Goal: Task Accomplishment & Management: Use online tool/utility

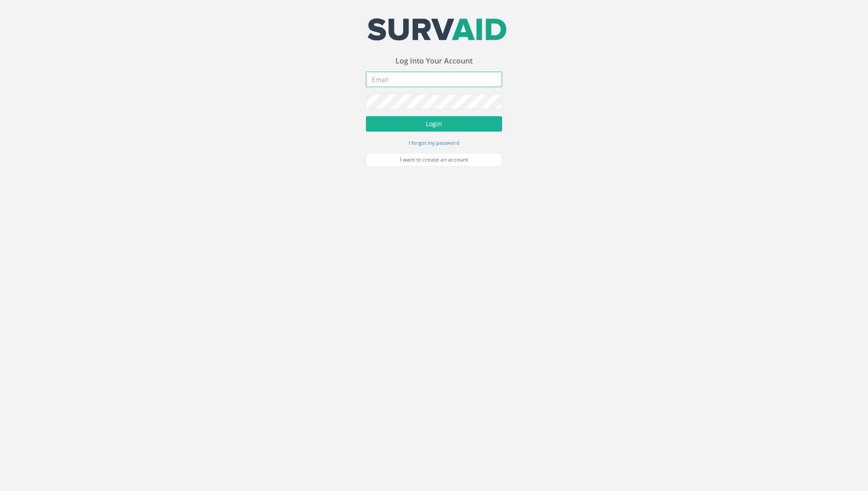
click at [387, 83] on input "email" at bounding box center [434, 79] width 136 height 15
type input "[PERSON_NAME][EMAIL_ADDRESS][DOMAIN_NAME]"
click at [366, 116] on button "Login" at bounding box center [434, 123] width 136 height 15
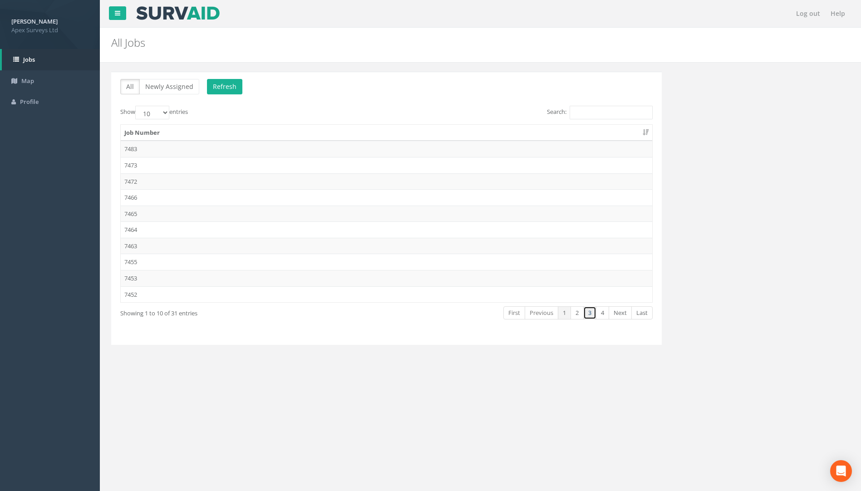
click at [589, 313] on link "3" at bounding box center [590, 313] width 13 height 13
click at [151, 165] on td "7432" at bounding box center [387, 165] width 532 height 16
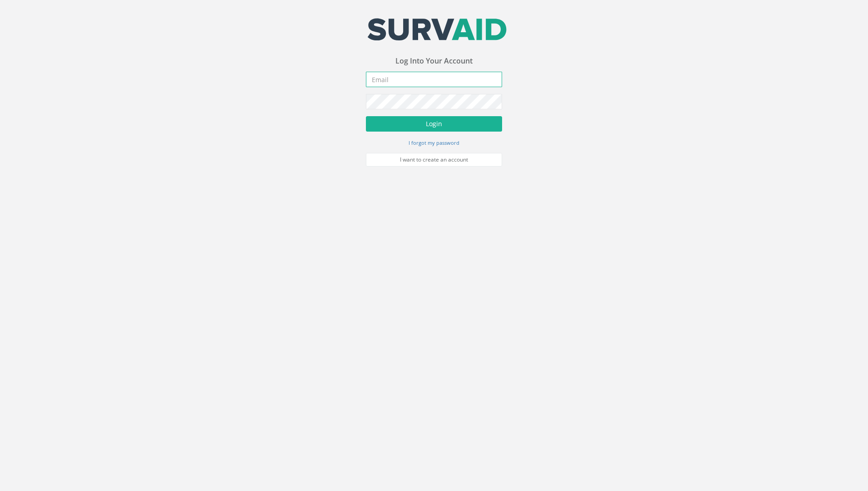
click at [412, 82] on input "email" at bounding box center [434, 79] width 136 height 15
type input "[PERSON_NAME][EMAIL_ADDRESS][DOMAIN_NAME]"
click at [366, 116] on button "Login" at bounding box center [434, 123] width 136 height 15
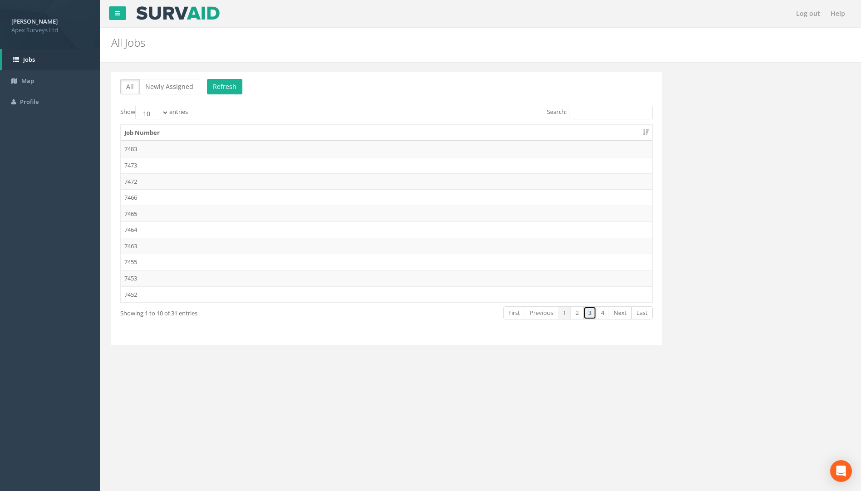
click at [593, 312] on link "3" at bounding box center [590, 313] width 13 height 13
click at [149, 166] on td "7432" at bounding box center [387, 165] width 532 height 16
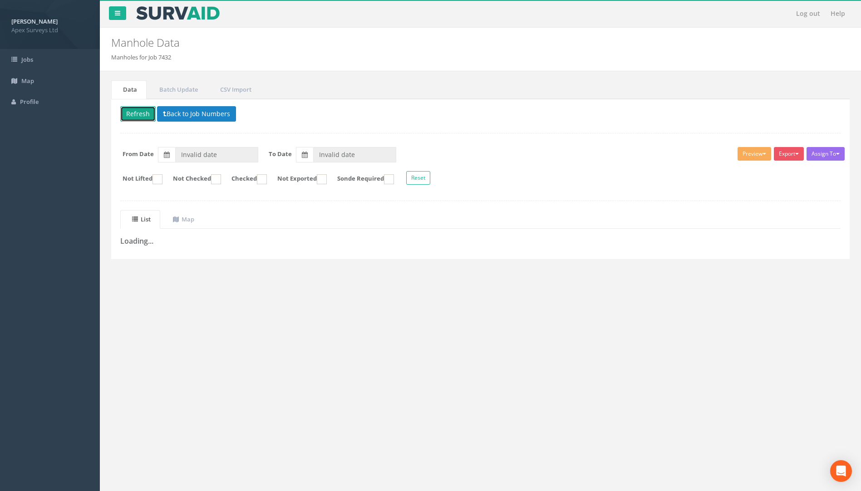
click at [137, 115] on button "Refresh" at bounding box center [137, 113] width 35 height 15
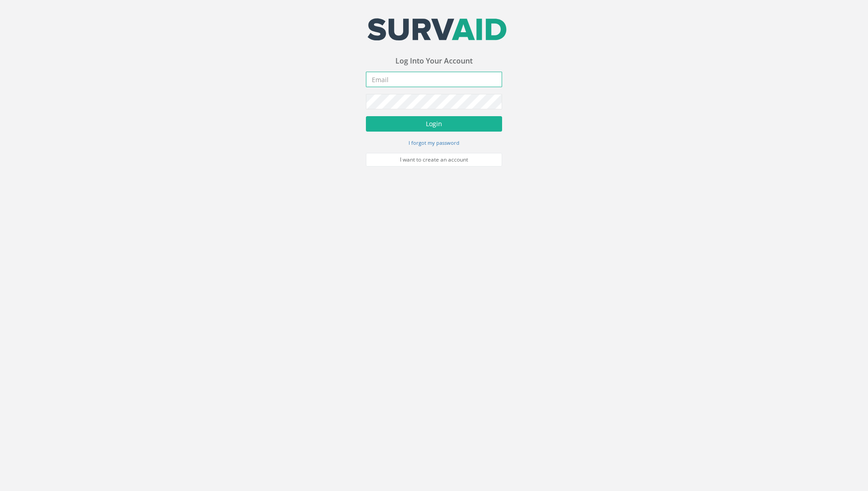
click at [405, 84] on input "email" at bounding box center [434, 79] width 136 height 15
type input "[PERSON_NAME][EMAIL_ADDRESS][DOMAIN_NAME]"
click at [366, 116] on button "Login" at bounding box center [434, 123] width 136 height 15
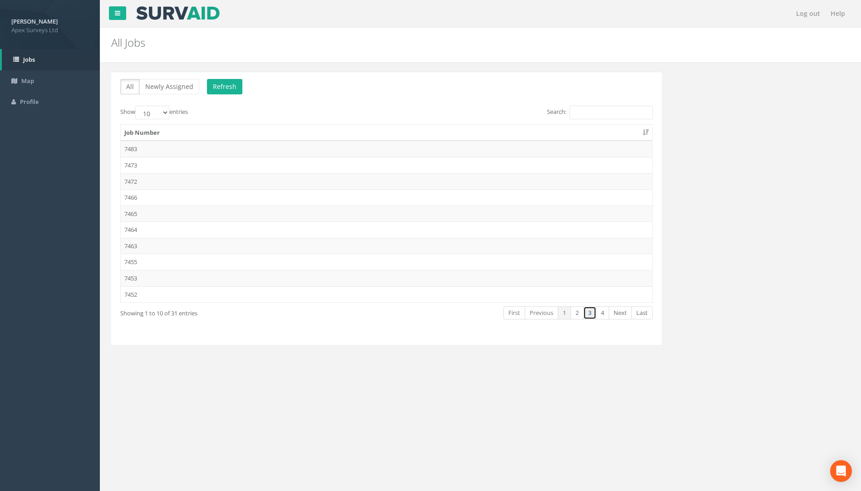
click at [591, 314] on link "3" at bounding box center [590, 313] width 13 height 13
click at [149, 166] on td "7432" at bounding box center [387, 165] width 532 height 16
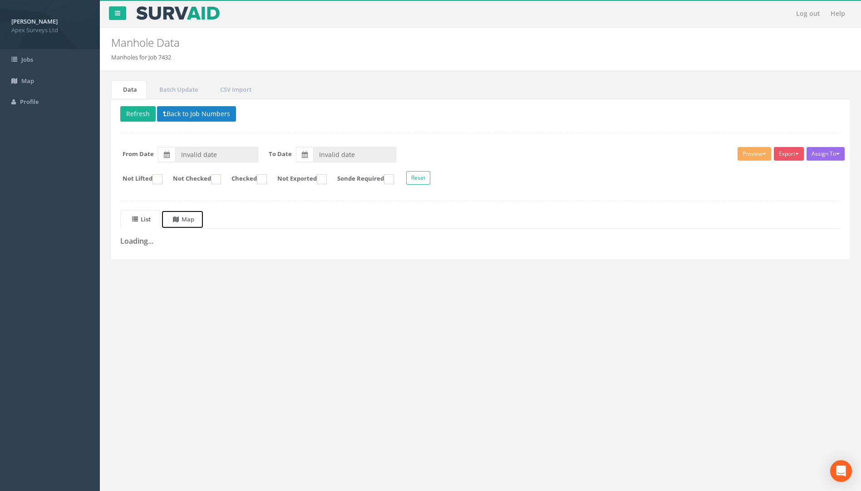
click at [194, 220] on uib-tab-heading "Map" at bounding box center [183, 219] width 21 height 8
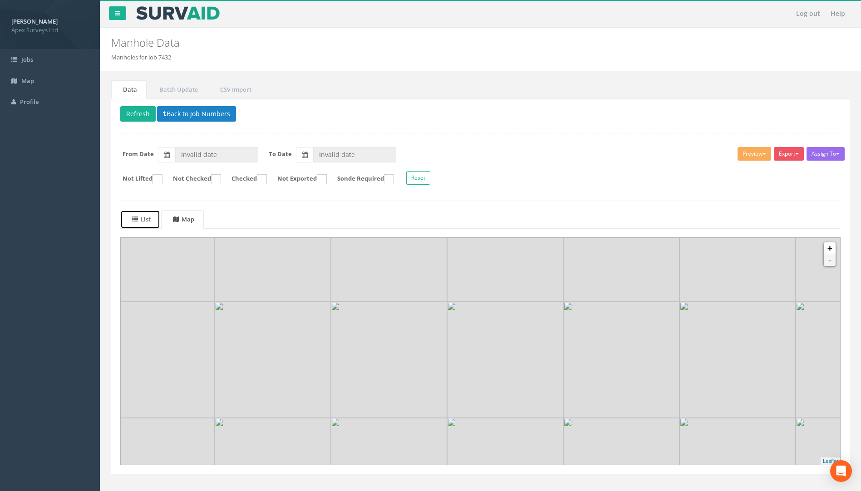
click at [146, 219] on uib-tab-heading "List" at bounding box center [141, 219] width 19 height 8
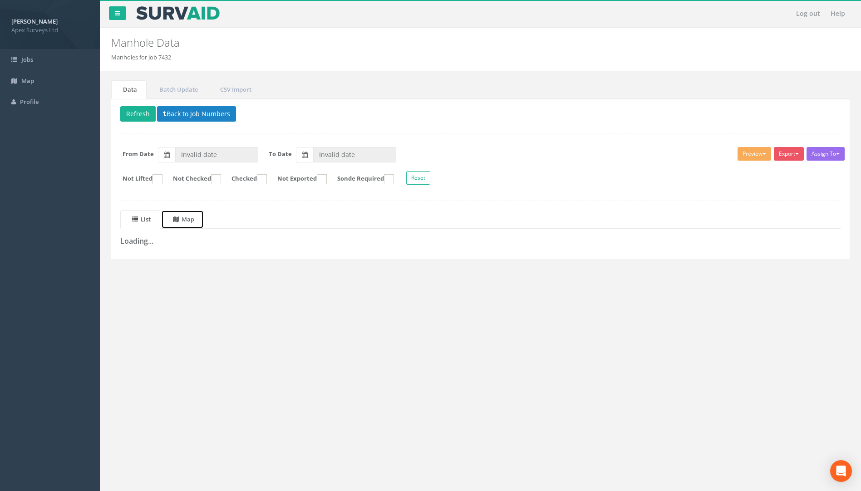
click at [201, 218] on link "Map" at bounding box center [182, 219] width 43 height 19
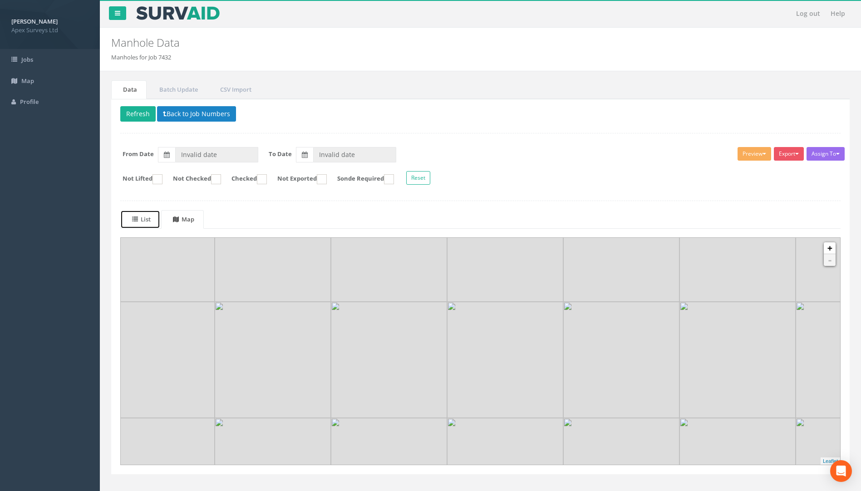
click at [141, 219] on uib-tab-heading "List" at bounding box center [141, 219] width 19 height 8
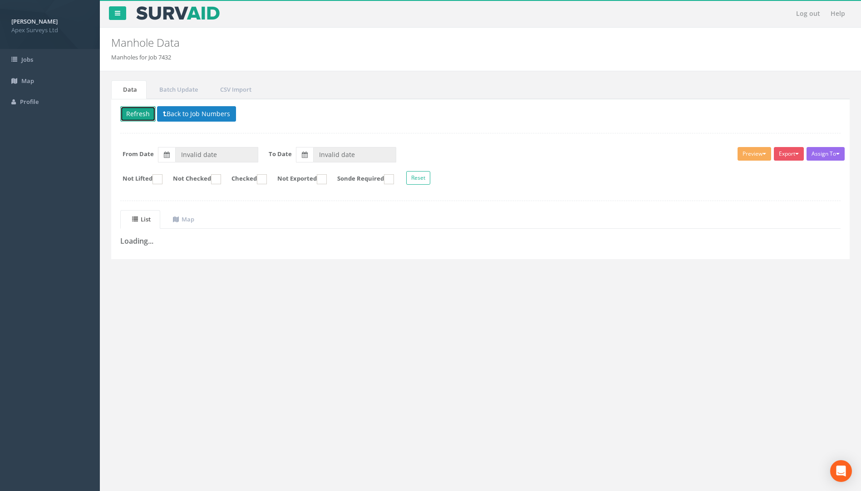
click at [137, 113] on button "Refresh" at bounding box center [137, 113] width 35 height 15
click at [194, 218] on uib-tab-heading "Map" at bounding box center [183, 219] width 21 height 8
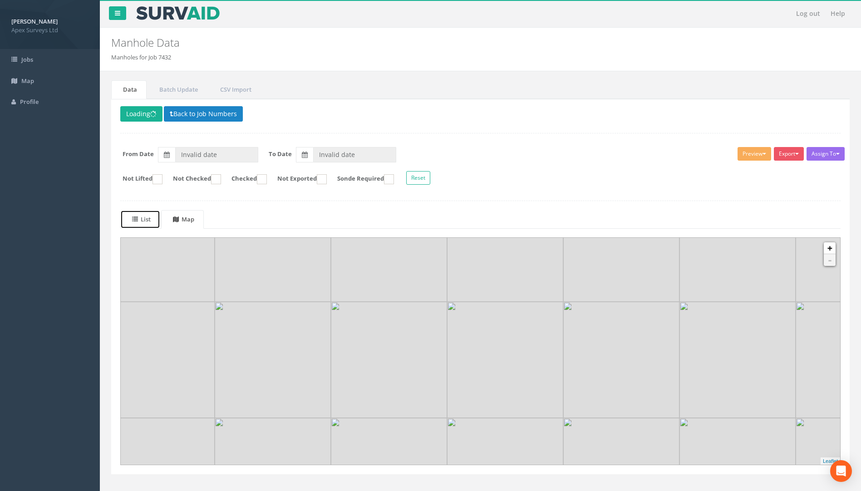
click at [146, 221] on uib-tab-heading "List" at bounding box center [141, 219] width 19 height 8
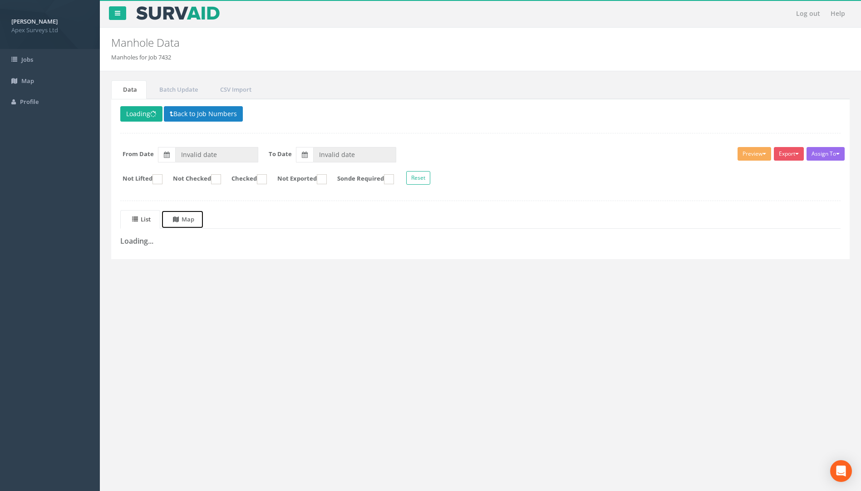
click at [188, 219] on uib-tab-heading "Map" at bounding box center [183, 219] width 21 height 8
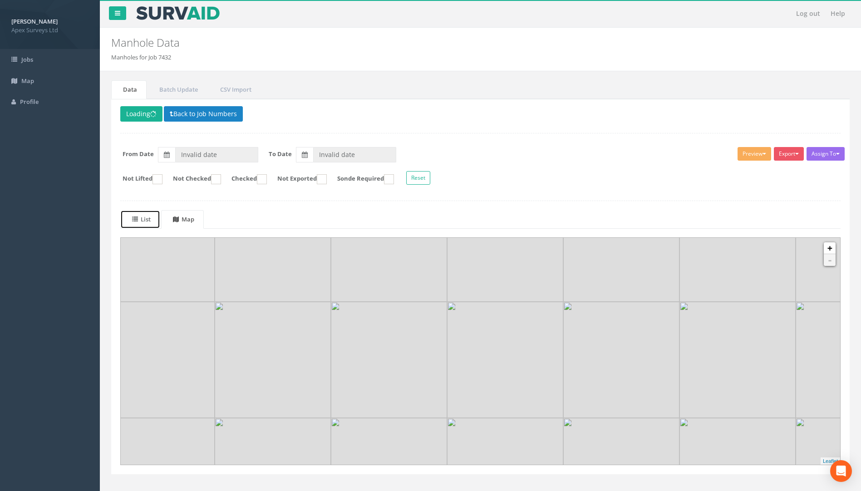
click at [149, 222] on uib-tab-heading "List" at bounding box center [141, 219] width 19 height 8
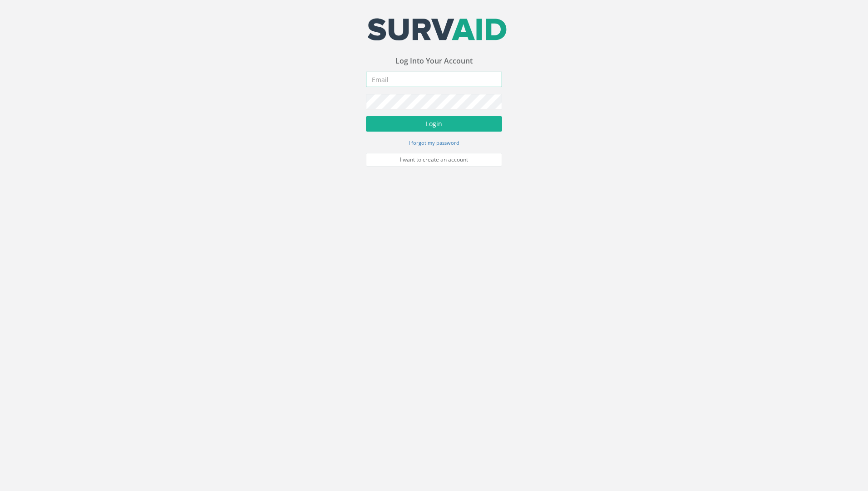
click at [401, 80] on input "email" at bounding box center [434, 79] width 136 height 15
type input "[PERSON_NAME][EMAIL_ADDRESS][DOMAIN_NAME]"
click at [366, 116] on button "Login" at bounding box center [434, 123] width 136 height 15
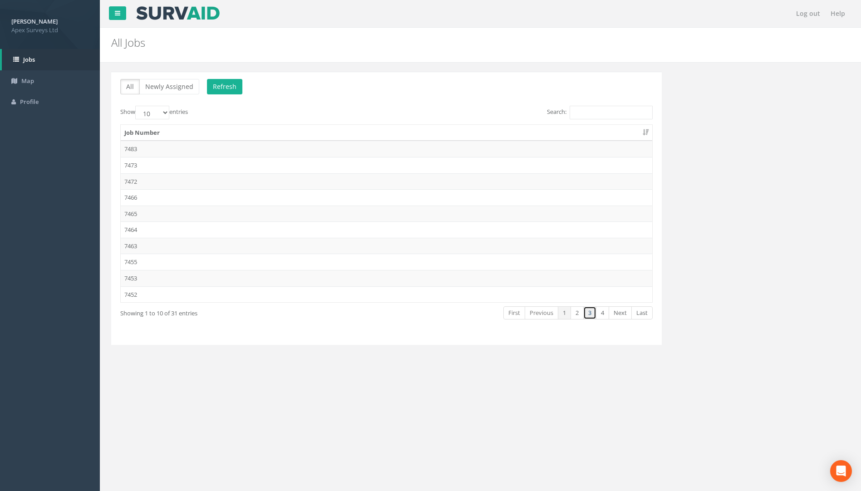
click at [586, 312] on link "3" at bounding box center [590, 313] width 13 height 13
click at [138, 163] on td "7432" at bounding box center [387, 165] width 532 height 16
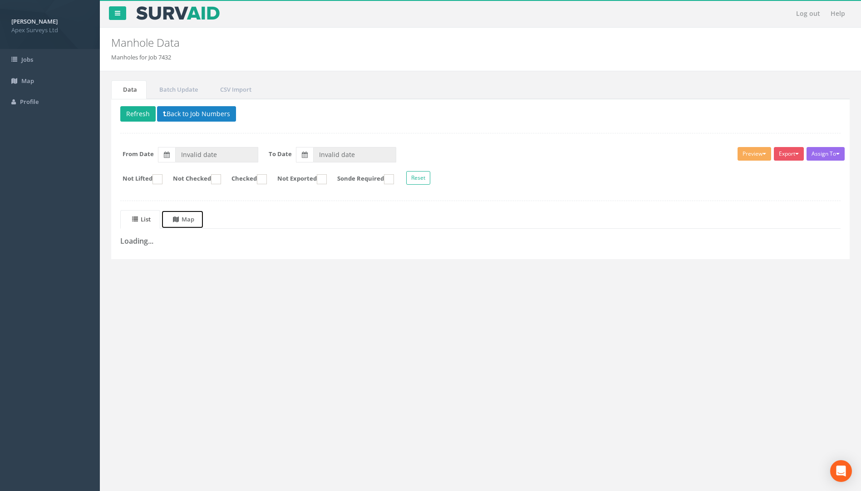
click at [190, 219] on uib-tab-heading "Map" at bounding box center [183, 219] width 21 height 8
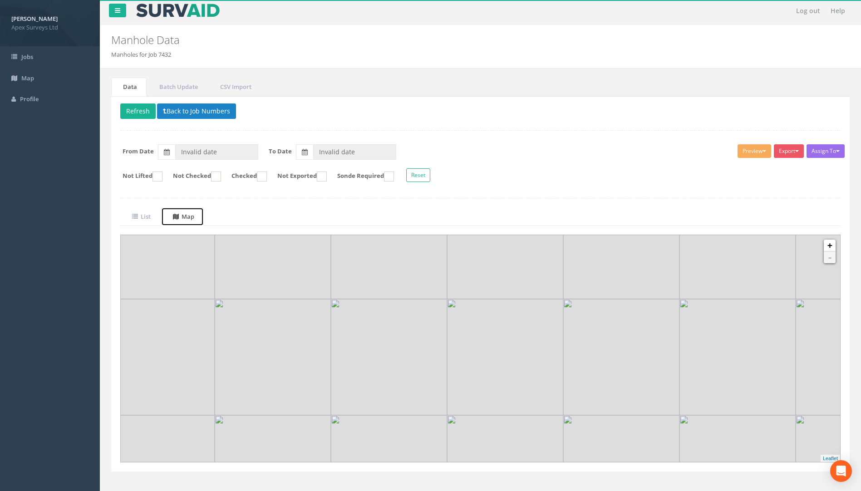
scroll to position [13, 0]
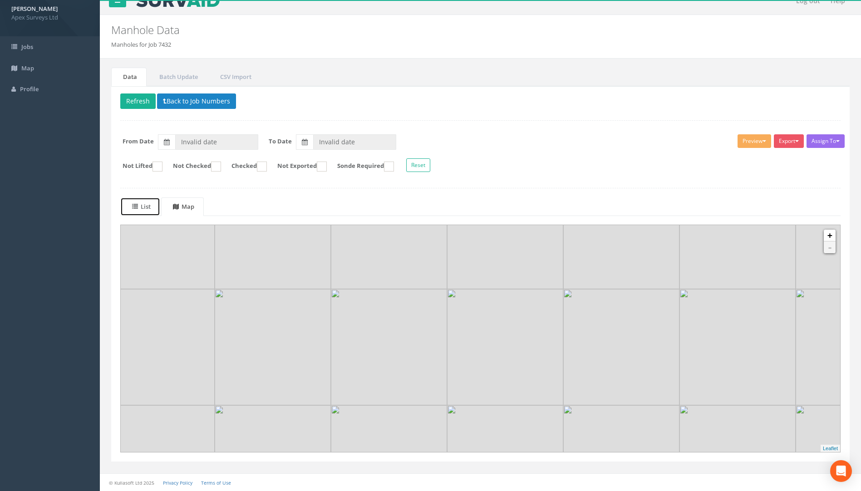
click at [148, 206] on uib-tab-heading "List" at bounding box center [141, 207] width 19 height 8
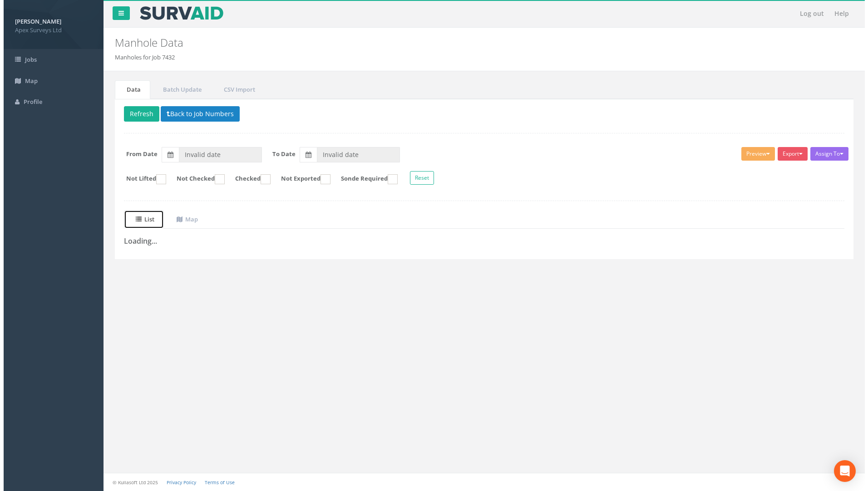
scroll to position [0, 0]
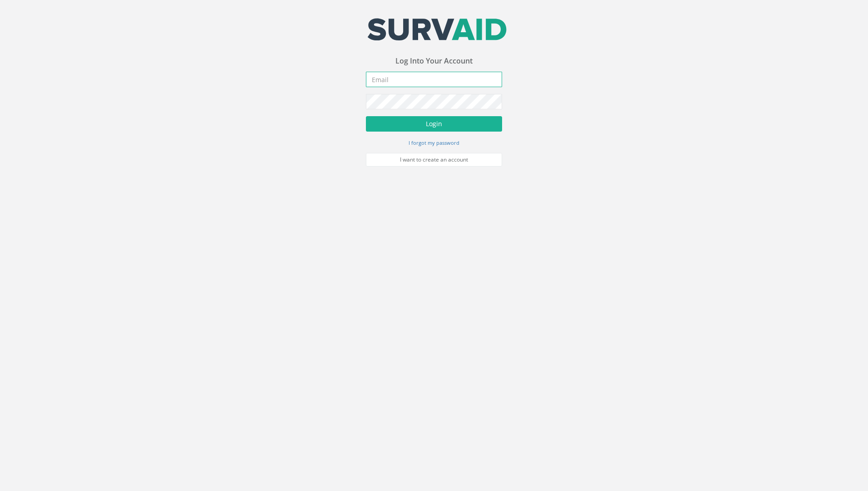
click at [398, 80] on input "email" at bounding box center [434, 79] width 136 height 15
type input "[PERSON_NAME][EMAIL_ADDRESS][DOMAIN_NAME]"
click at [366, 116] on button "Login" at bounding box center [434, 123] width 136 height 15
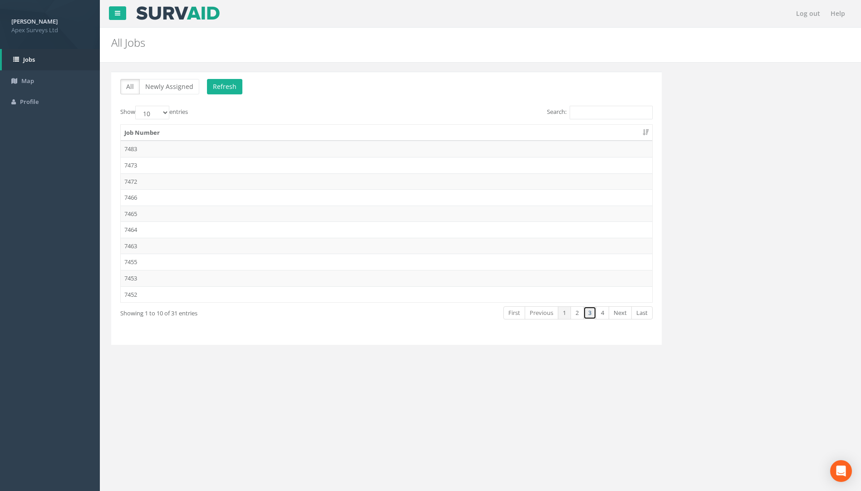
click at [589, 312] on link "3" at bounding box center [590, 313] width 13 height 13
click at [157, 168] on td "7432" at bounding box center [387, 165] width 532 height 16
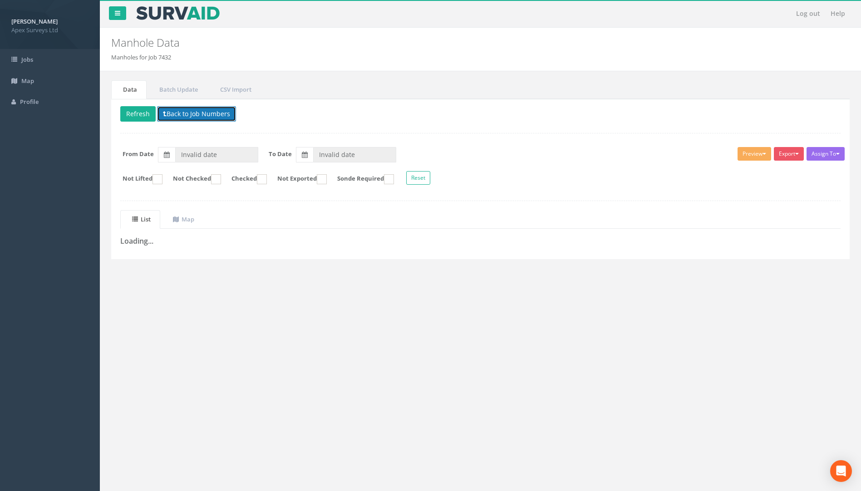
click at [175, 114] on button "Back to Job Numbers" at bounding box center [196, 113] width 79 height 15
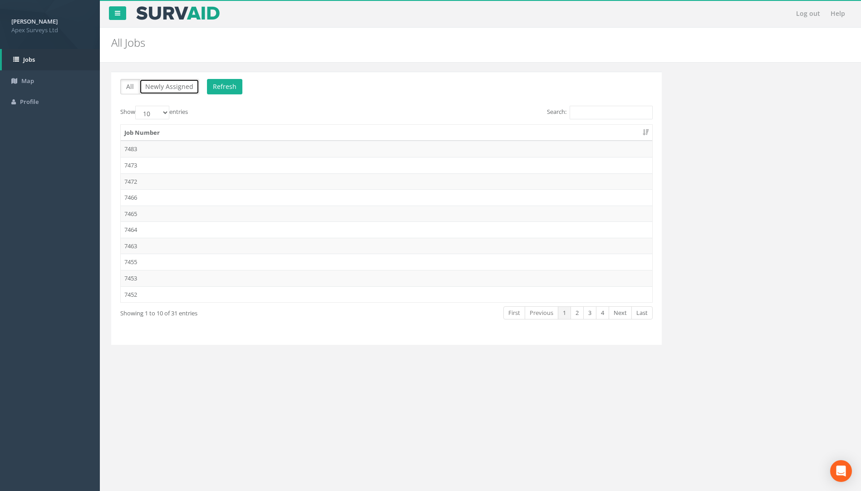
click at [153, 89] on button "Newly Assigned" at bounding box center [169, 86] width 60 height 15
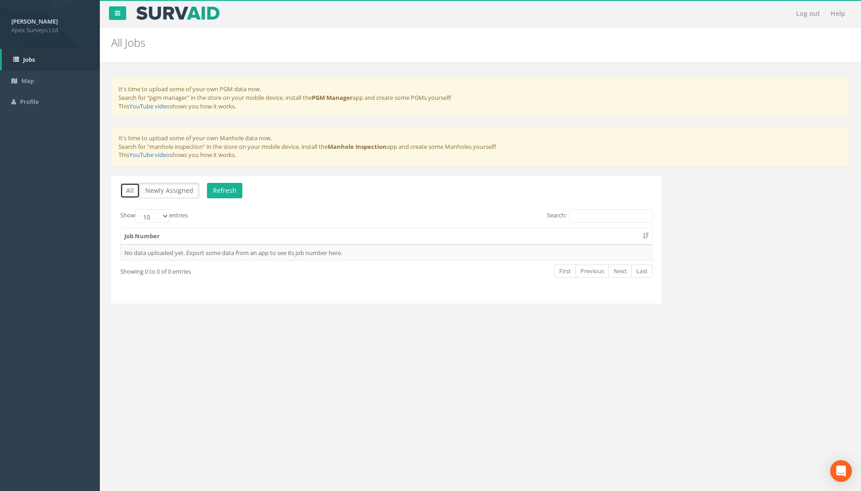
click at [128, 191] on button "All" at bounding box center [130, 190] width 20 height 15
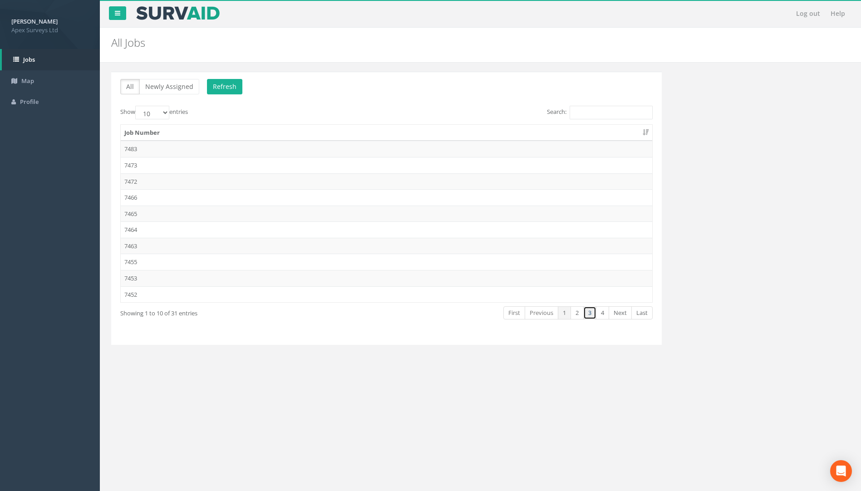
click at [589, 312] on link "3" at bounding box center [590, 313] width 13 height 13
click at [146, 166] on td "7432" at bounding box center [387, 165] width 532 height 16
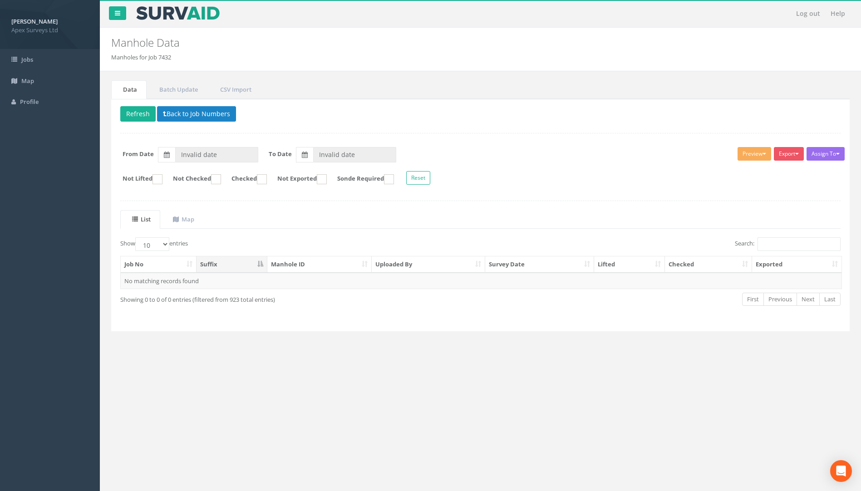
type input "[DATE]"
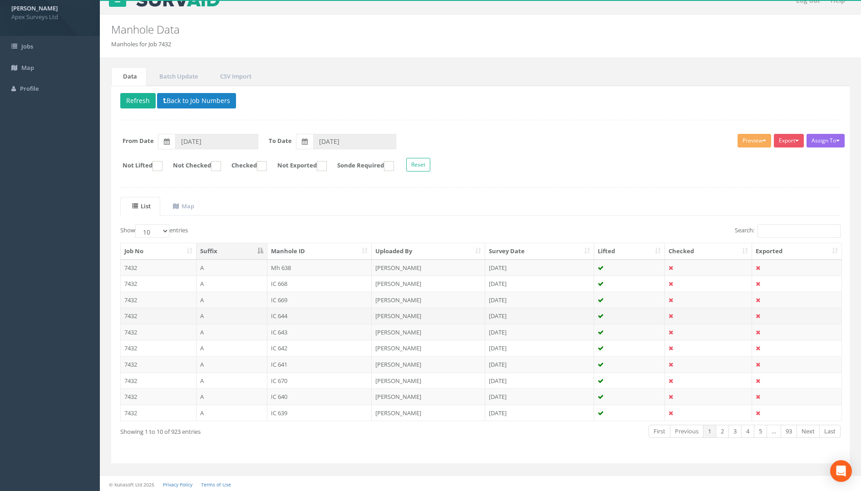
scroll to position [15, 0]
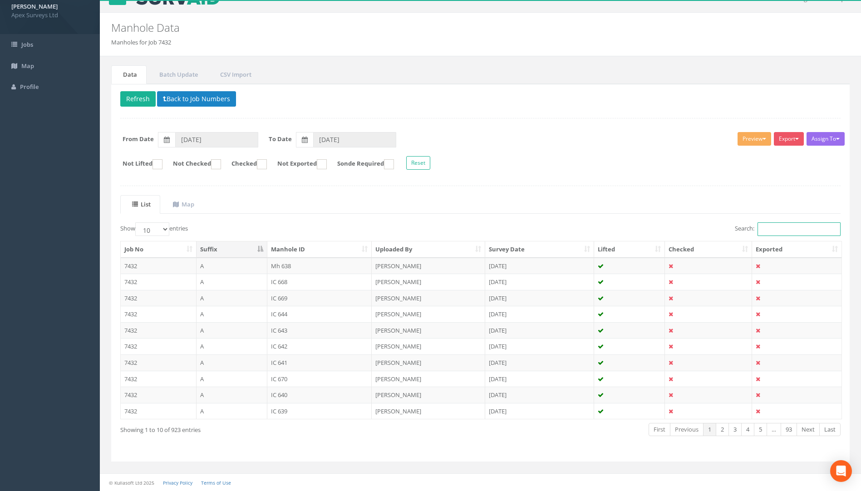
click at [770, 228] on input "Search:" at bounding box center [799, 230] width 83 height 14
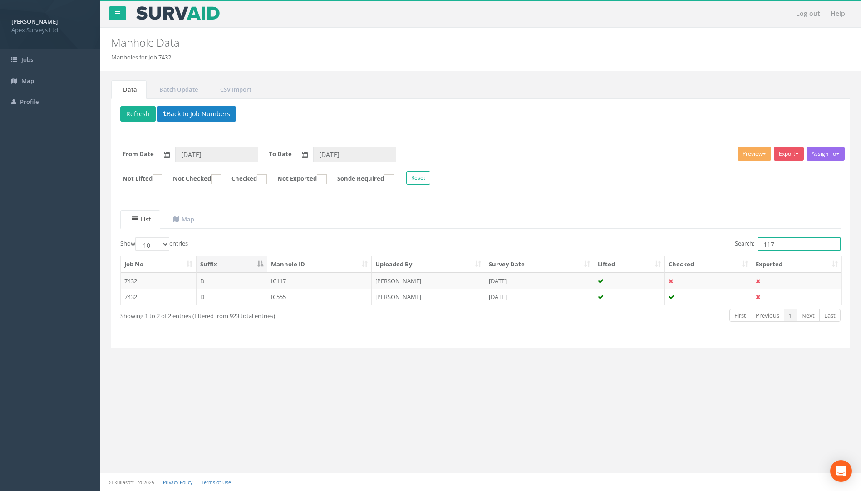
scroll to position [0, 0]
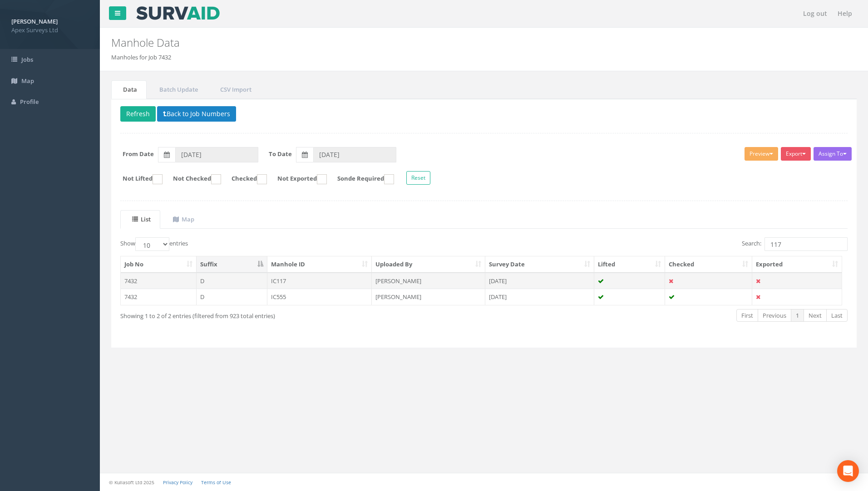
click at [312, 283] on td "IC117" at bounding box center [319, 281] width 105 height 16
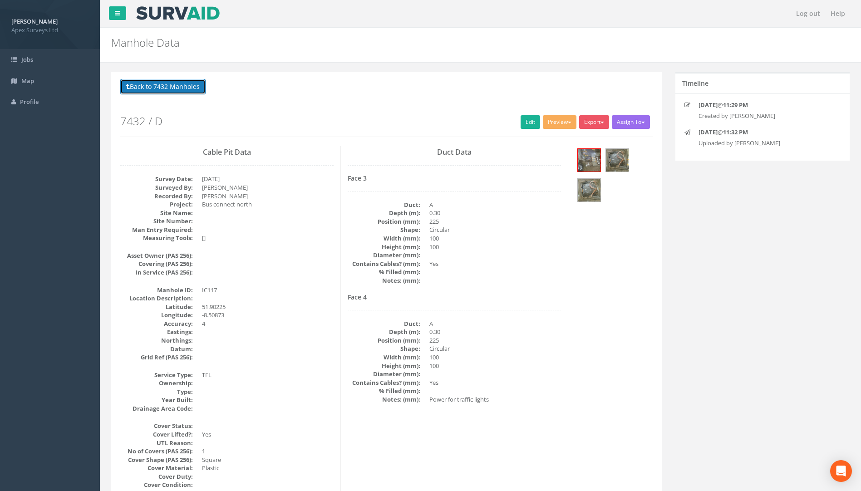
click at [151, 89] on button "Back to 7432 Manholes" at bounding box center [162, 86] width 85 height 15
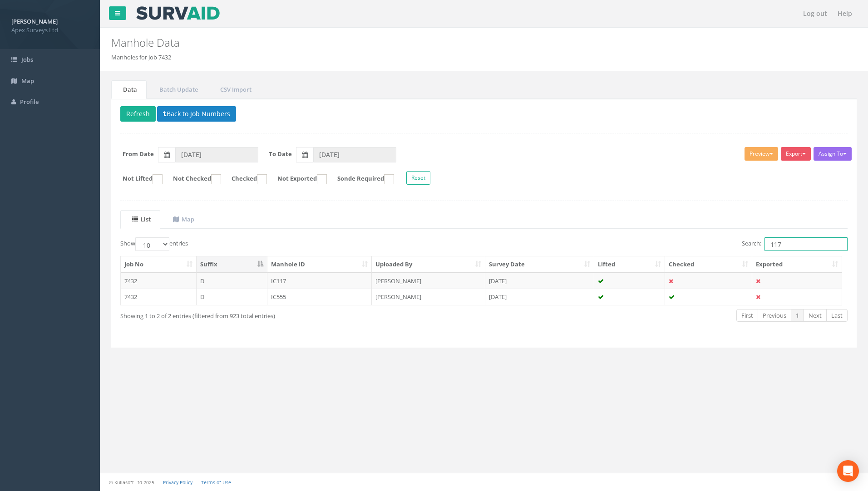
click at [802, 245] on input "117" at bounding box center [806, 244] width 83 height 14
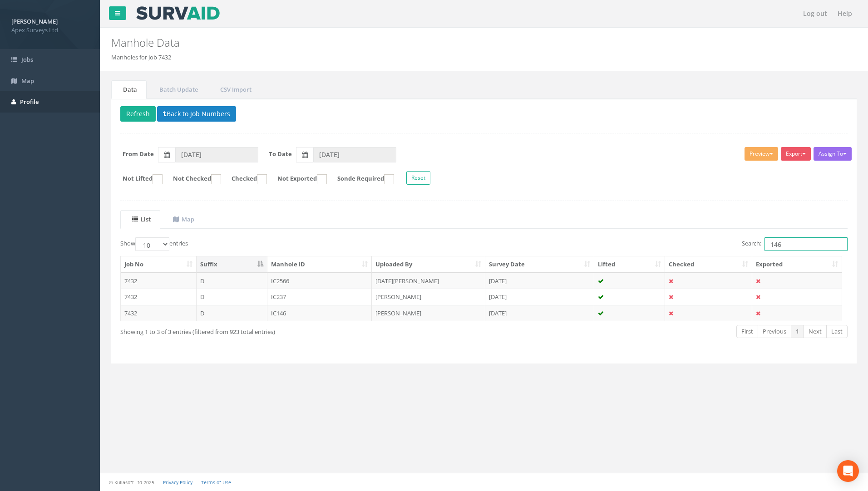
type input "146"
click at [281, 311] on td "IC146" at bounding box center [319, 313] width 105 height 16
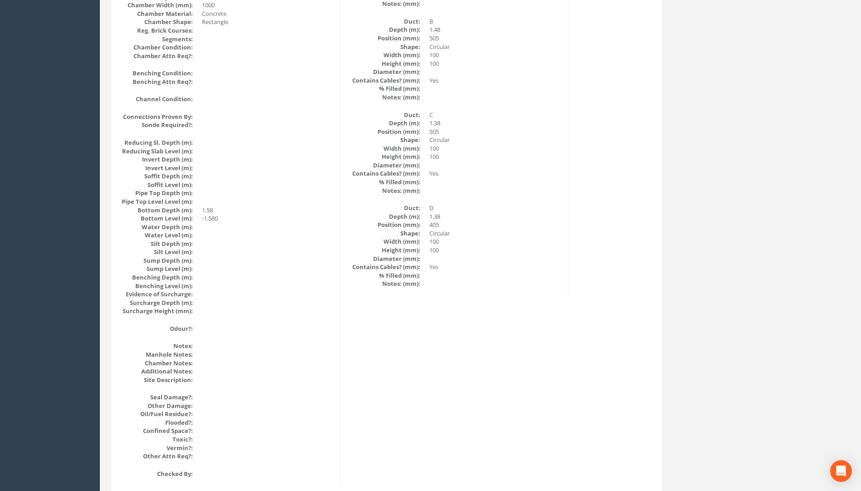
scroll to position [909, 0]
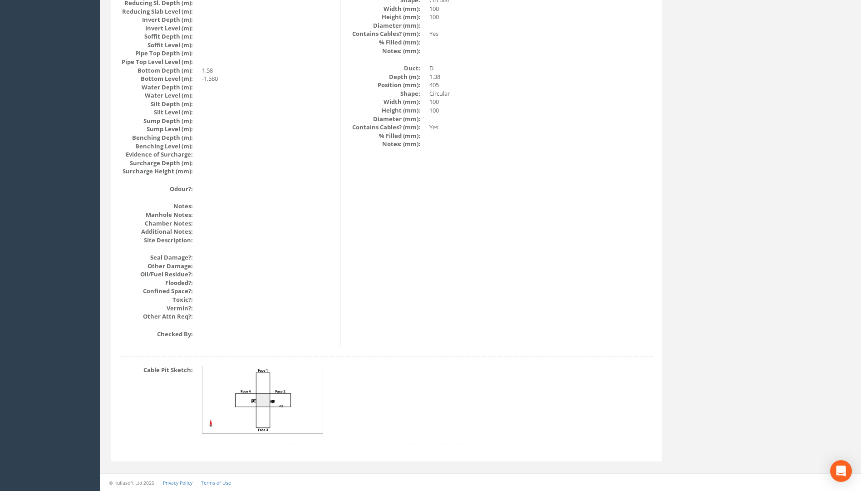
click at [280, 401] on img at bounding box center [263, 400] width 121 height 68
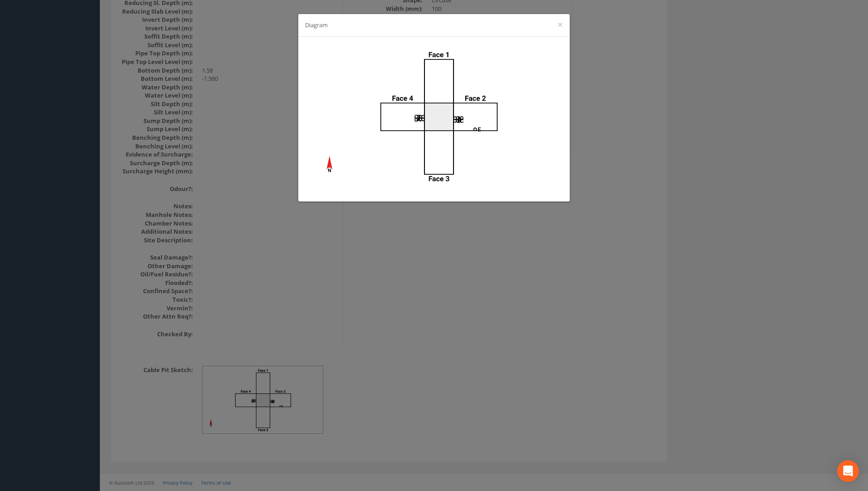
click at [499, 292] on div "Diagram ×" at bounding box center [434, 245] width 868 height 491
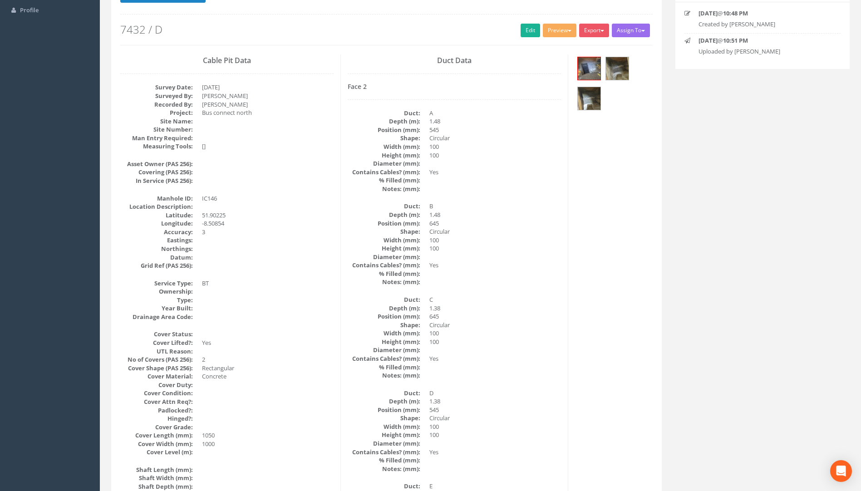
scroll to position [0, 0]
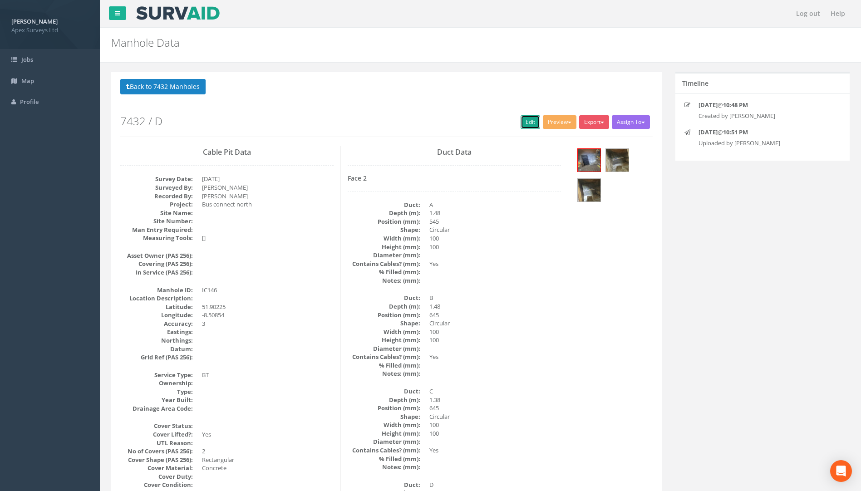
click at [522, 119] on link "Edit" at bounding box center [531, 122] width 20 height 14
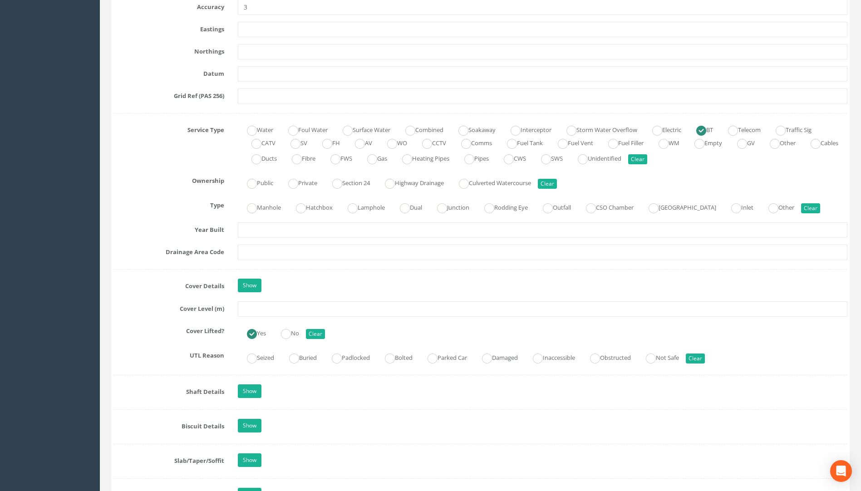
scroll to position [636, 0]
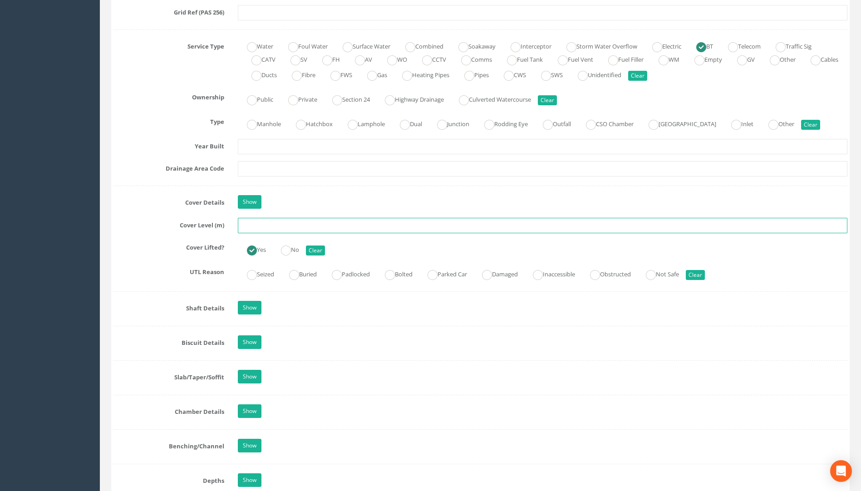
click at [265, 227] on input "text" at bounding box center [543, 225] width 610 height 15
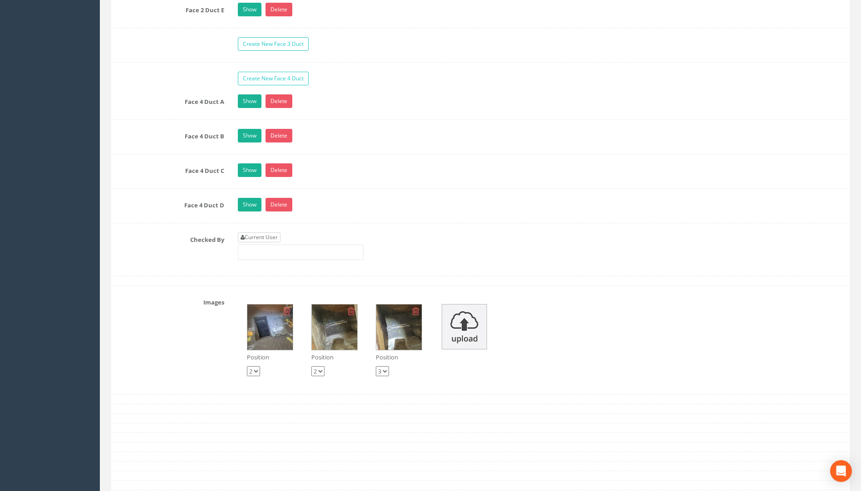
scroll to position [1680, 0]
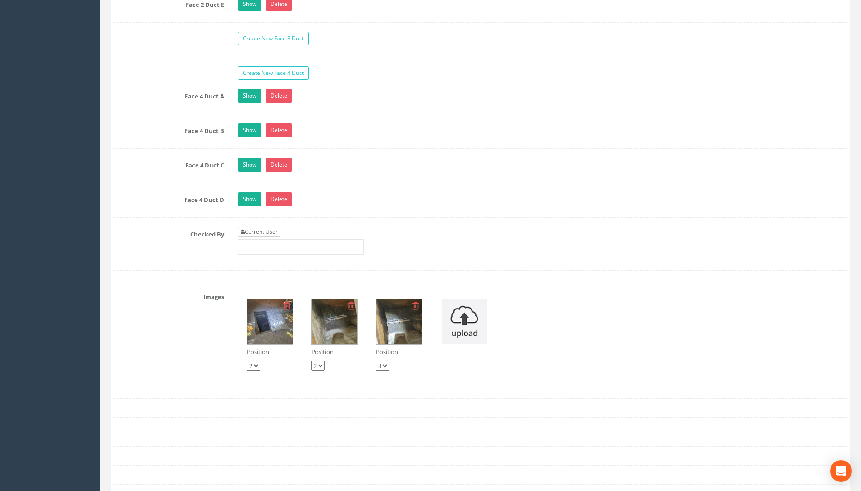
type input "108.20"
click at [273, 231] on link "Current User" at bounding box center [259, 232] width 43 height 10
type input "[PERSON_NAME]"
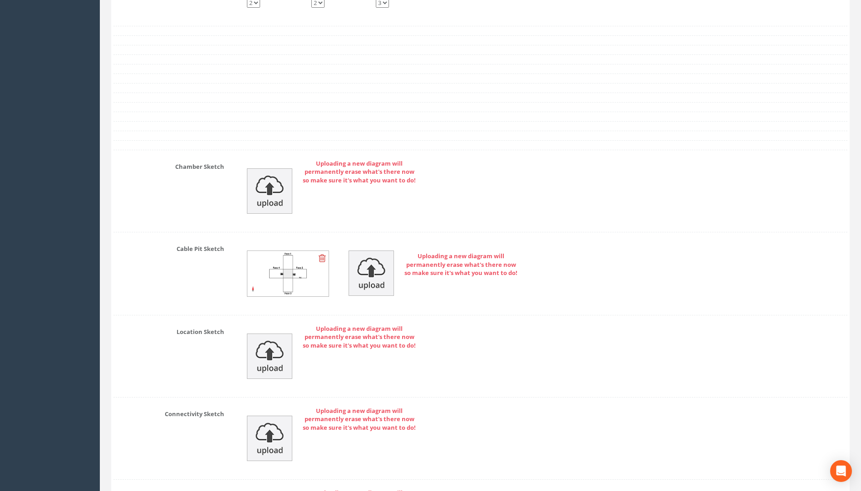
scroll to position [2186, 0]
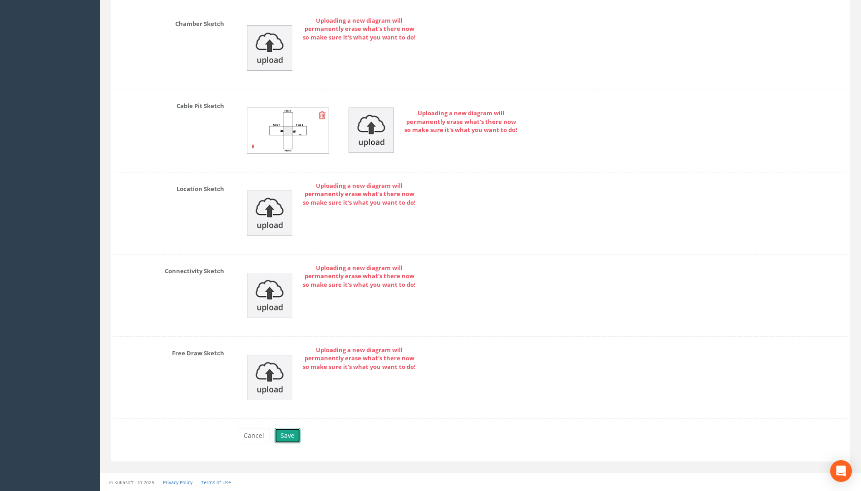
click at [297, 431] on button "Save" at bounding box center [288, 435] width 26 height 15
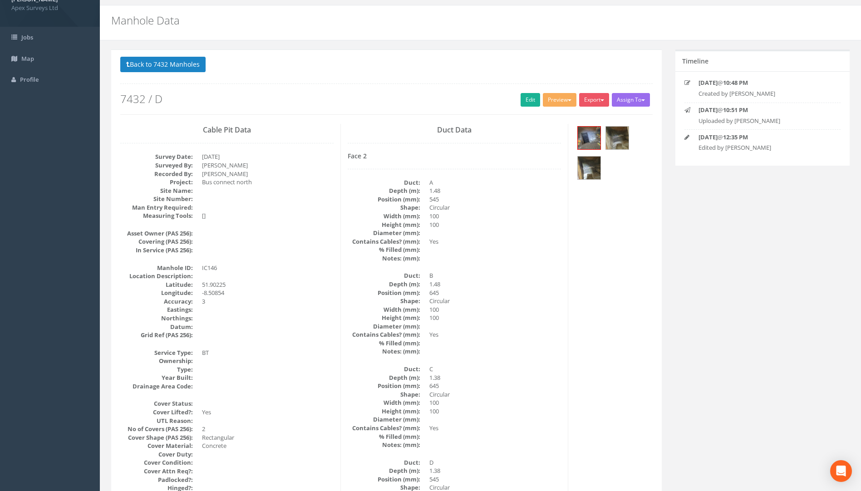
scroll to position [0, 0]
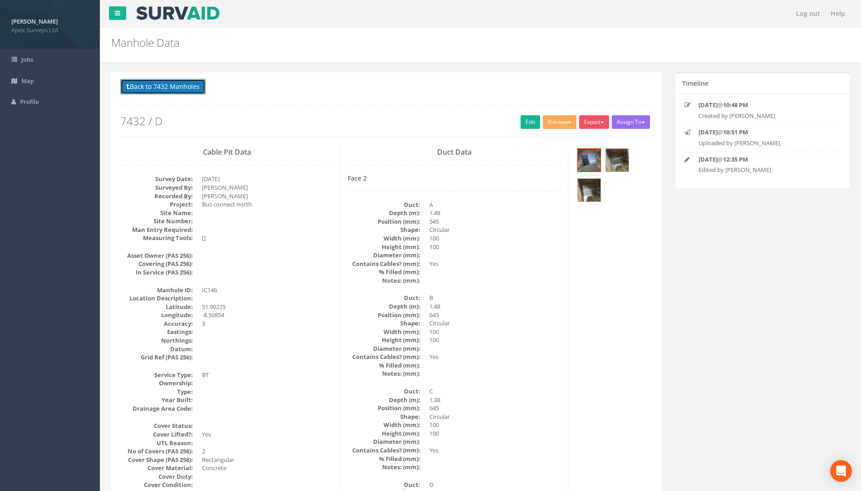
click at [178, 87] on button "Back to 7432 Manholes" at bounding box center [162, 86] width 85 height 15
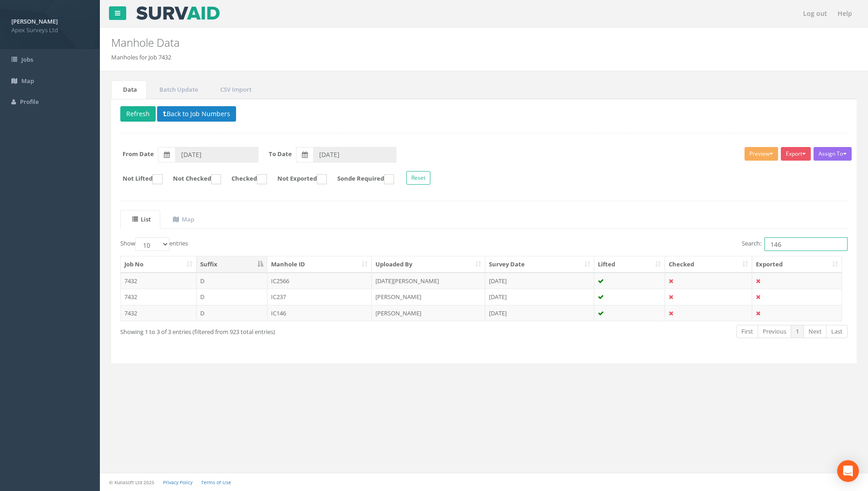
click at [786, 242] on input "146" at bounding box center [806, 244] width 83 height 14
type input "145"
click at [292, 314] on td "IC145" at bounding box center [319, 313] width 105 height 16
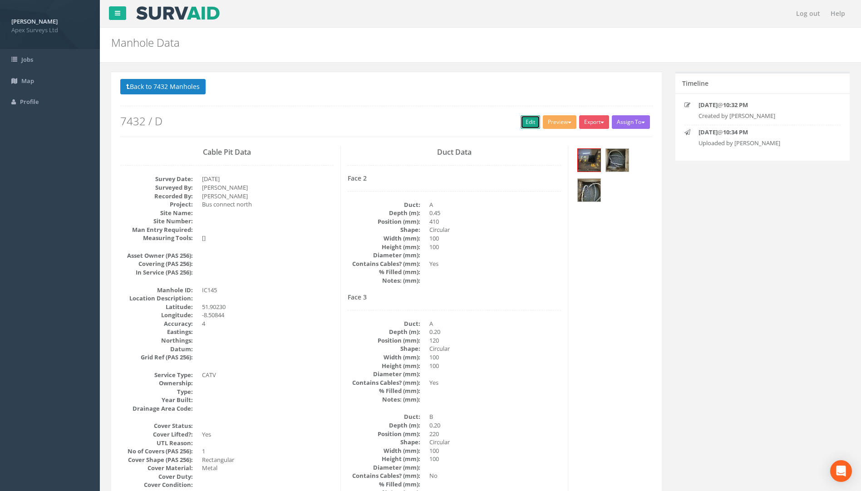
click at [521, 120] on link "Edit" at bounding box center [531, 122] width 20 height 14
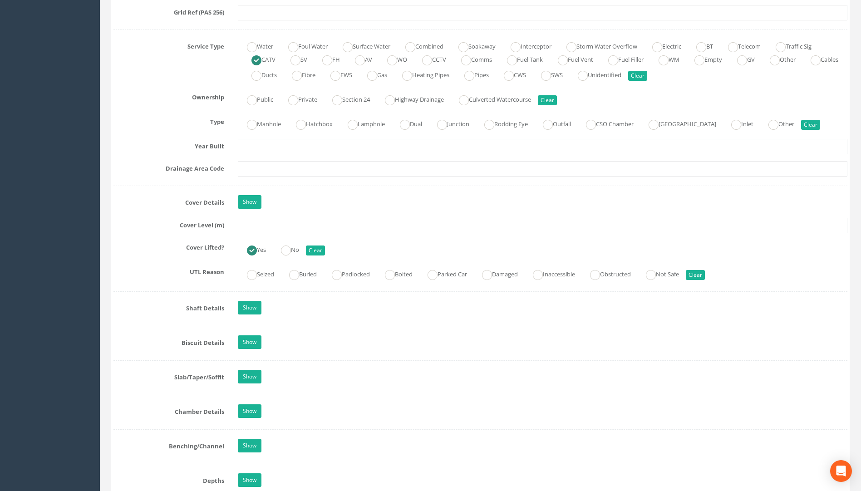
scroll to position [727, 0]
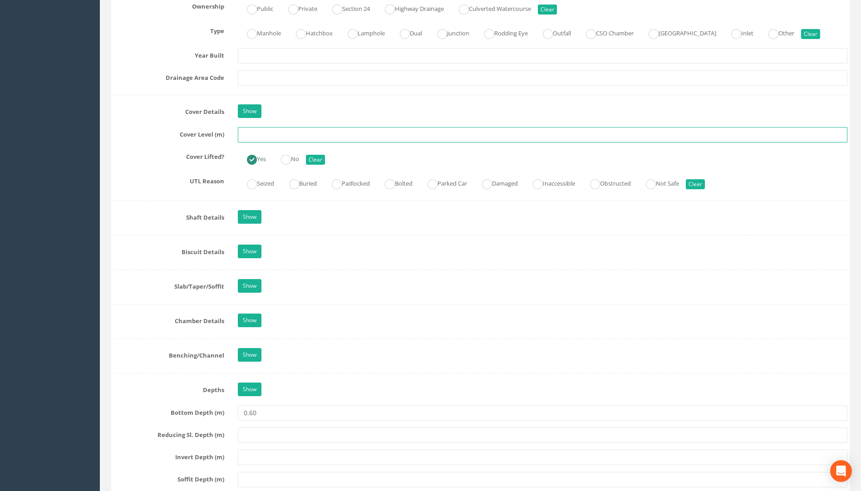
click at [257, 132] on input "text" at bounding box center [543, 134] width 610 height 15
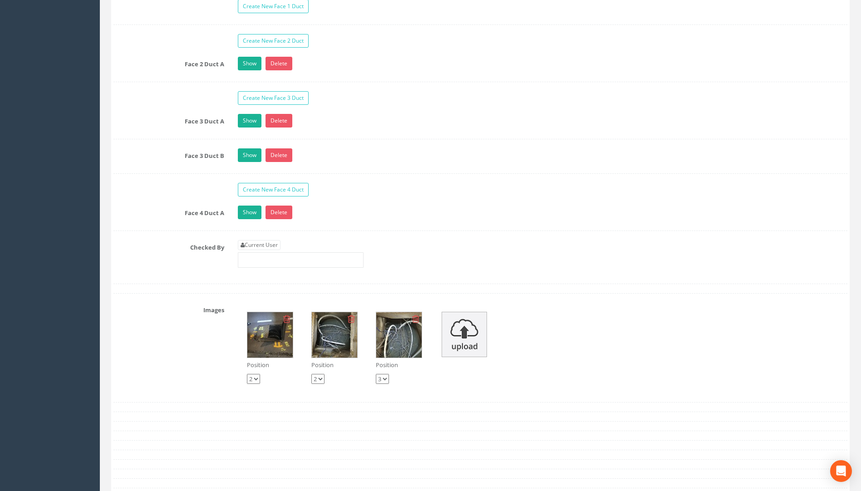
scroll to position [1635, 0]
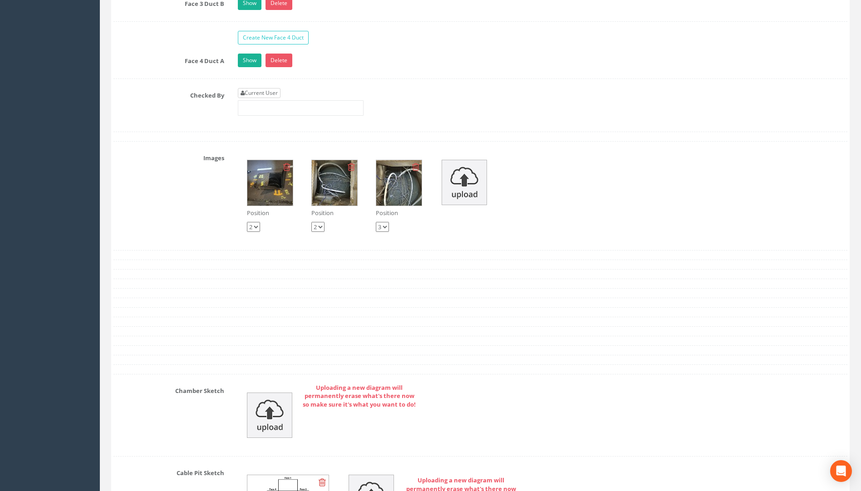
type input "107.77"
click at [262, 93] on link "Current User" at bounding box center [259, 93] width 43 height 10
type input "[PERSON_NAME]"
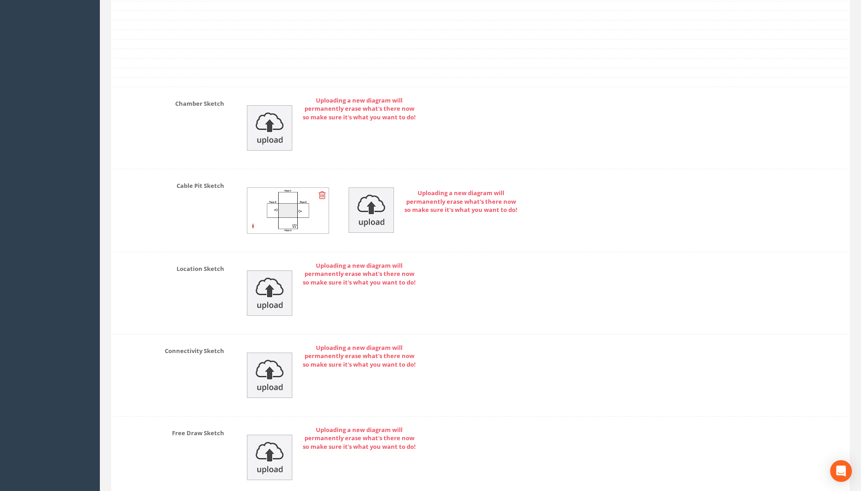
scroll to position [2002, 0]
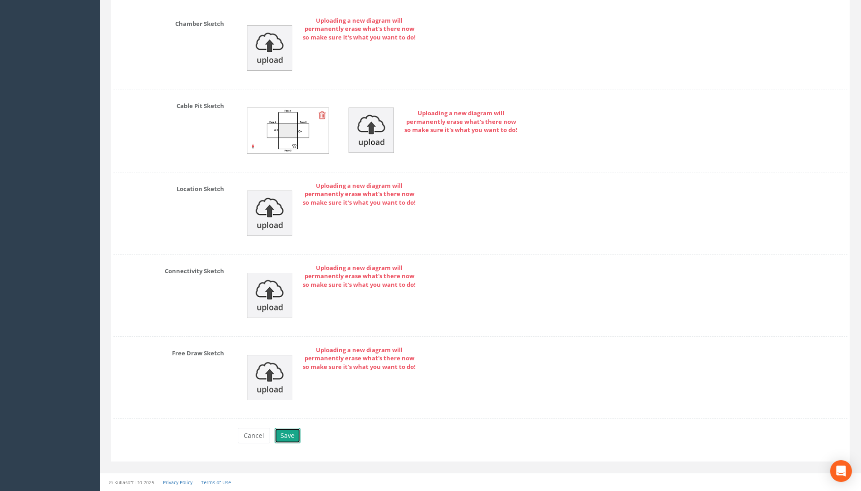
click at [294, 431] on button "Save" at bounding box center [288, 435] width 26 height 15
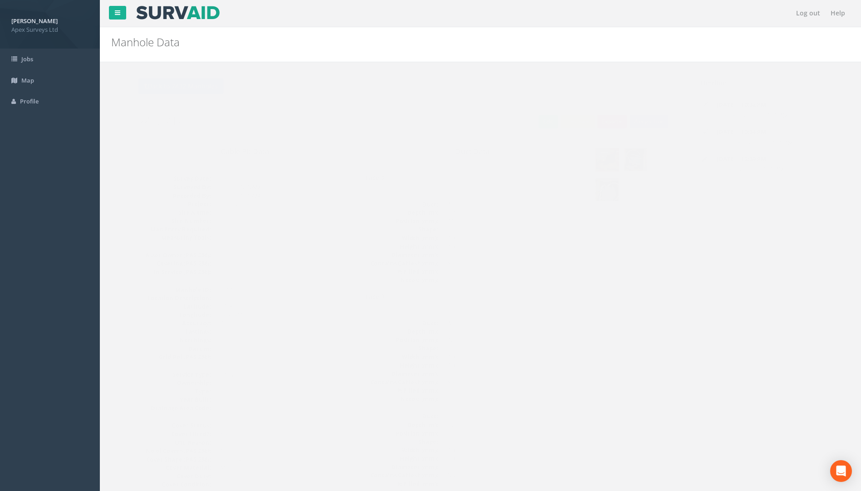
scroll to position [0, 0]
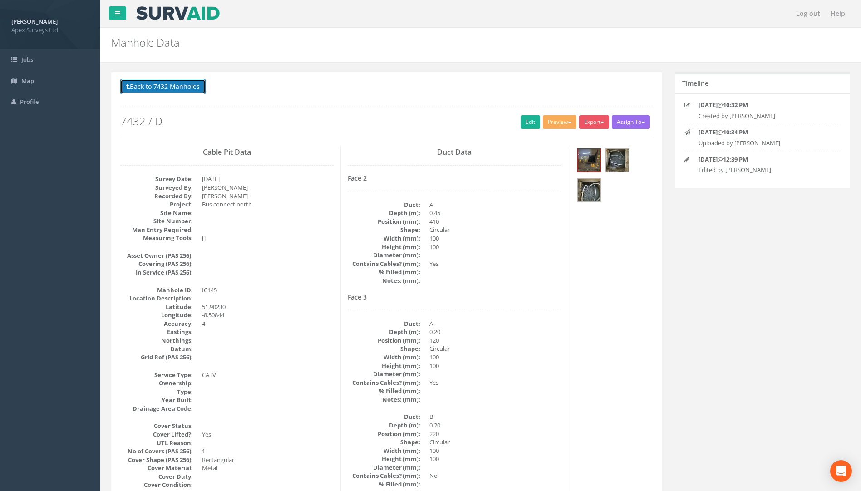
click at [154, 84] on button "Back to 7432 Manholes" at bounding box center [162, 86] width 85 height 15
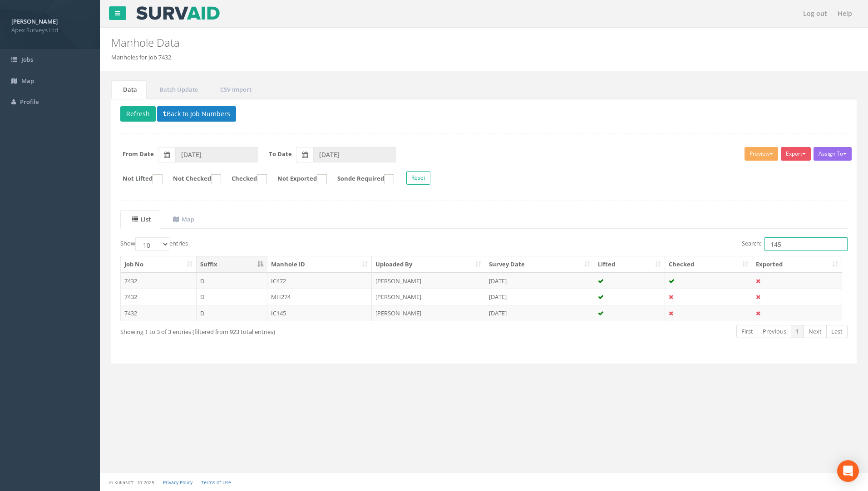
click at [792, 245] on input "145" at bounding box center [806, 244] width 83 height 14
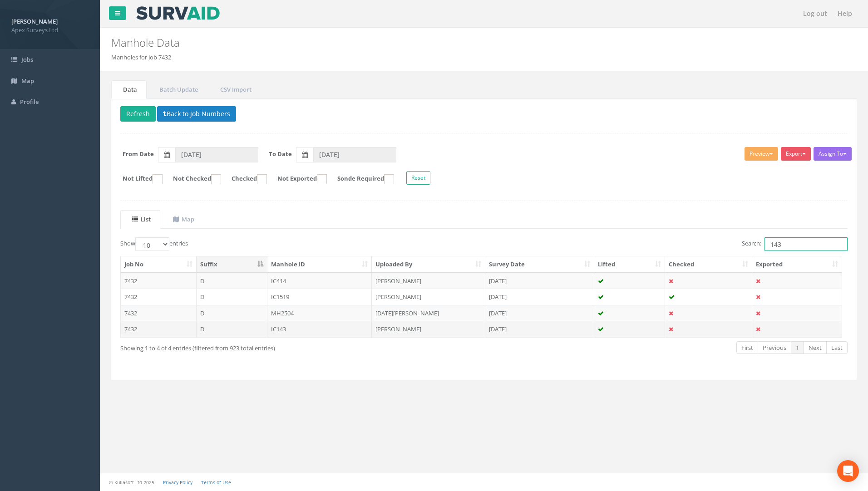
type input "143"
click at [277, 330] on td "IC143" at bounding box center [319, 329] width 105 height 16
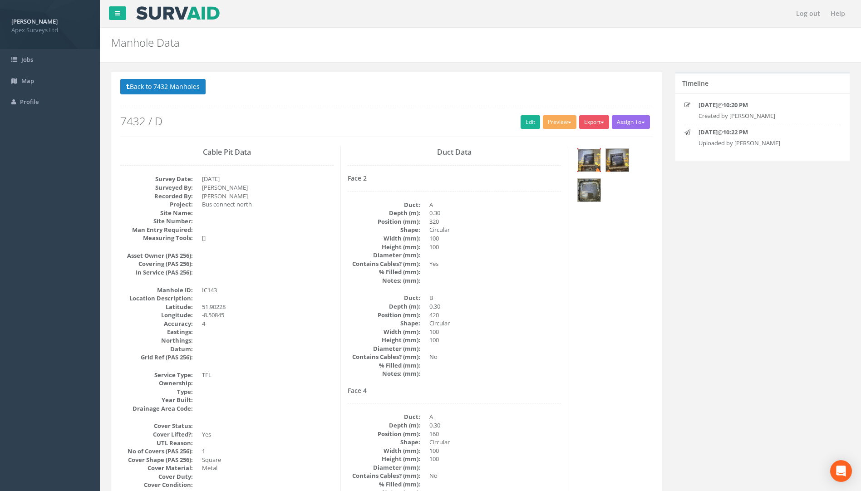
click at [593, 160] on img at bounding box center [589, 160] width 23 height 23
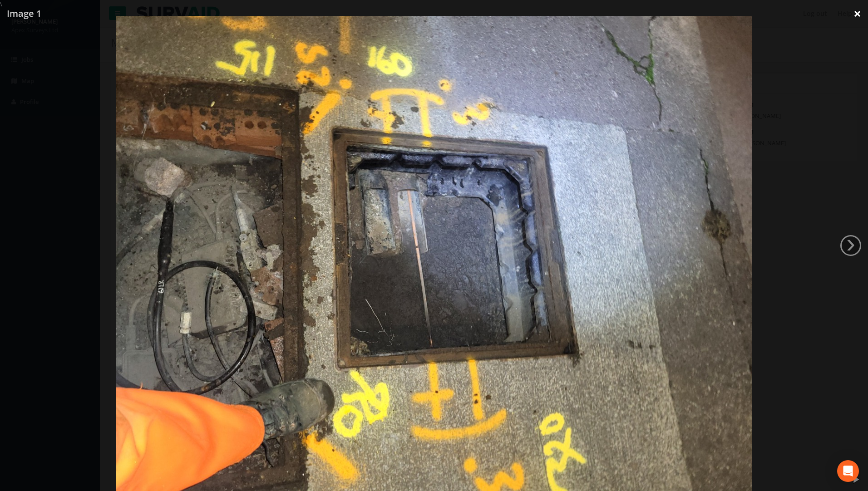
click at [866, 15] on link "×" at bounding box center [857, 13] width 21 height 27
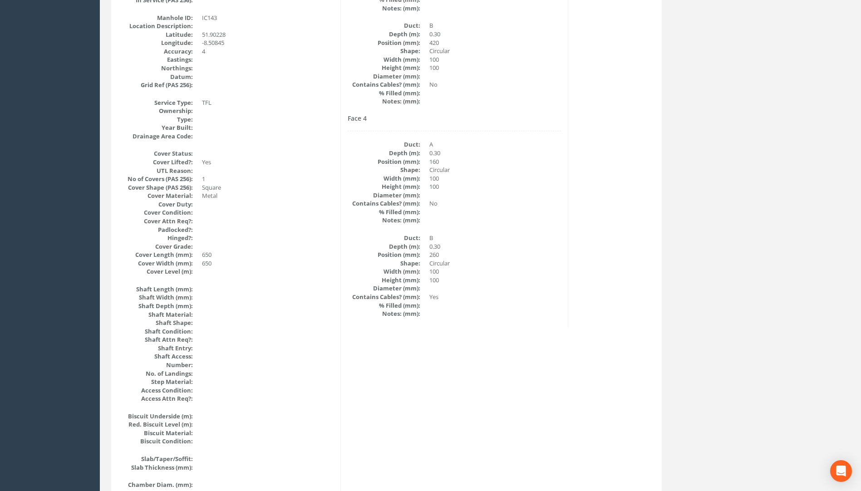
scroll to position [45, 0]
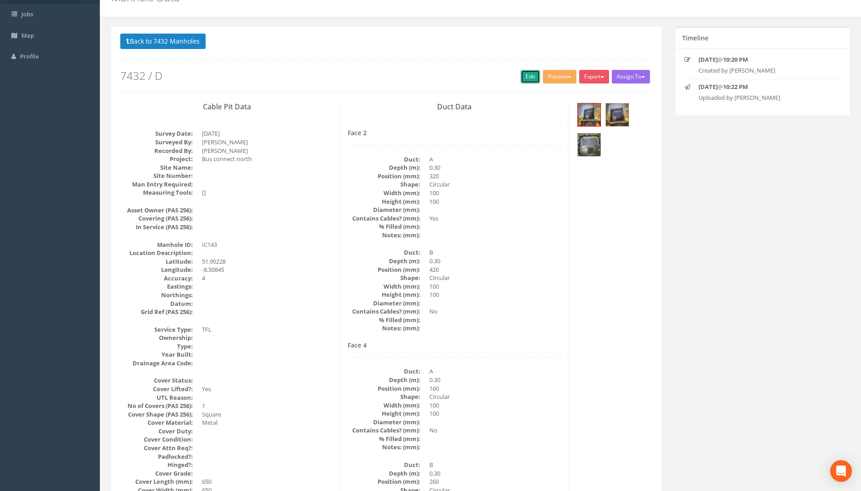
click at [524, 73] on link "Edit" at bounding box center [531, 77] width 20 height 14
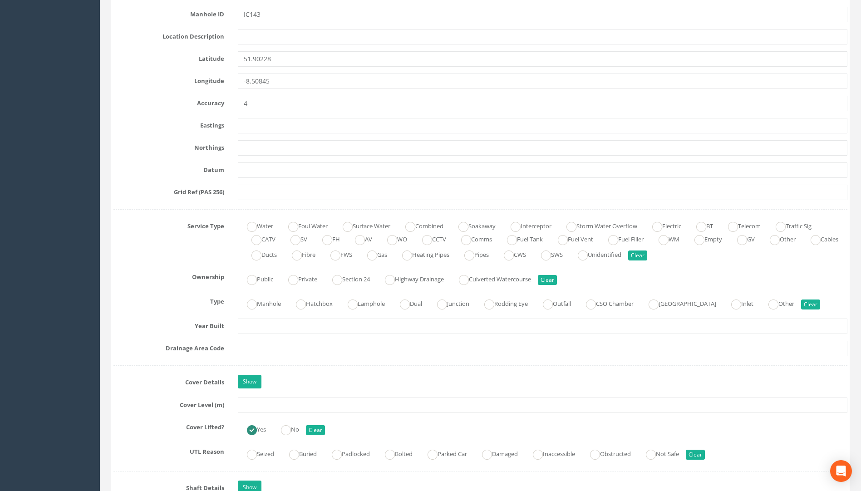
scroll to position [545, 0]
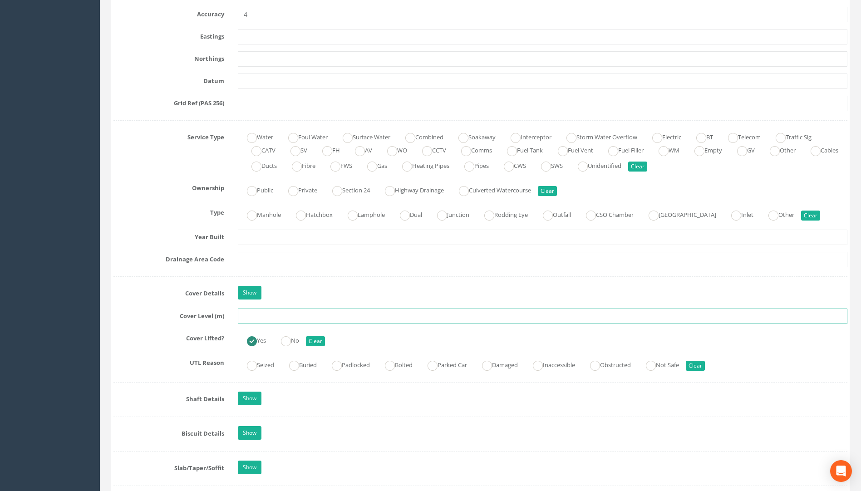
click at [256, 313] on input "text" at bounding box center [543, 316] width 610 height 15
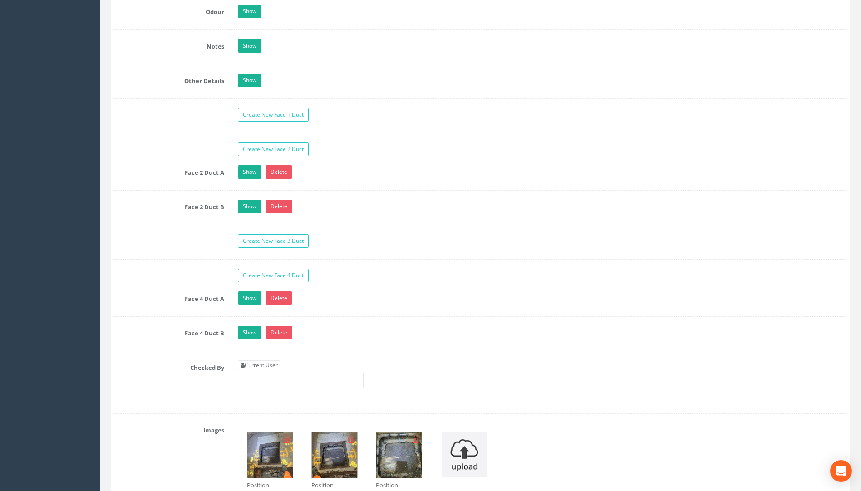
scroll to position [1453, 0]
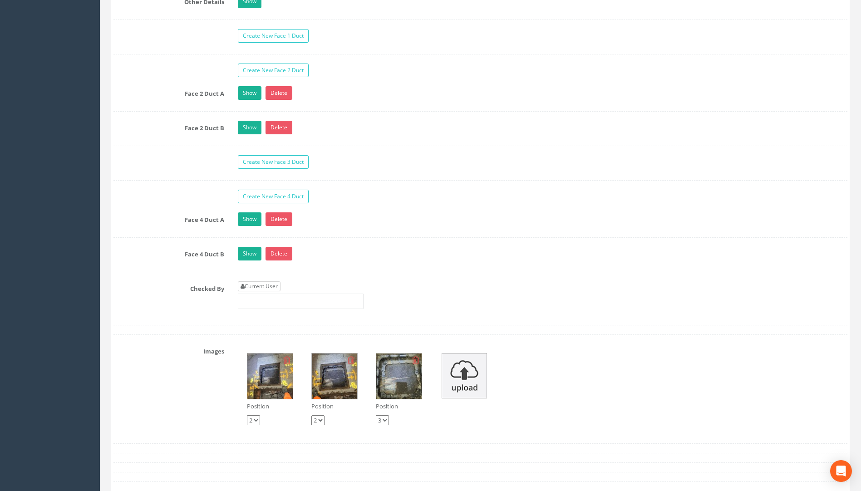
type input "108.00"
click at [265, 287] on link "Current User" at bounding box center [259, 287] width 43 height 10
type input "[PERSON_NAME]"
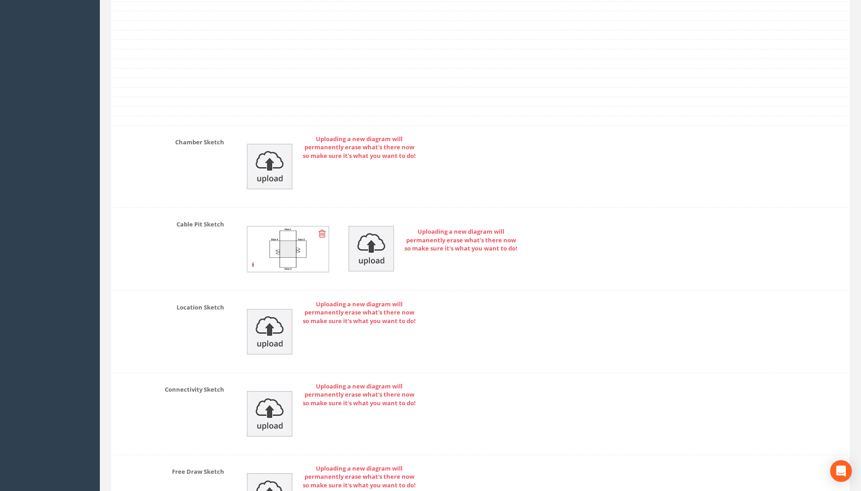
scroll to position [2014, 0]
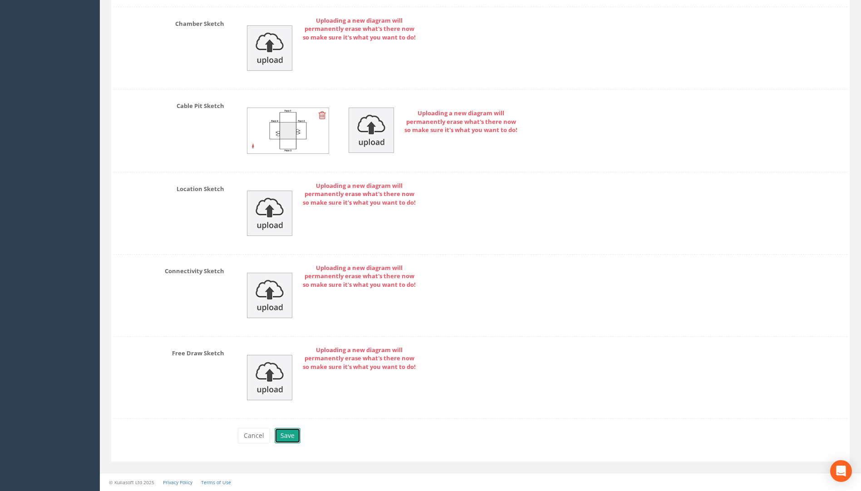
click at [288, 432] on button "Save" at bounding box center [288, 435] width 26 height 15
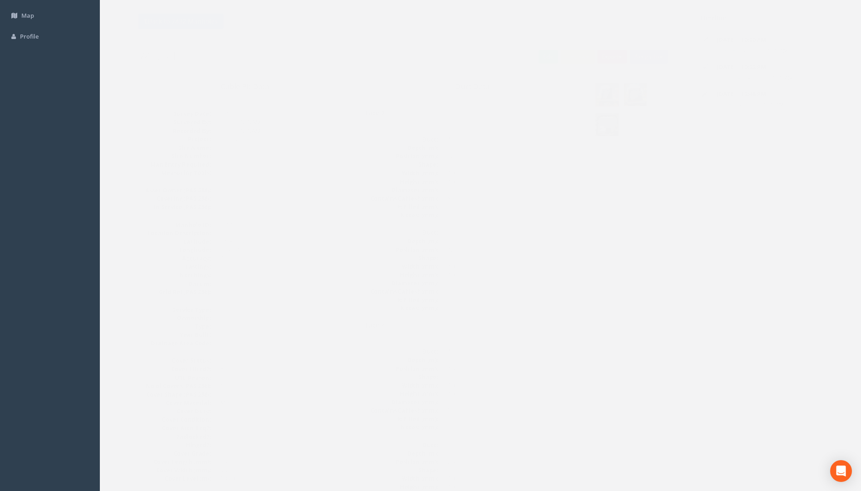
scroll to position [0, 0]
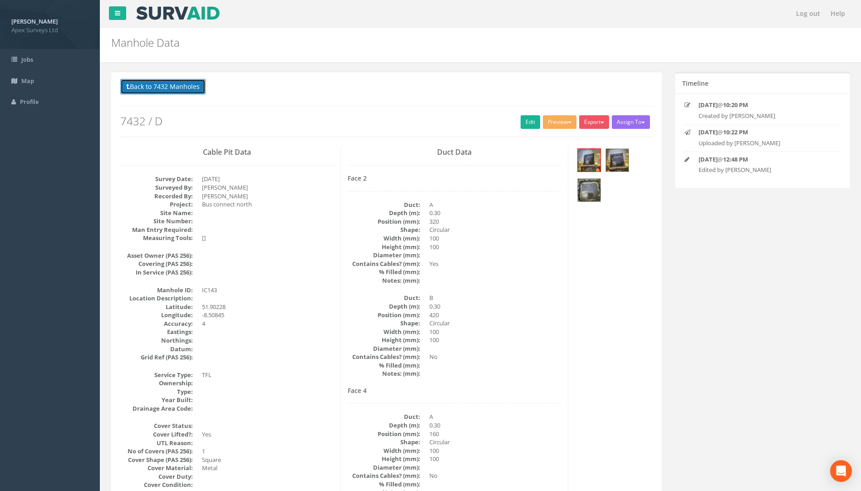
click at [190, 90] on button "Back to 7432 Manholes" at bounding box center [162, 86] width 85 height 15
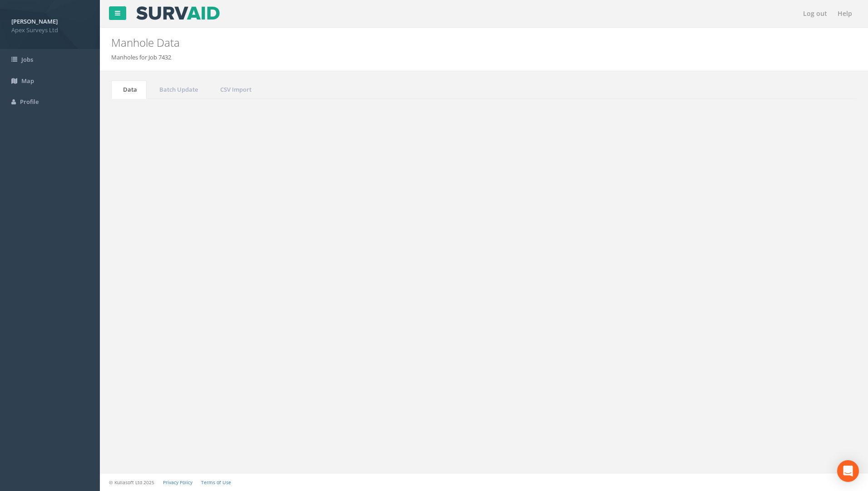
click at [789, 246] on input "143" at bounding box center [806, 244] width 83 height 14
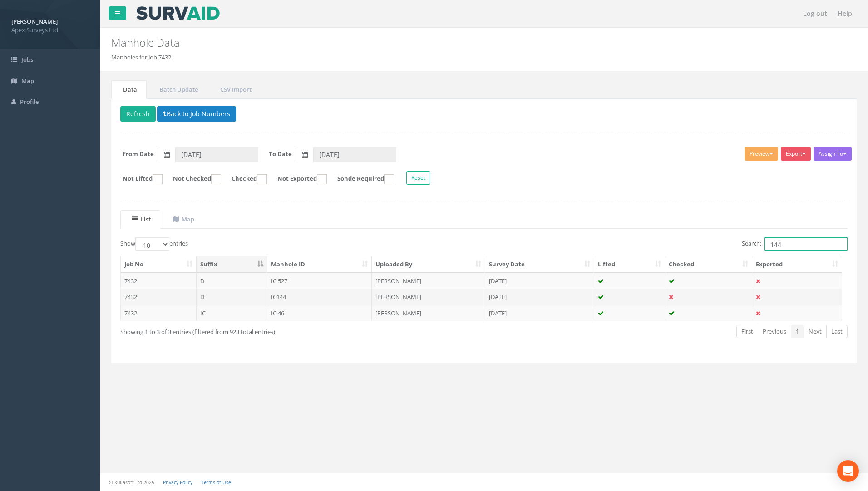
type input "144"
click at [272, 299] on td "IC144" at bounding box center [319, 297] width 105 height 16
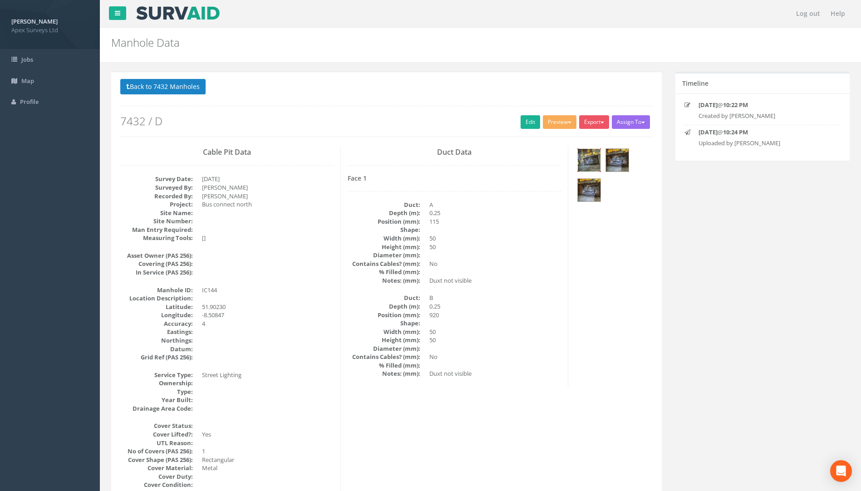
click at [598, 159] on img at bounding box center [589, 160] width 23 height 23
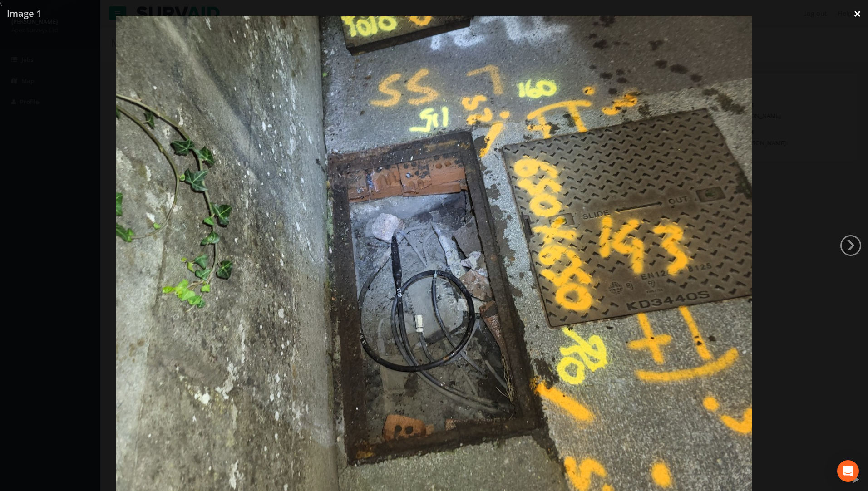
click at [854, 12] on link "×" at bounding box center [857, 13] width 21 height 27
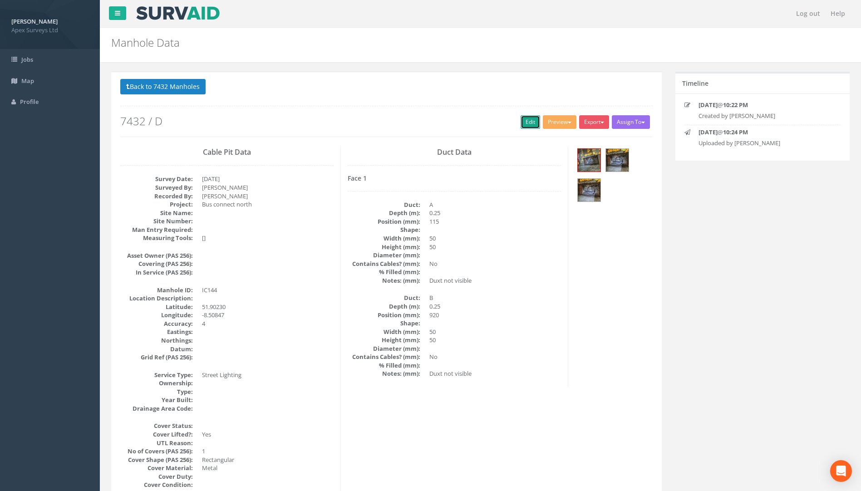
click at [527, 123] on link "Edit" at bounding box center [531, 122] width 20 height 14
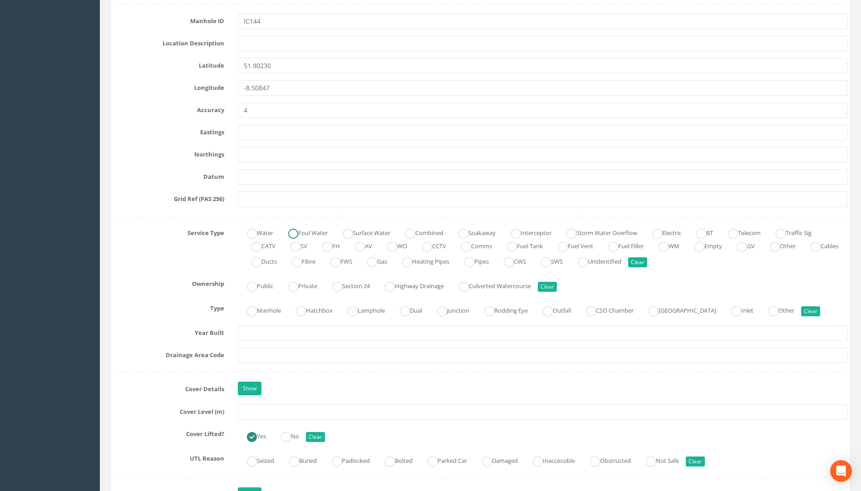
scroll to position [545, 0]
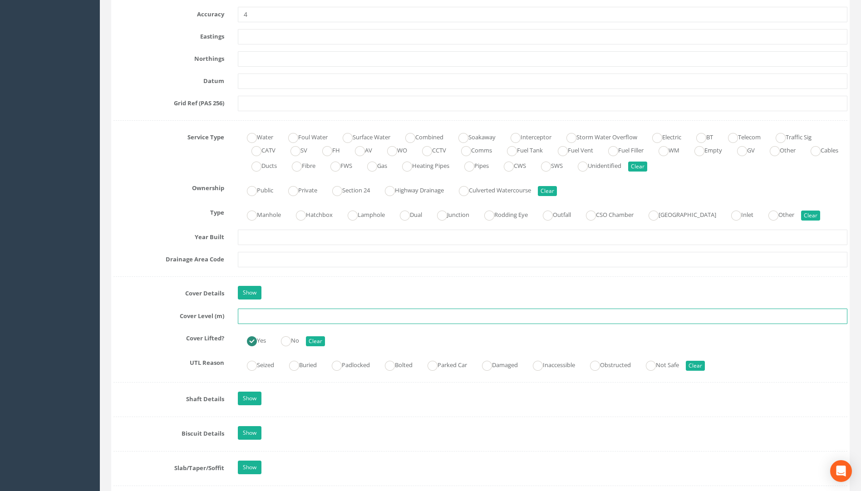
click at [264, 312] on input "text" at bounding box center [543, 316] width 610 height 15
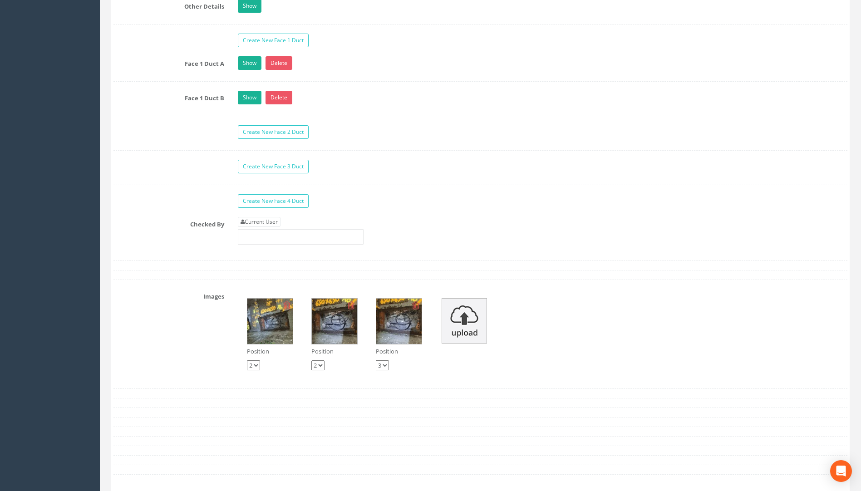
scroll to position [1544, 0]
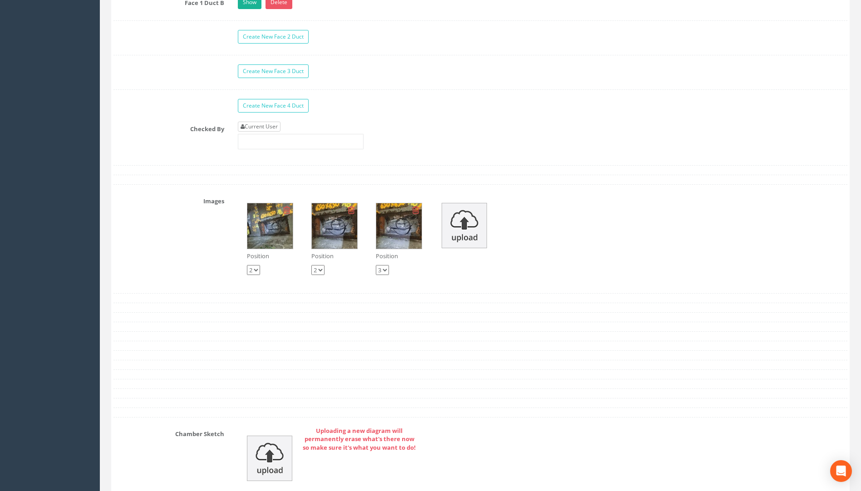
type input "108.04"
click at [272, 126] on link "Current User" at bounding box center [259, 127] width 43 height 10
type input "[PERSON_NAME]"
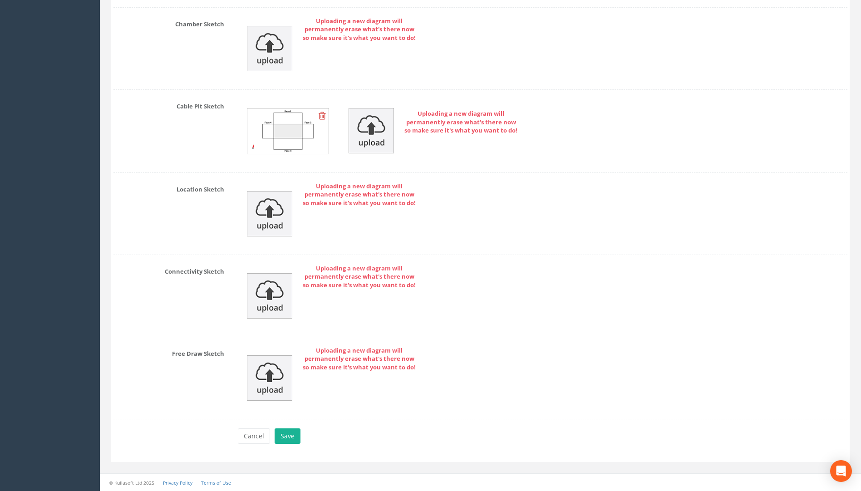
scroll to position [1954, 0]
click at [285, 433] on button "Save" at bounding box center [288, 435] width 26 height 15
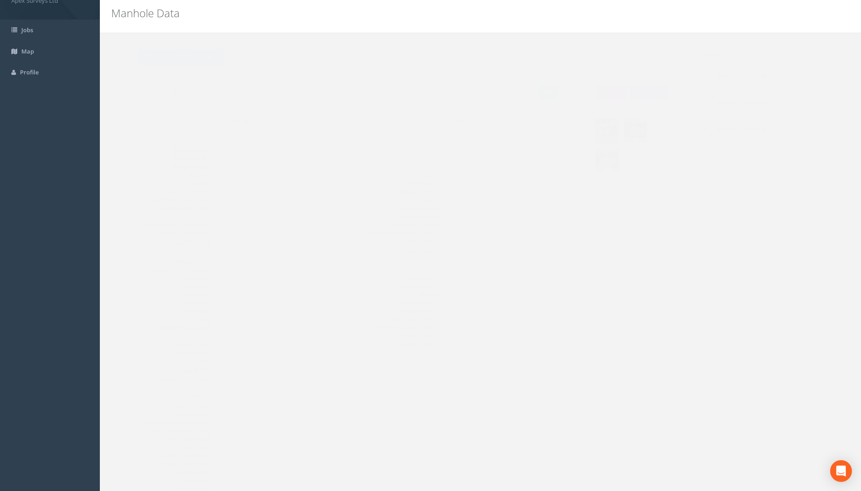
scroll to position [0, 0]
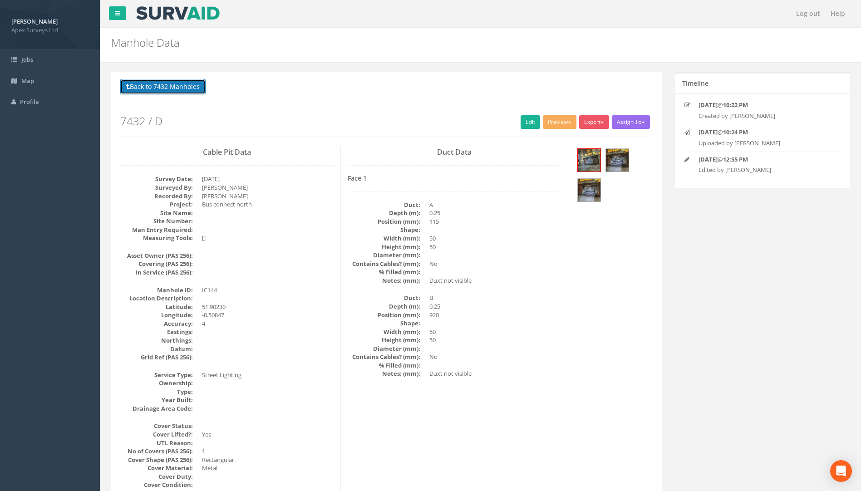
click at [159, 86] on button "Back to 7432 Manholes" at bounding box center [162, 86] width 85 height 15
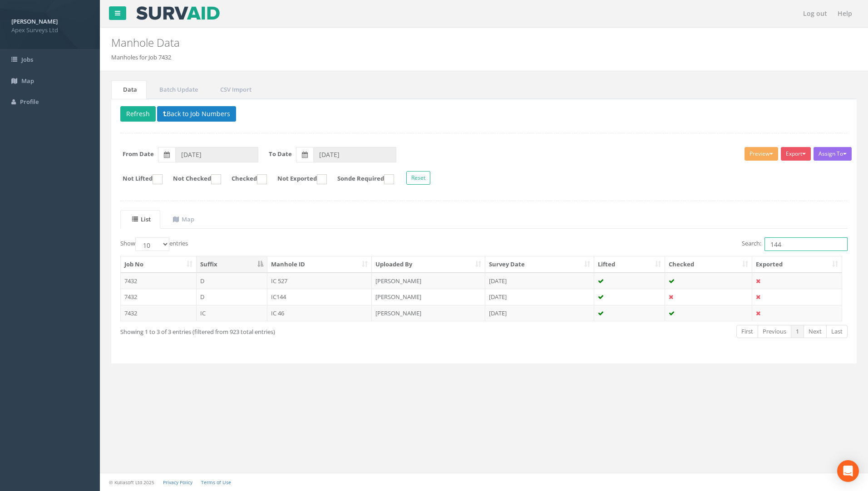
click at [795, 244] on input "144" at bounding box center [806, 244] width 83 height 14
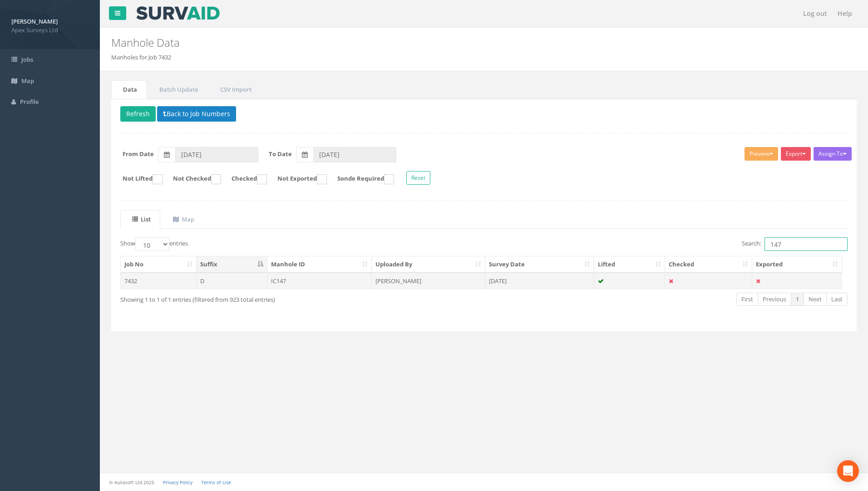
type input "147"
click at [286, 279] on td "IC147" at bounding box center [319, 281] width 105 height 16
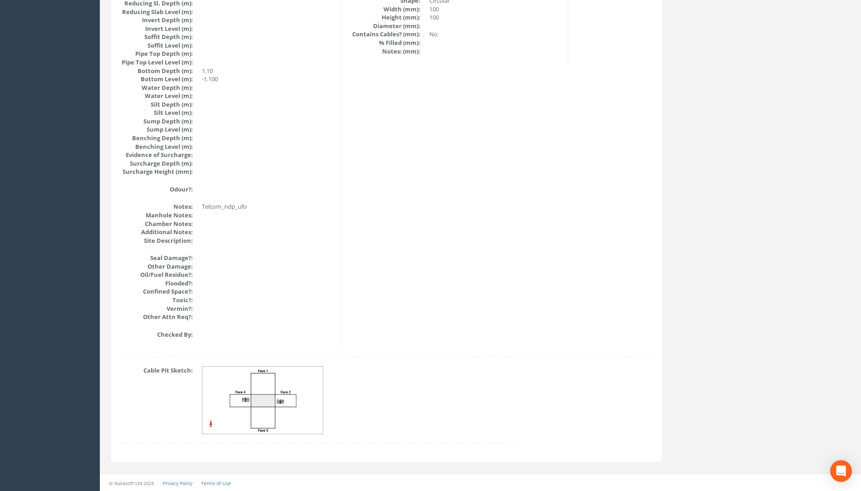
scroll to position [909, 0]
click at [250, 403] on img at bounding box center [263, 400] width 121 height 68
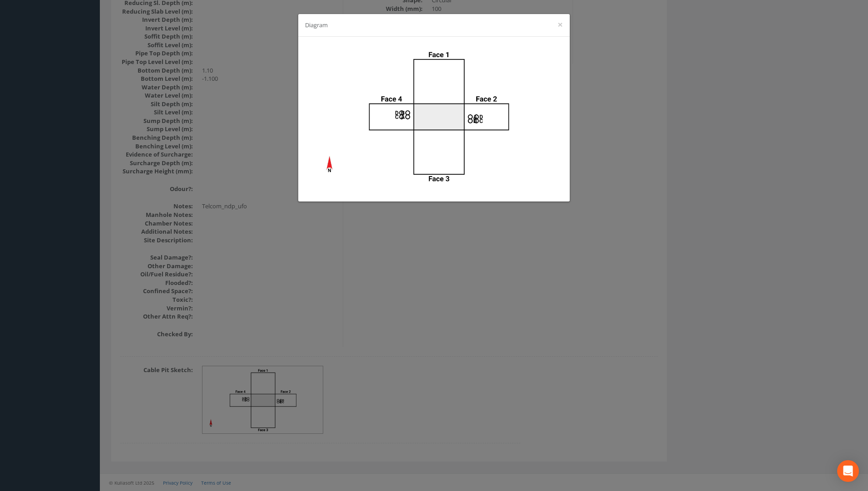
click at [477, 306] on div "Diagram ×" at bounding box center [434, 245] width 868 height 491
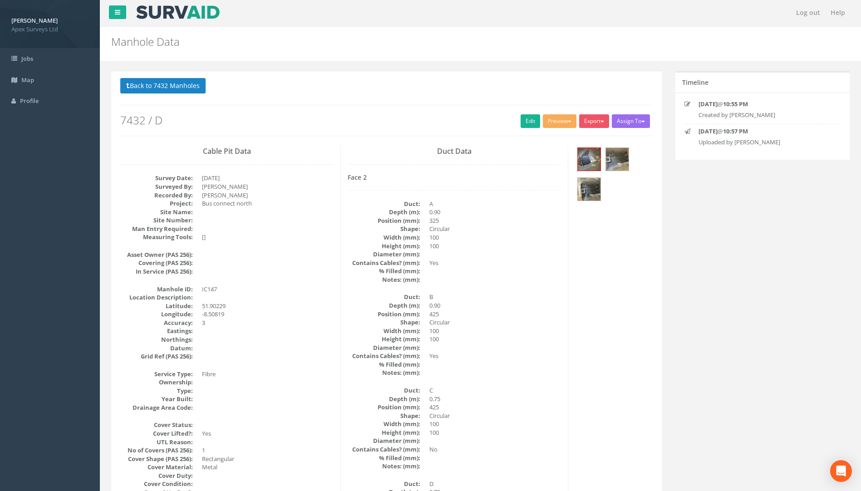
scroll to position [0, 0]
click at [529, 121] on link "Edit" at bounding box center [531, 122] width 20 height 14
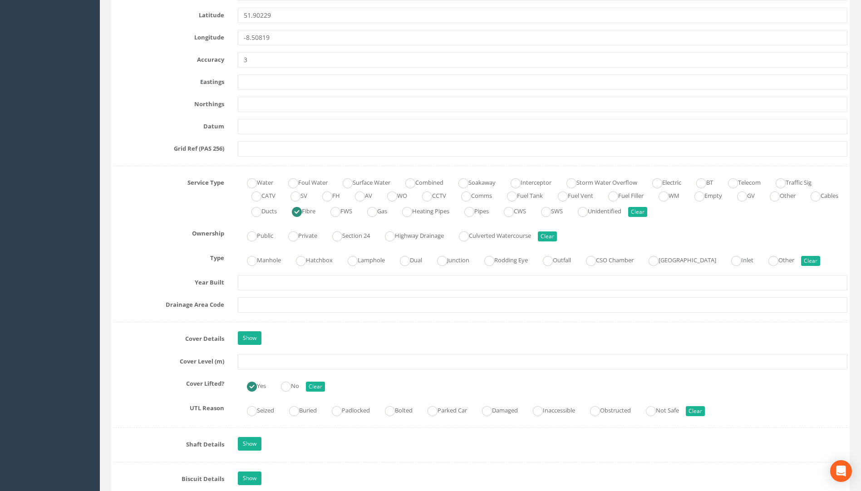
scroll to position [590, 0]
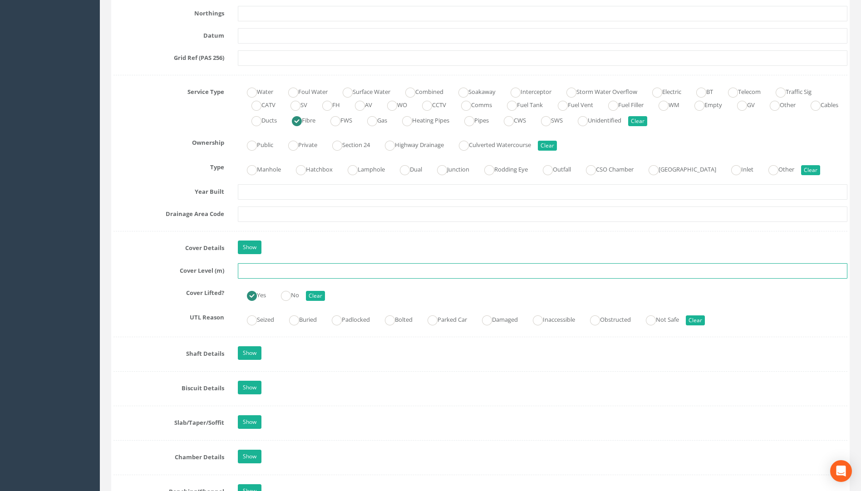
click at [256, 270] on input "text" at bounding box center [543, 270] width 610 height 15
type input "107.35"
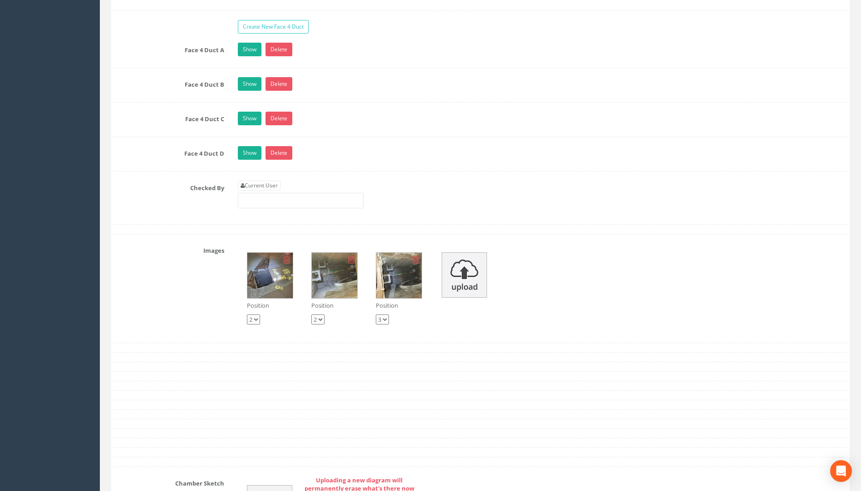
scroll to position [1771, 0]
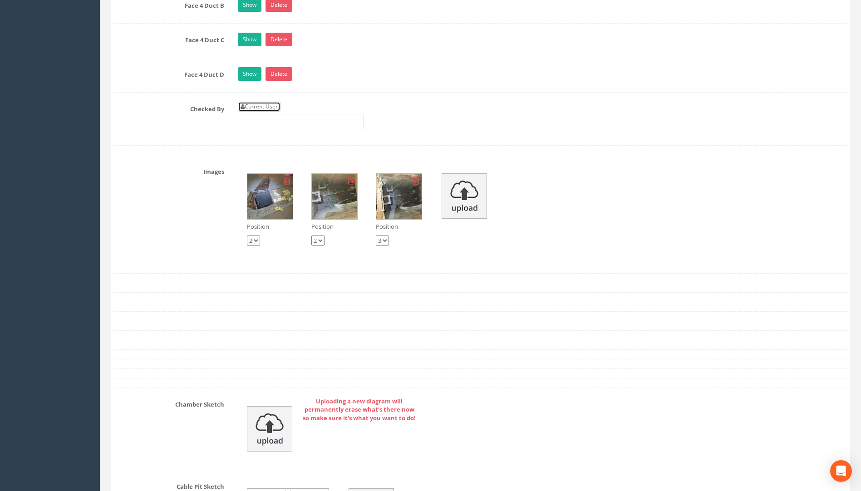
click at [265, 104] on link "Current User" at bounding box center [259, 107] width 43 height 10
type input "[PERSON_NAME]"
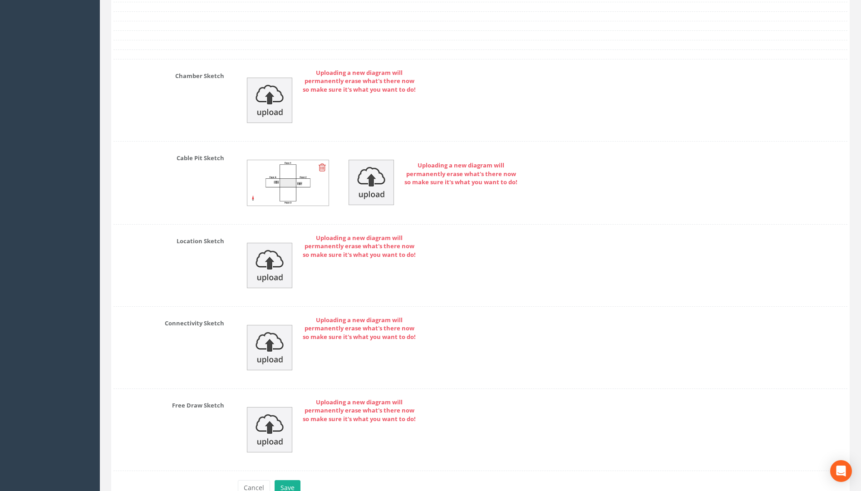
scroll to position [2152, 0]
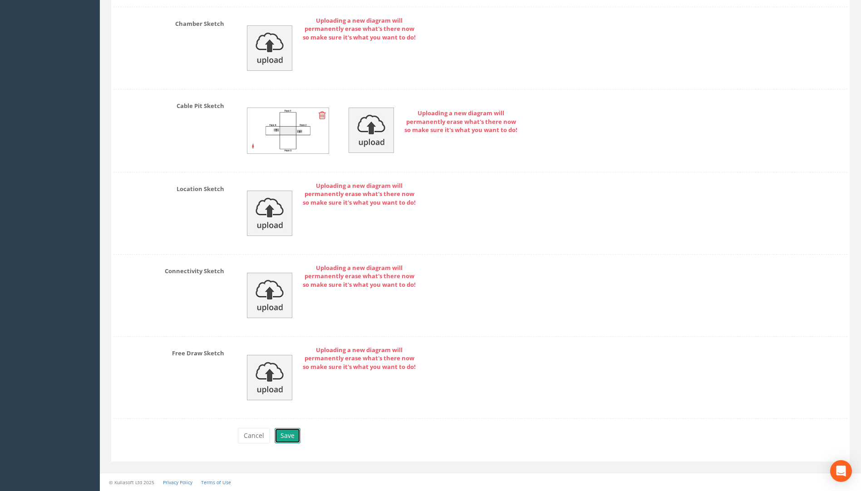
click at [291, 430] on button "Save" at bounding box center [288, 435] width 26 height 15
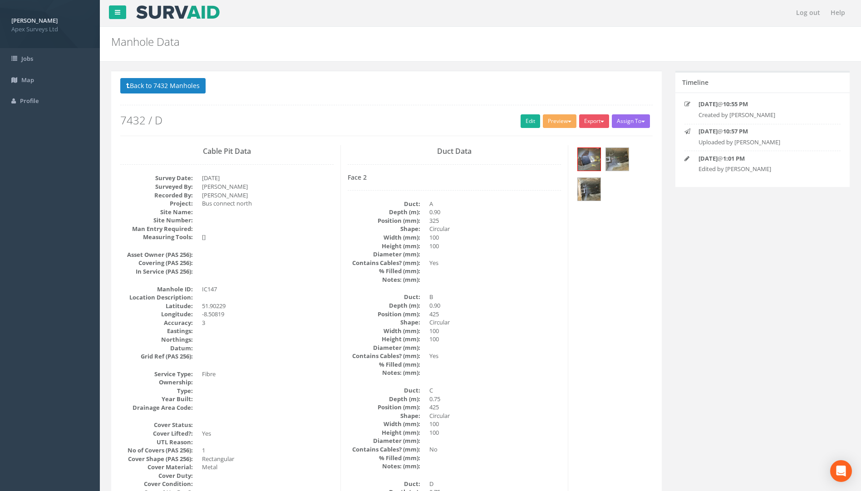
scroll to position [0, 0]
click at [171, 85] on button "Back to 7432 Manholes" at bounding box center [162, 86] width 85 height 15
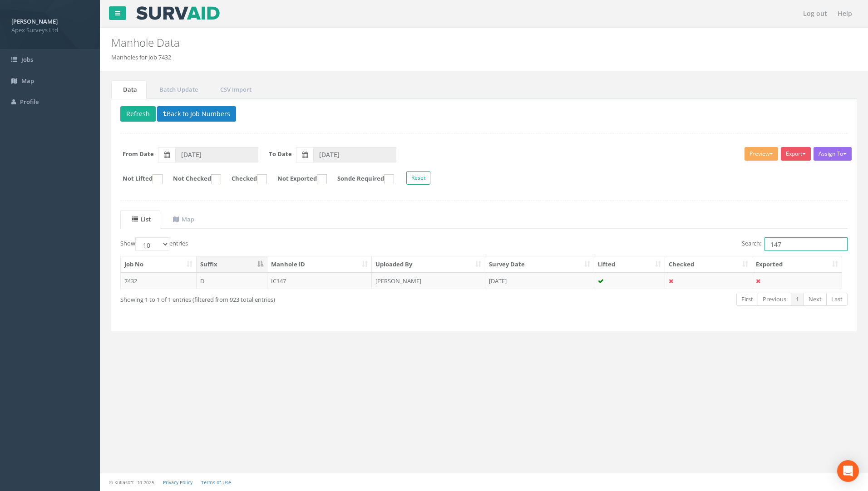
click at [804, 247] on input "147" at bounding box center [806, 244] width 83 height 14
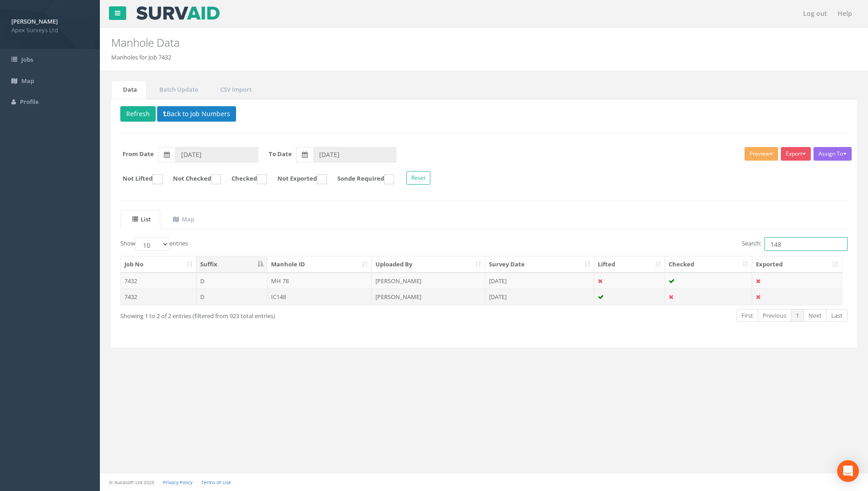
type input "148"
click at [282, 297] on td "IC148" at bounding box center [319, 297] width 105 height 16
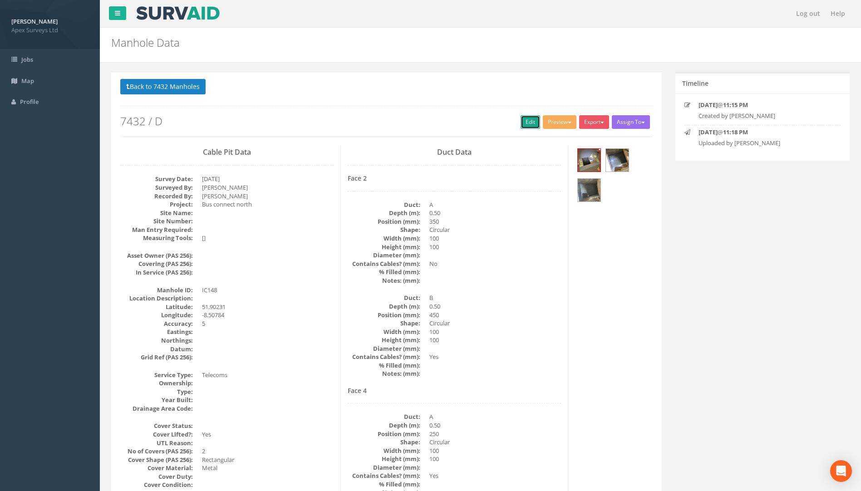
drag, startPoint x: 519, startPoint y: 119, endPoint x: 0, endPoint y: 217, distance: 527.7
click at [521, 119] on link "Edit" at bounding box center [531, 122] width 20 height 14
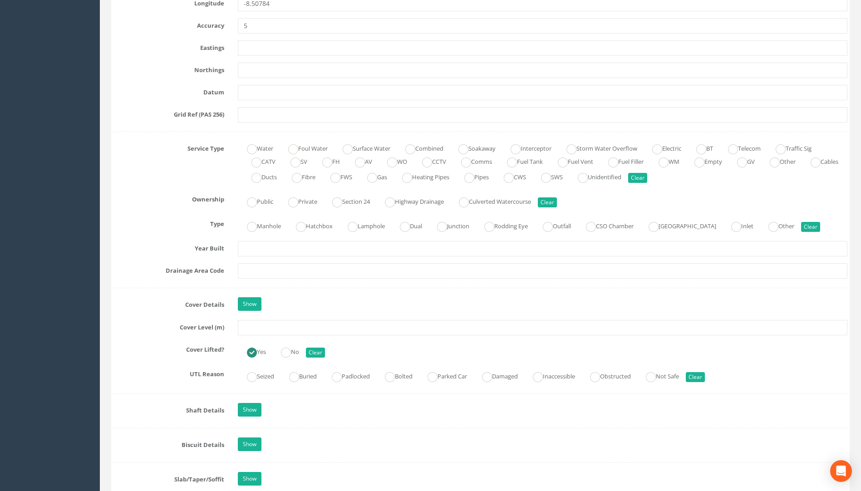
scroll to position [545, 0]
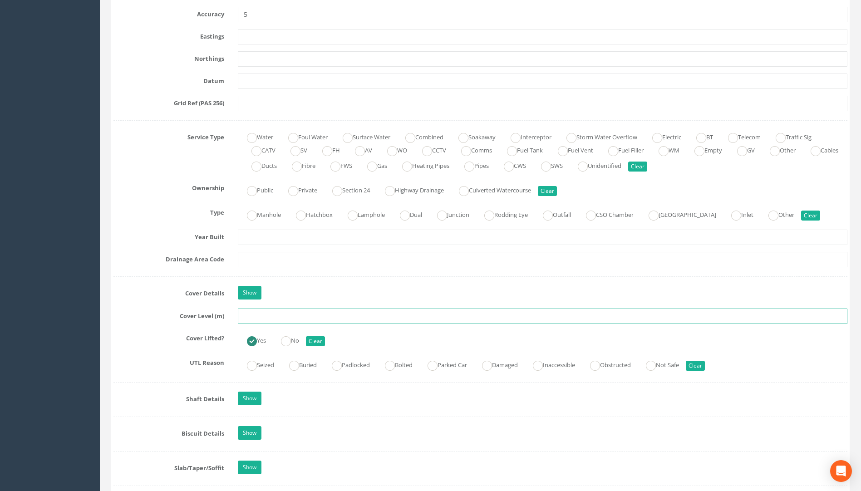
click at [248, 314] on input "text" at bounding box center [543, 316] width 610 height 15
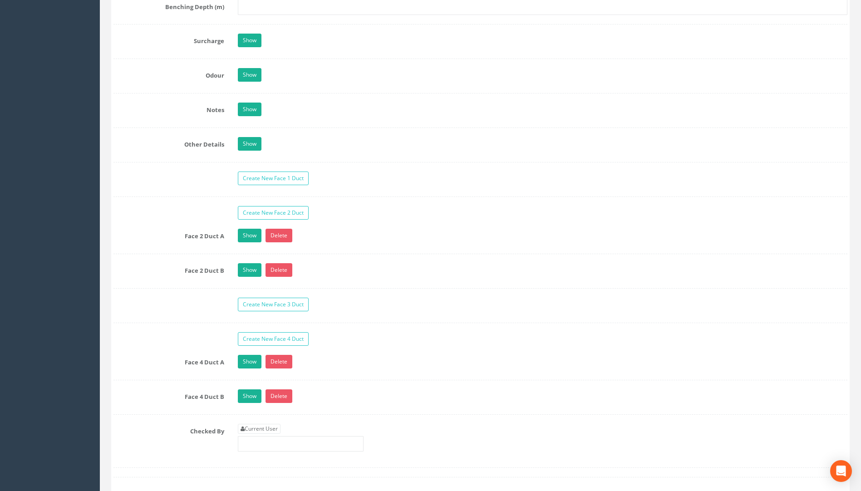
scroll to position [1453, 0]
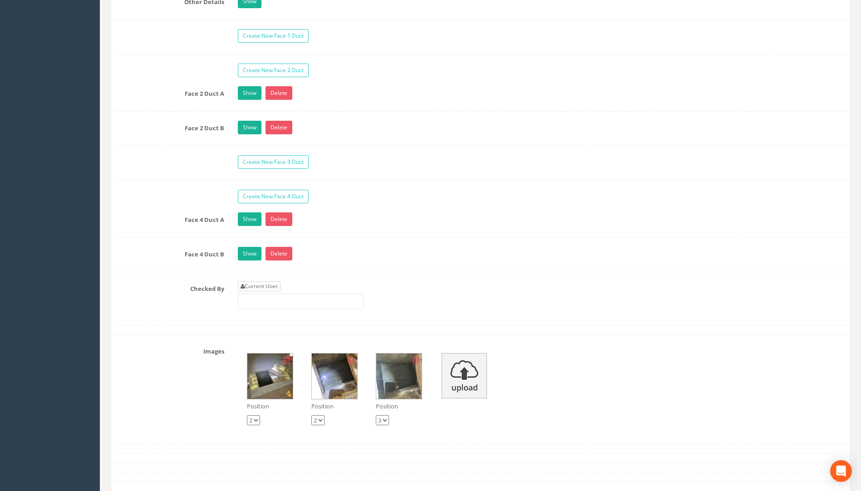
type input "107.34"
click at [268, 285] on link "Current User" at bounding box center [259, 287] width 43 height 10
type input "[PERSON_NAME]"
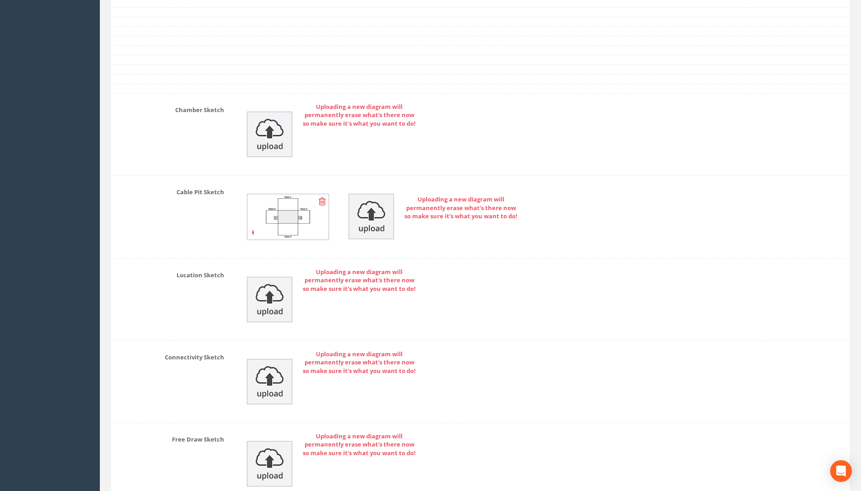
scroll to position [2014, 0]
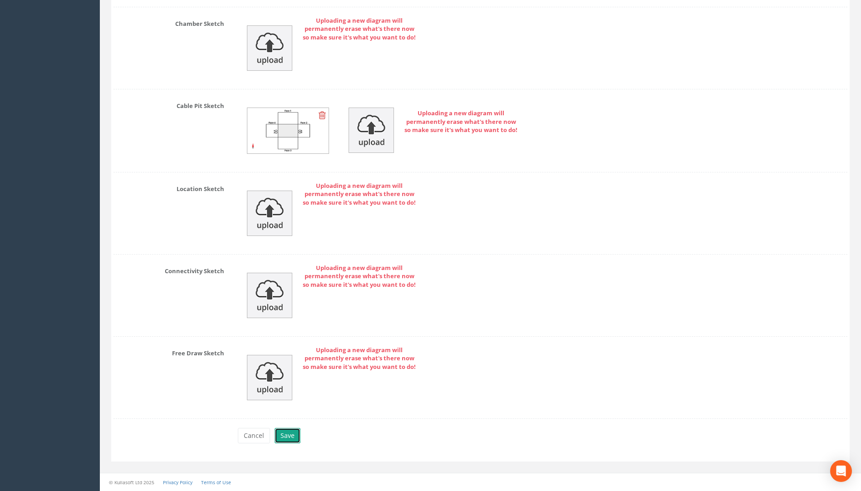
click at [287, 437] on button "Save" at bounding box center [288, 435] width 26 height 15
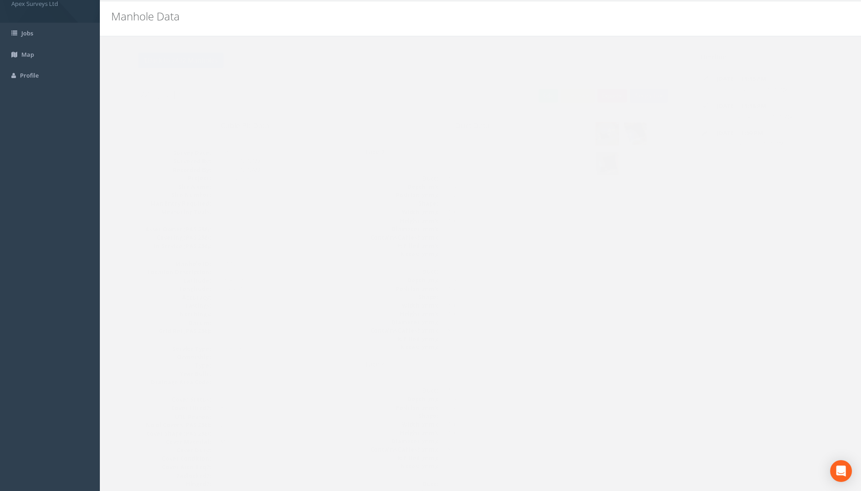
scroll to position [0, 0]
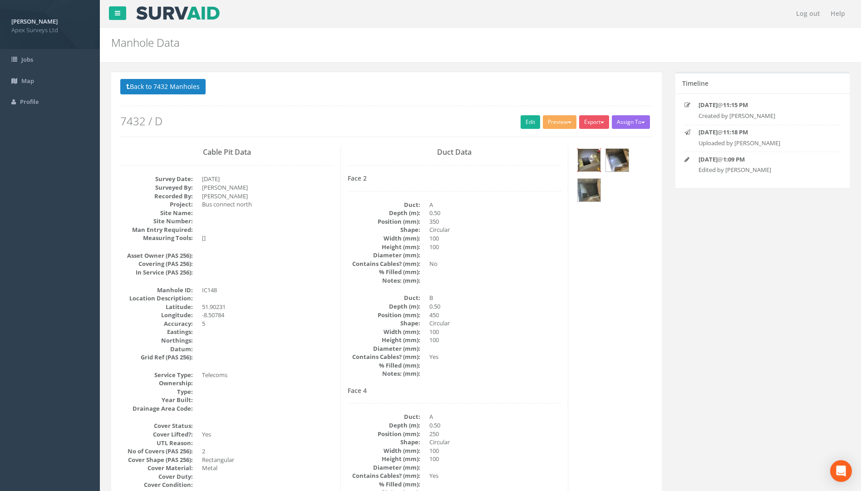
click at [590, 161] on img at bounding box center [589, 160] width 23 height 23
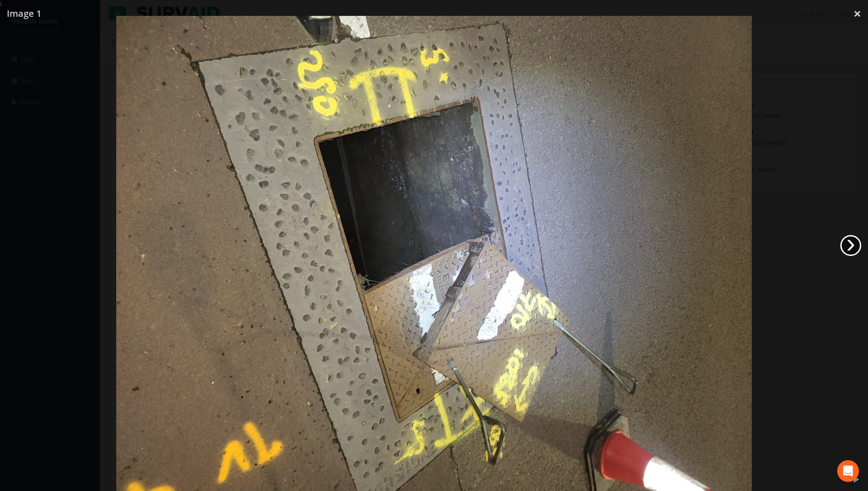
click at [853, 246] on link "›" at bounding box center [851, 245] width 21 height 21
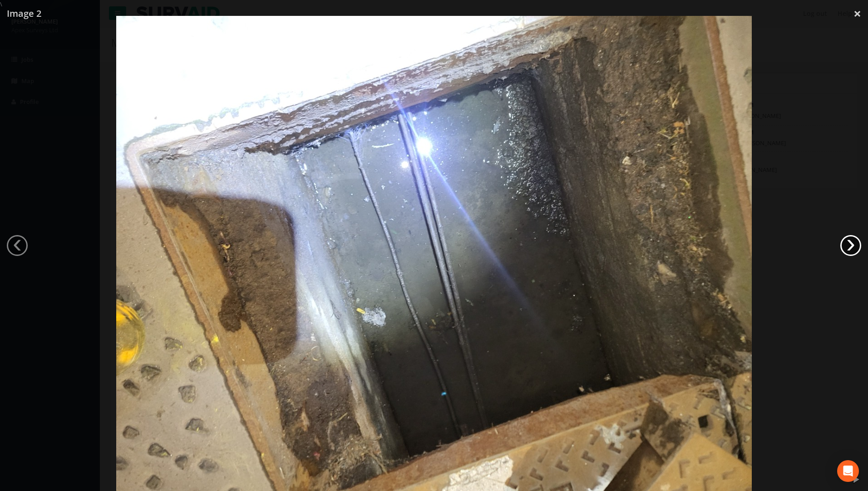
click at [853, 246] on link "›" at bounding box center [851, 245] width 21 height 21
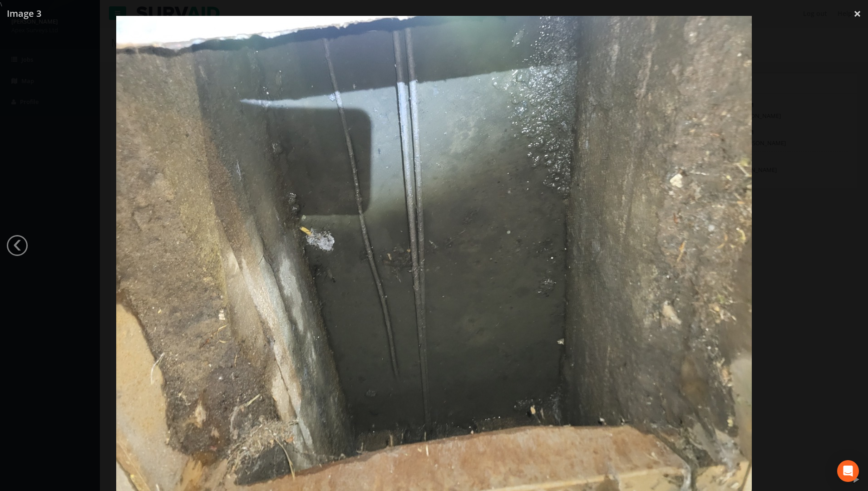
click at [853, 246] on div at bounding box center [434, 254] width 868 height 491
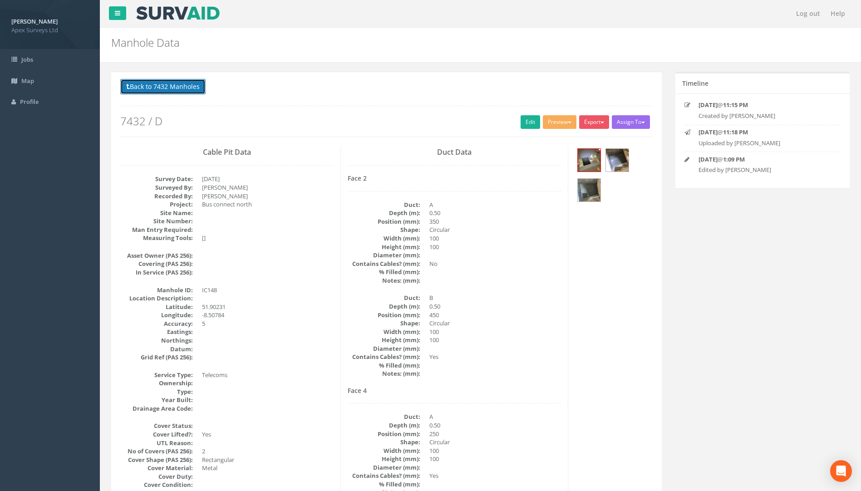
drag, startPoint x: 149, startPoint y: 87, endPoint x: 173, endPoint y: 87, distance: 24.1
click at [150, 87] on button "Back to 7432 Manholes" at bounding box center [162, 86] width 85 height 15
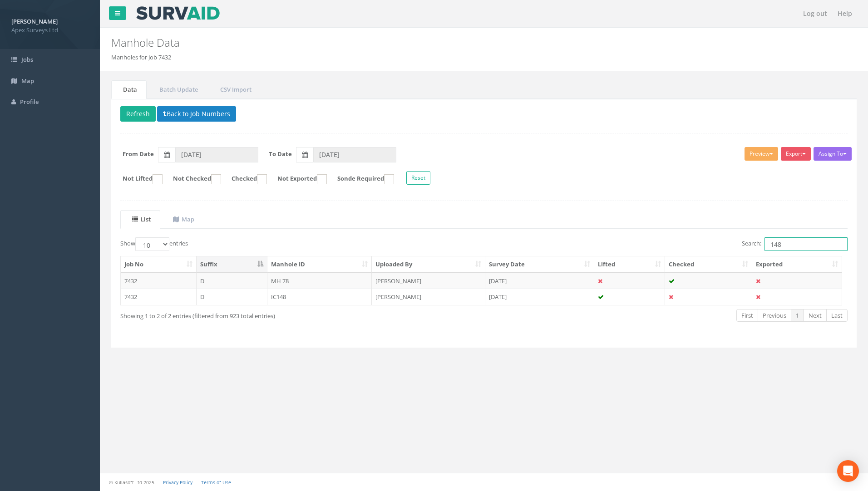
drag, startPoint x: 801, startPoint y: 249, endPoint x: 712, endPoint y: 246, distance: 89.5
click at [712, 246] on div "Search: 148" at bounding box center [669, 245] width 357 height 16
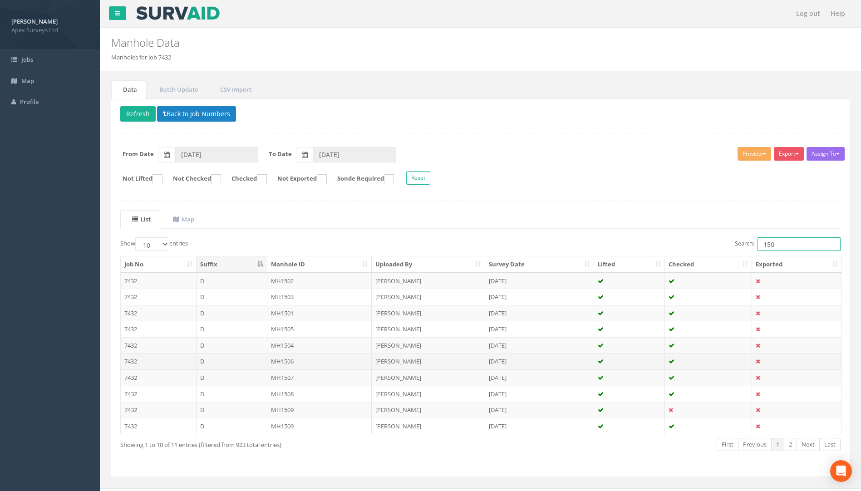
scroll to position [15, 0]
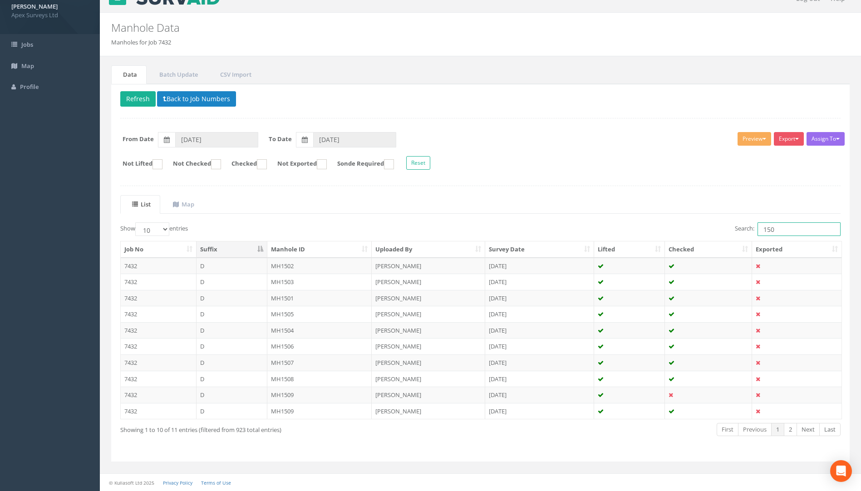
type input "150"
click at [167, 230] on select "10 25 50 100" at bounding box center [152, 230] width 34 height 14
select select "100"
click at [137, 223] on select "10 25 50 100" at bounding box center [152, 230] width 34 height 14
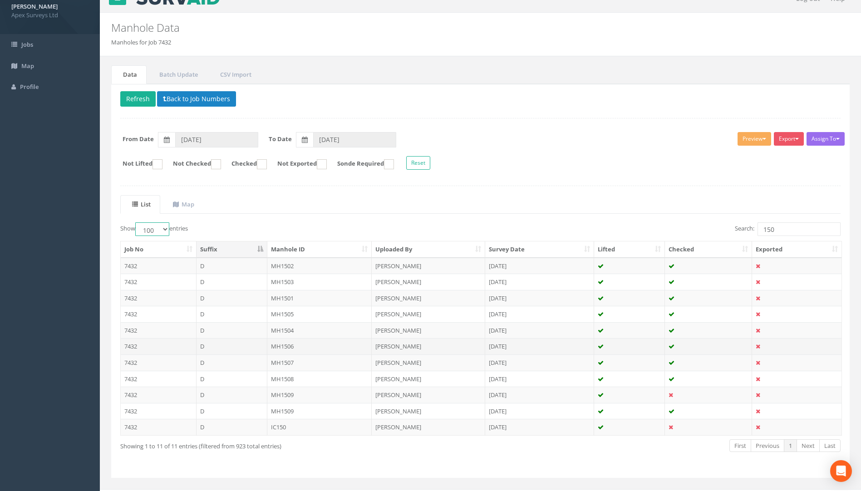
scroll to position [31, 0]
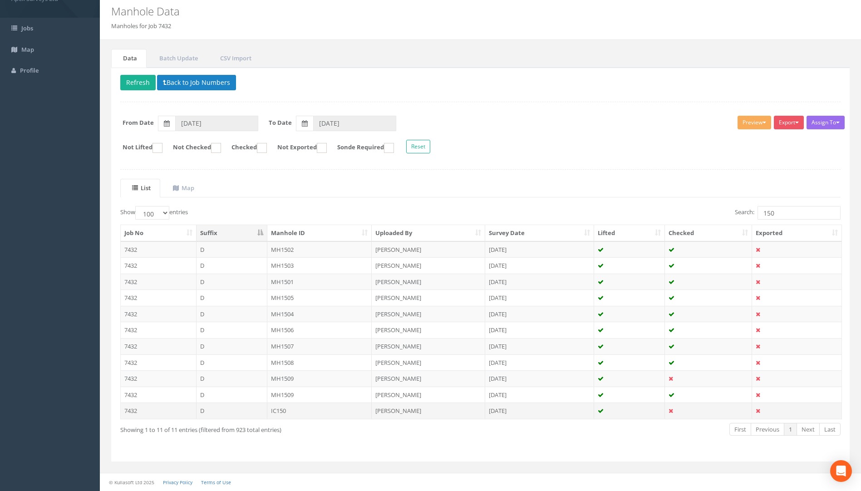
click at [298, 410] on td "IC150" at bounding box center [319, 411] width 105 height 16
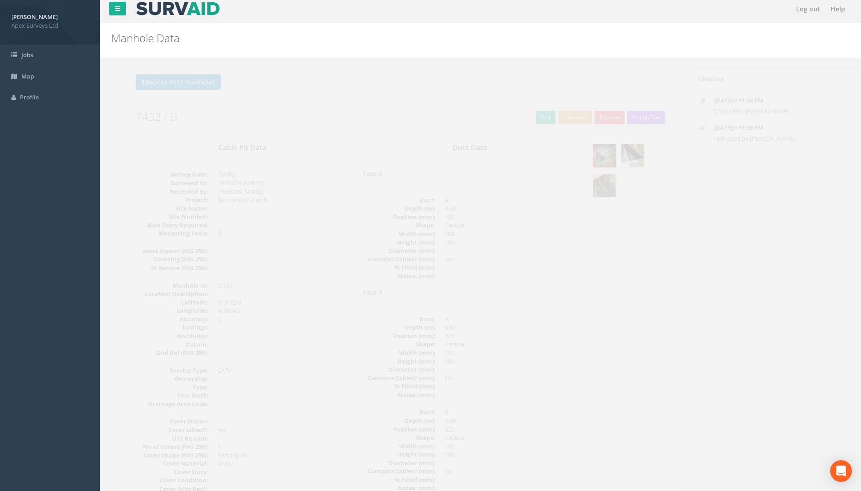
scroll to position [0, 0]
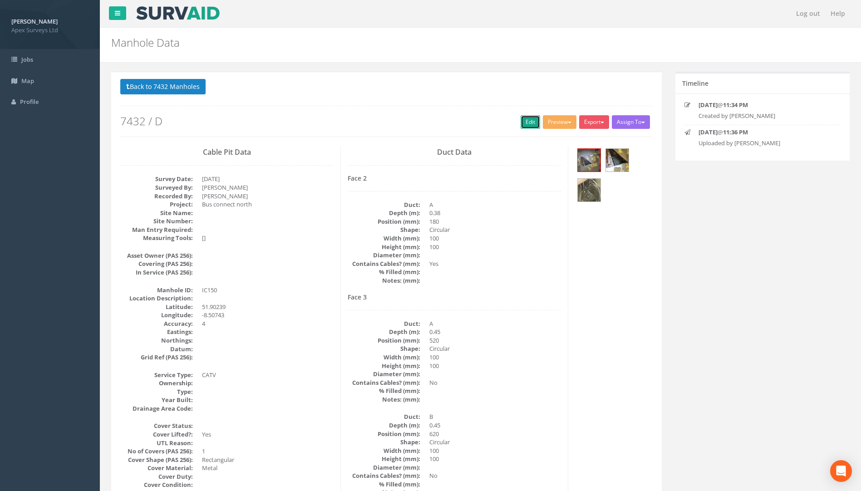
click at [526, 121] on link "Edit" at bounding box center [531, 122] width 20 height 14
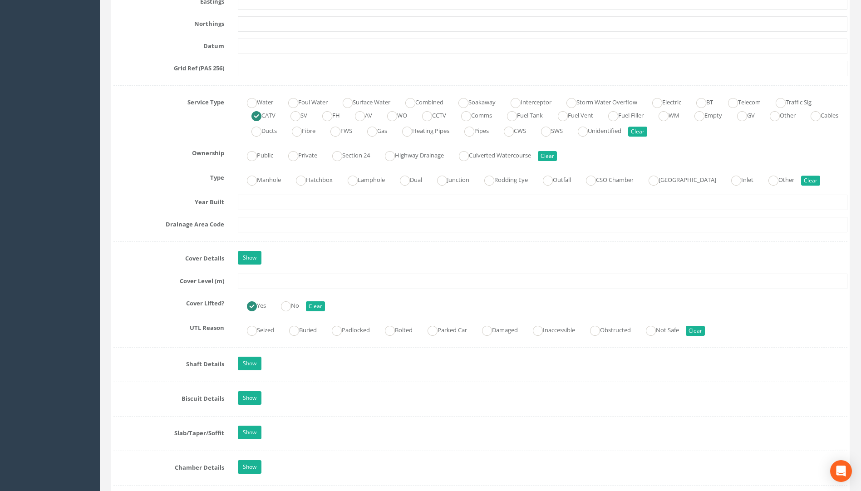
scroll to position [590, 0]
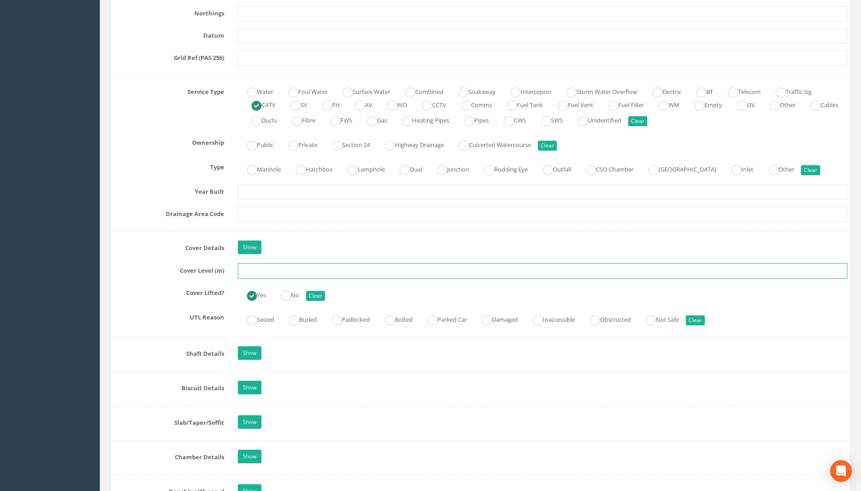
click at [257, 268] on input "text" at bounding box center [543, 270] width 610 height 15
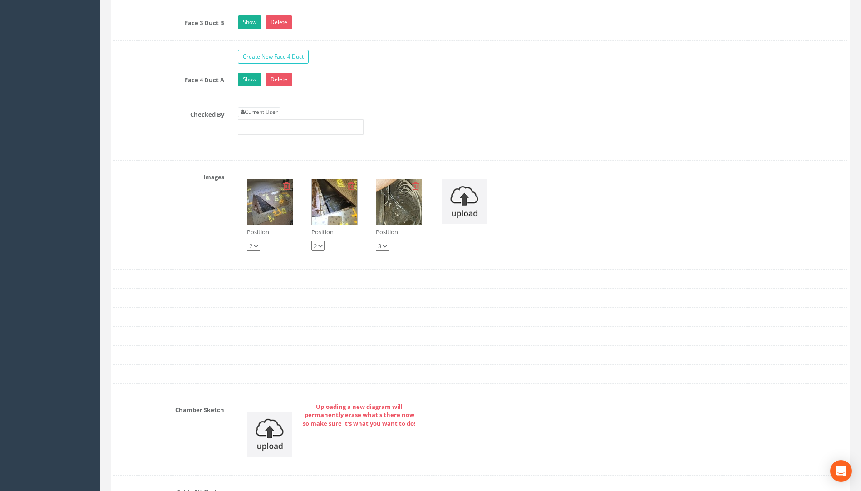
scroll to position [1680, 0]
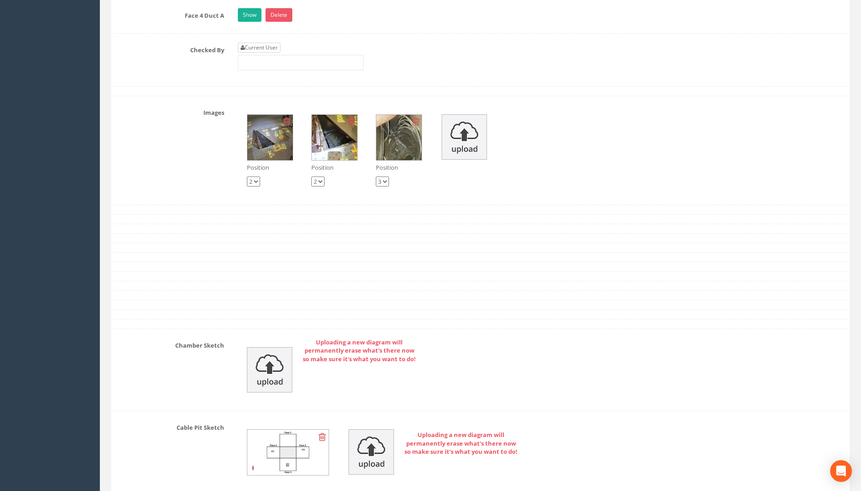
type input "107.75"
click at [254, 48] on link "Current User" at bounding box center [259, 48] width 43 height 10
type input "[PERSON_NAME]"
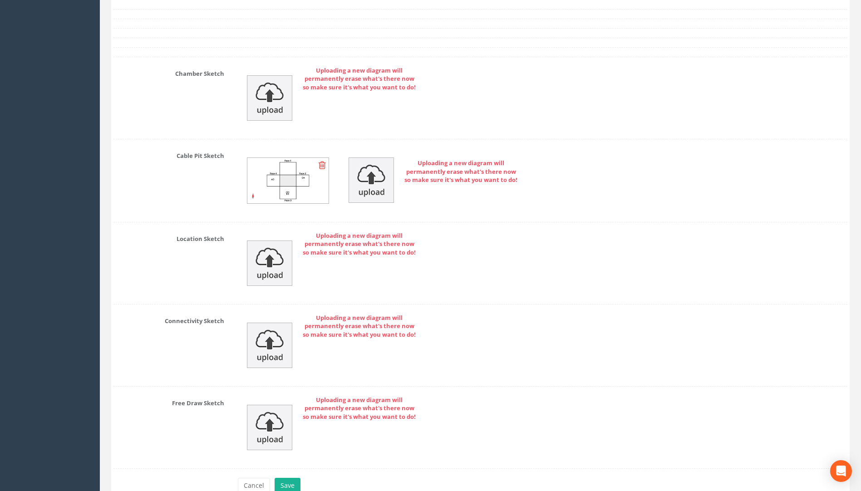
scroll to position [2002, 0]
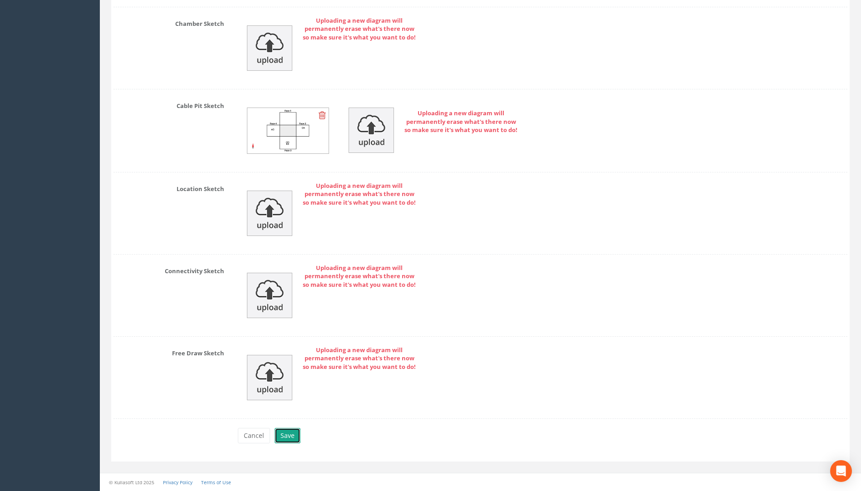
click at [289, 432] on button "Save" at bounding box center [288, 435] width 26 height 15
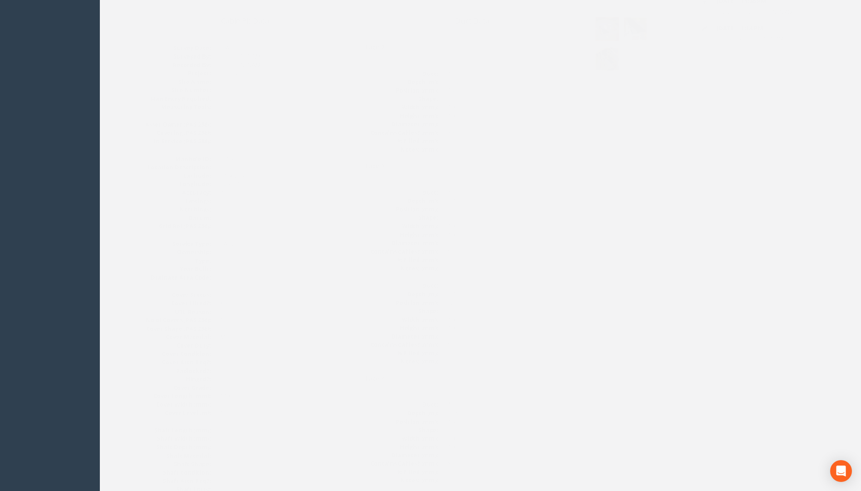
scroll to position [0, 0]
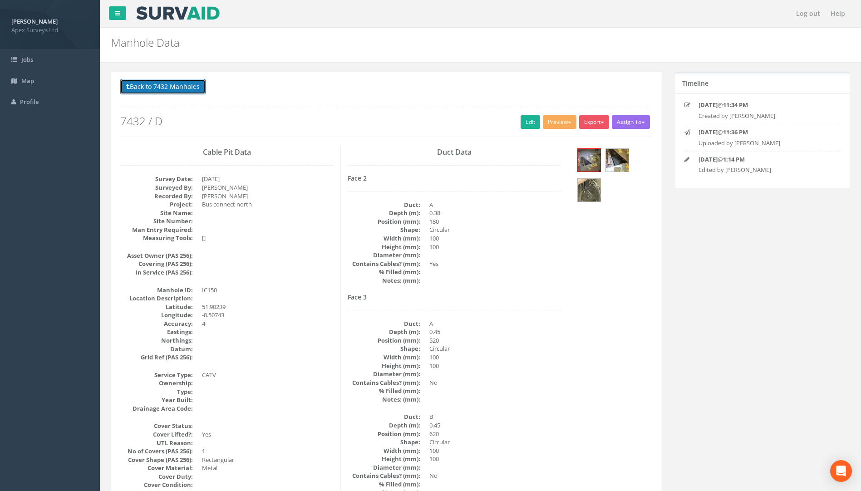
click at [192, 86] on button "Back to 7432 Manholes" at bounding box center [162, 86] width 85 height 15
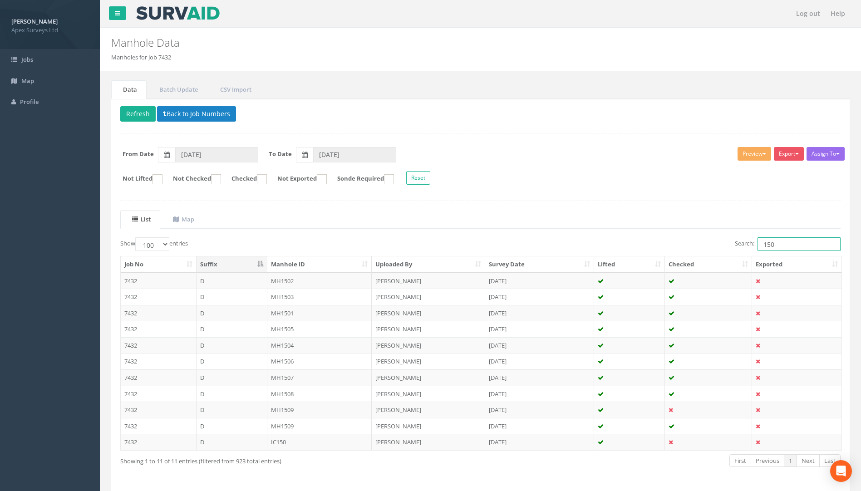
click at [787, 247] on input "150" at bounding box center [799, 244] width 83 height 14
type input "153"
click at [277, 445] on td "IC153" at bounding box center [319, 442] width 105 height 16
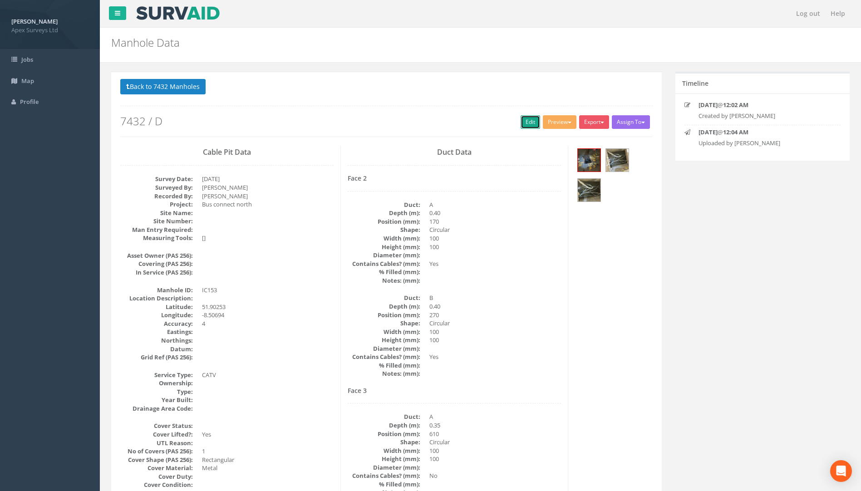
click at [532, 118] on link "Edit" at bounding box center [531, 122] width 20 height 14
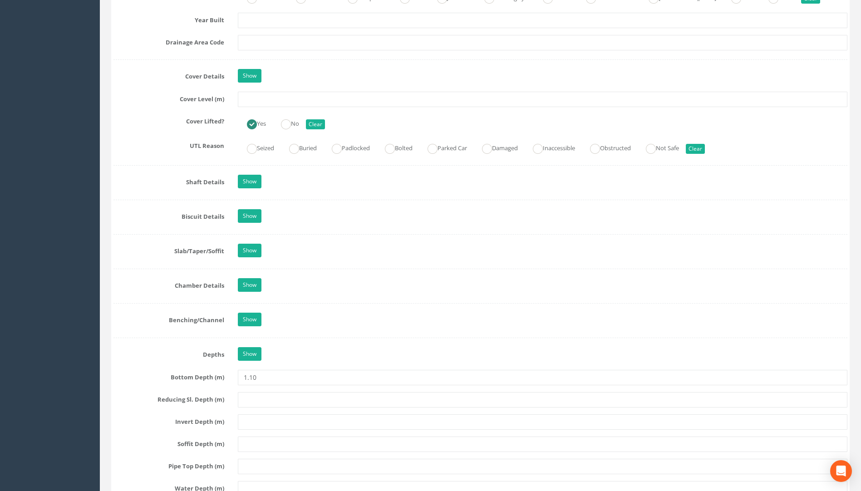
scroll to position [772, 0]
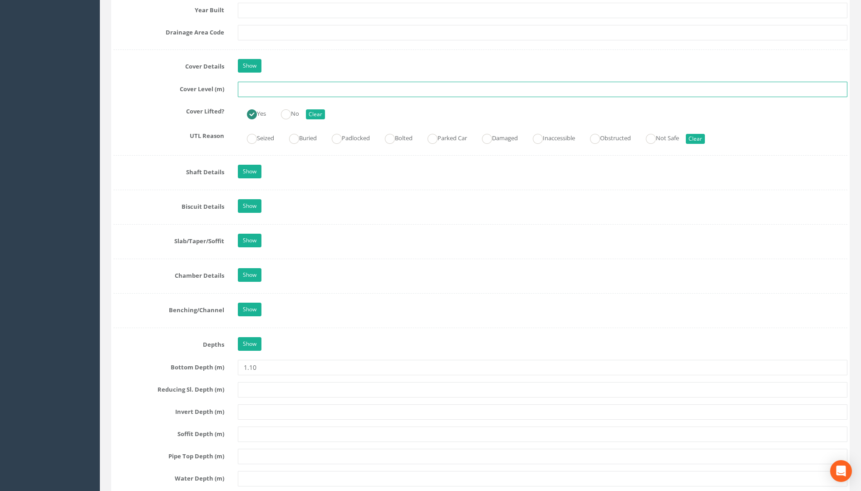
click at [265, 88] on input "text" at bounding box center [543, 89] width 610 height 15
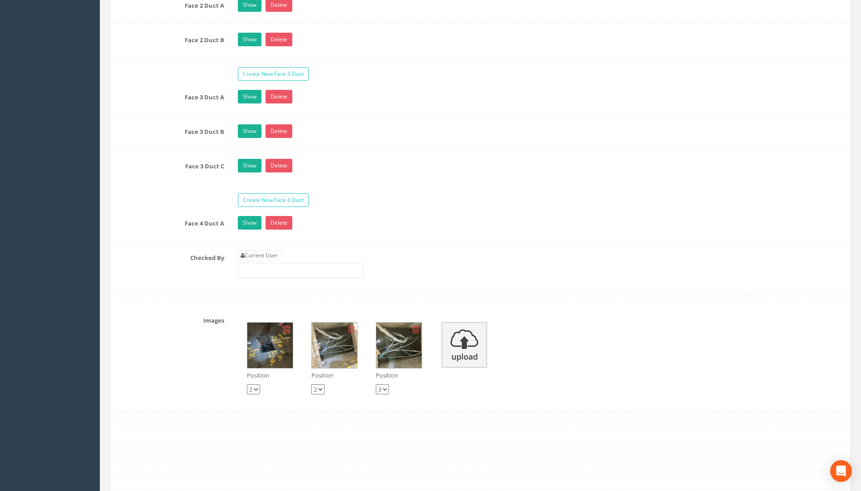
scroll to position [1635, 0]
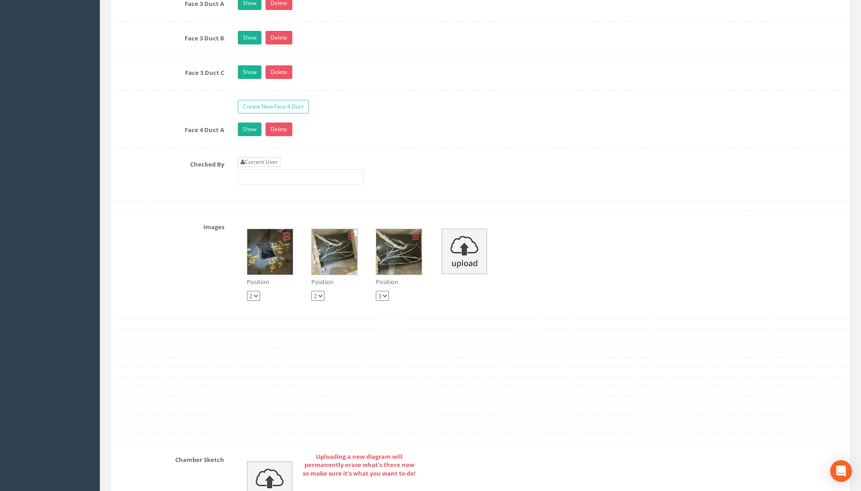
type input "108.16"
click at [257, 162] on link "Current User" at bounding box center [259, 162] width 43 height 10
type input "[PERSON_NAME]"
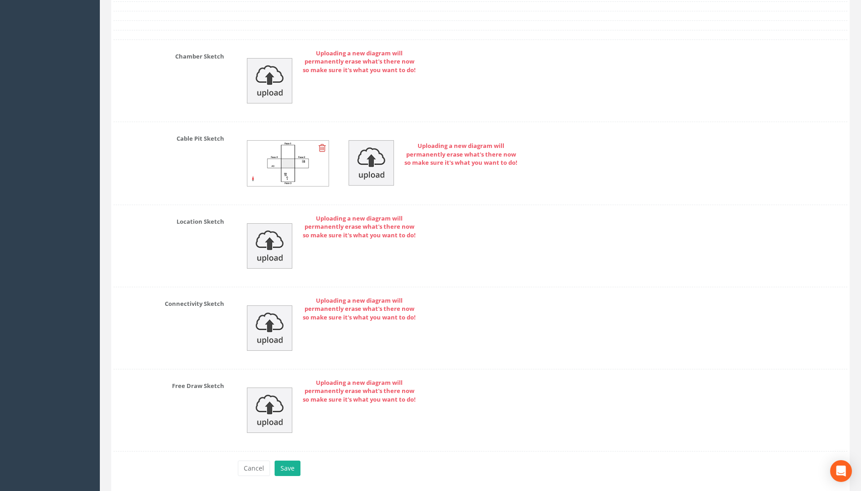
scroll to position [2071, 0]
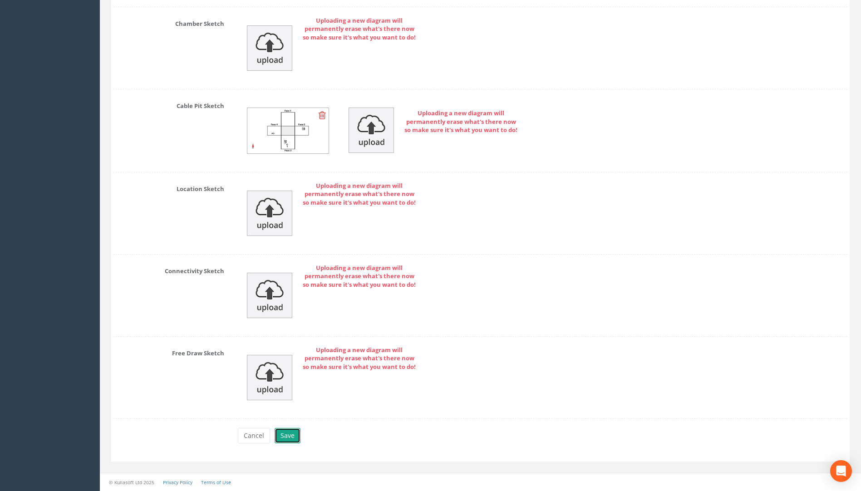
click at [284, 434] on button "Save" at bounding box center [288, 435] width 26 height 15
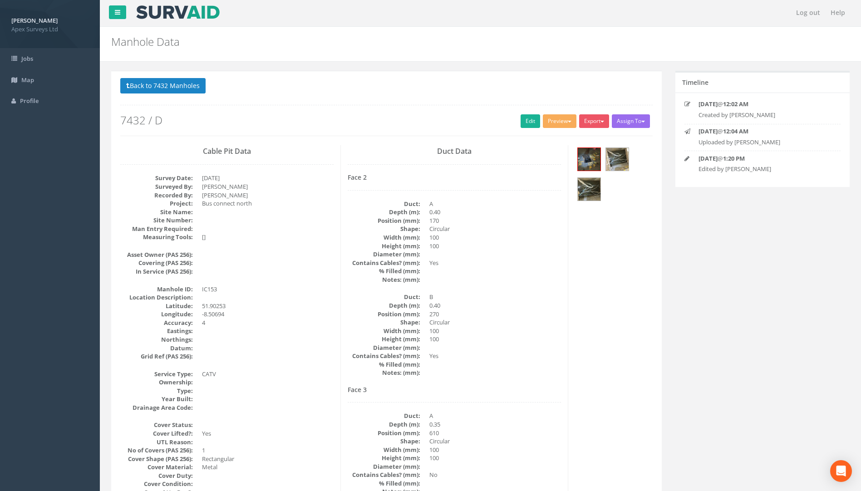
scroll to position [0, 0]
click at [167, 88] on button "Back to 7432 Manholes" at bounding box center [162, 86] width 85 height 15
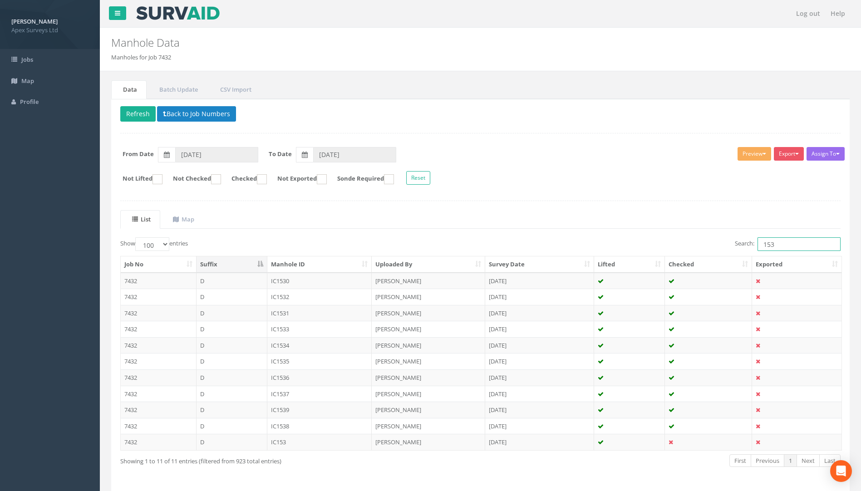
click at [779, 243] on input "153" at bounding box center [799, 244] width 83 height 14
type input "152"
click at [283, 445] on td "IC152" at bounding box center [319, 442] width 105 height 16
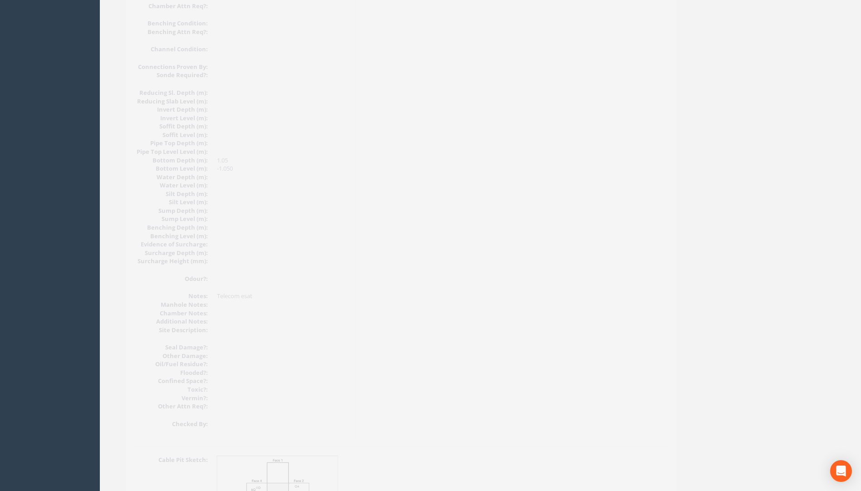
scroll to position [909, 0]
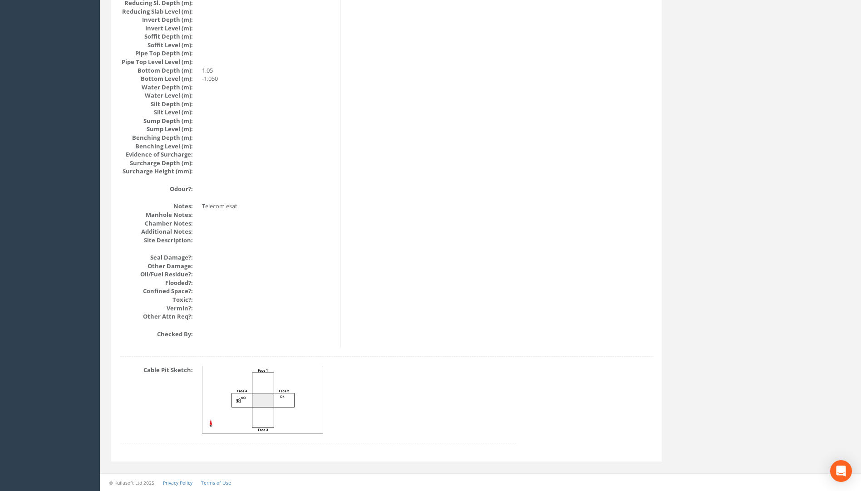
click at [260, 408] on img at bounding box center [263, 400] width 121 height 68
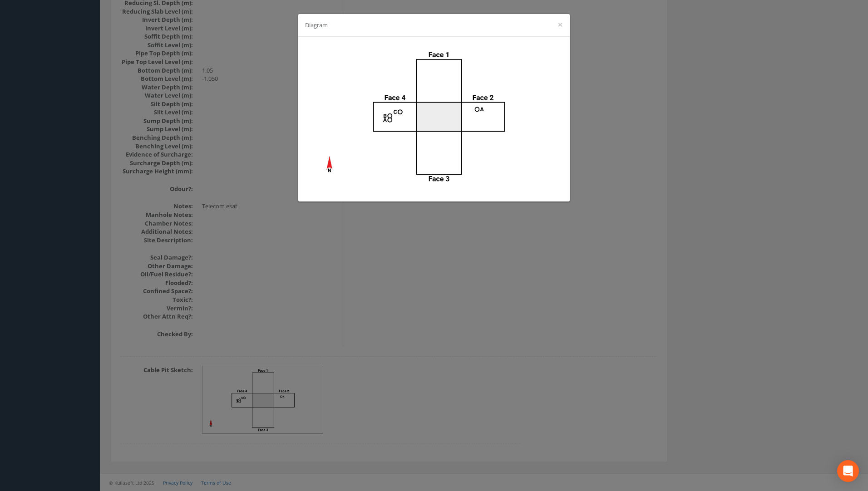
click at [527, 336] on div "Diagram ×" at bounding box center [434, 245] width 868 height 491
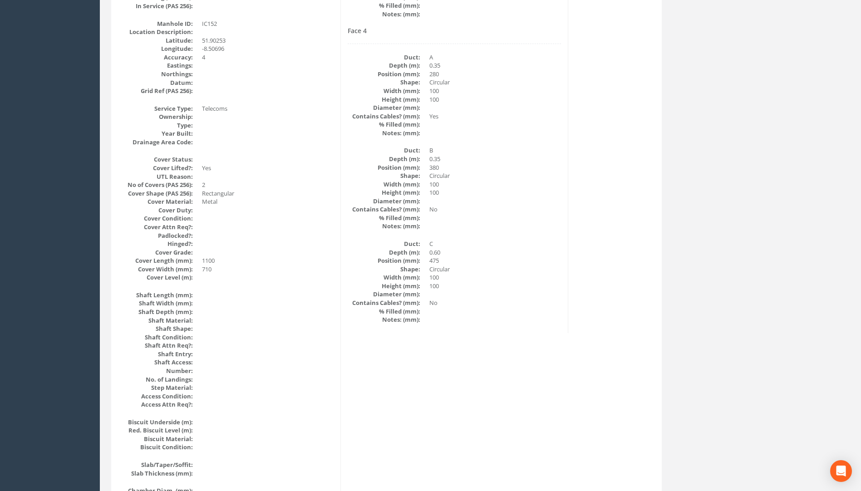
scroll to position [1, 0]
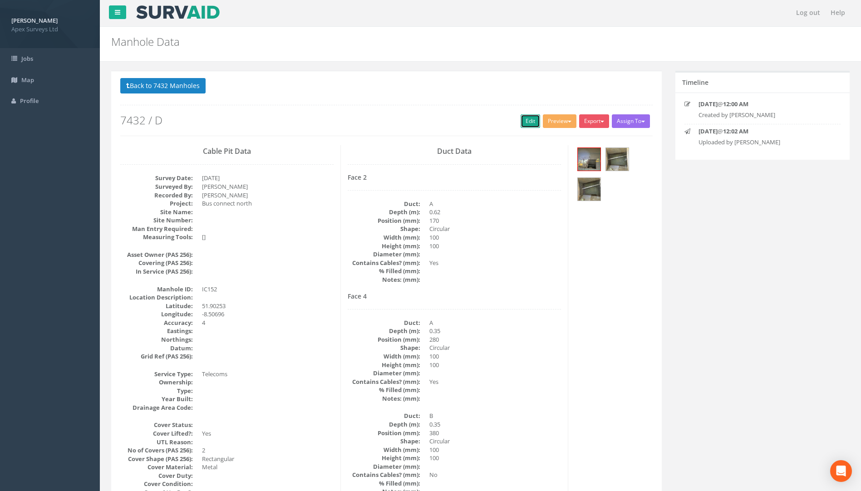
click at [526, 122] on link "Edit" at bounding box center [531, 121] width 20 height 14
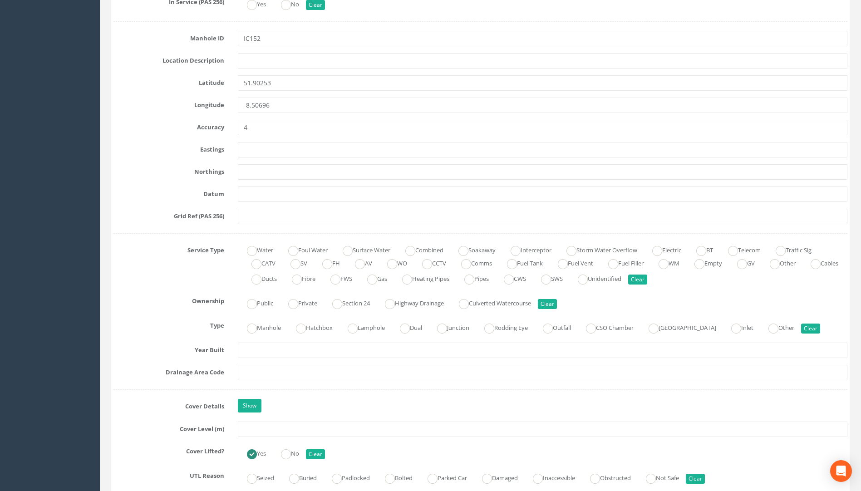
scroll to position [546, 0]
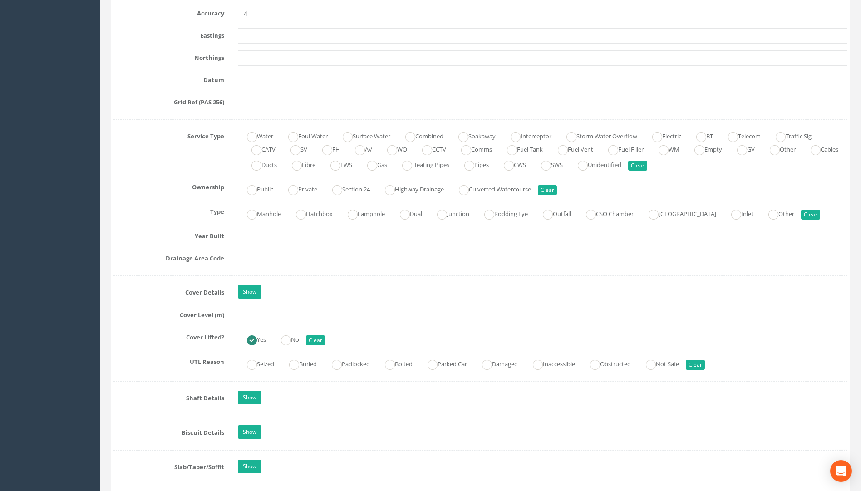
click at [252, 315] on input "text" at bounding box center [543, 315] width 610 height 15
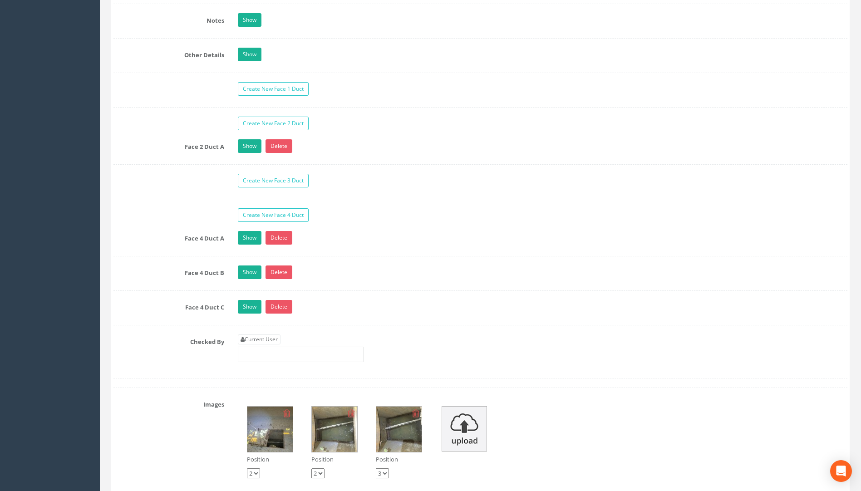
scroll to position [1545, 0]
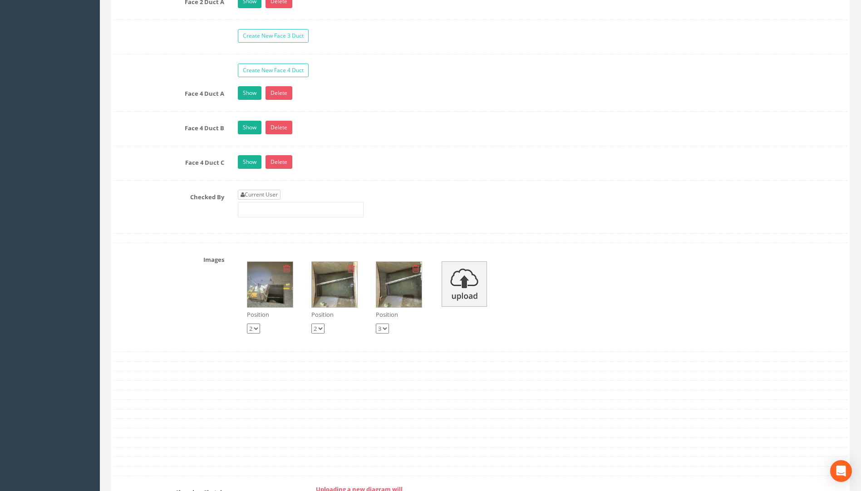
type input "108.14"
click at [257, 192] on link "Current User" at bounding box center [259, 195] width 43 height 10
type input "[PERSON_NAME]"
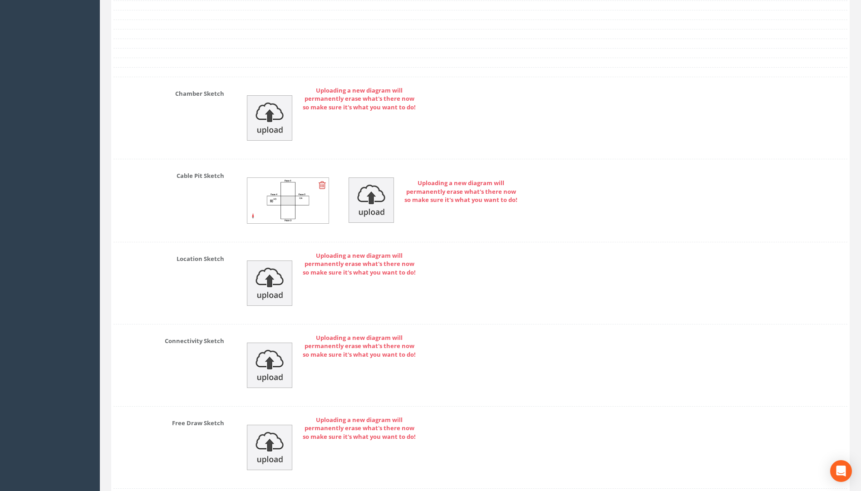
scroll to position [2014, 0]
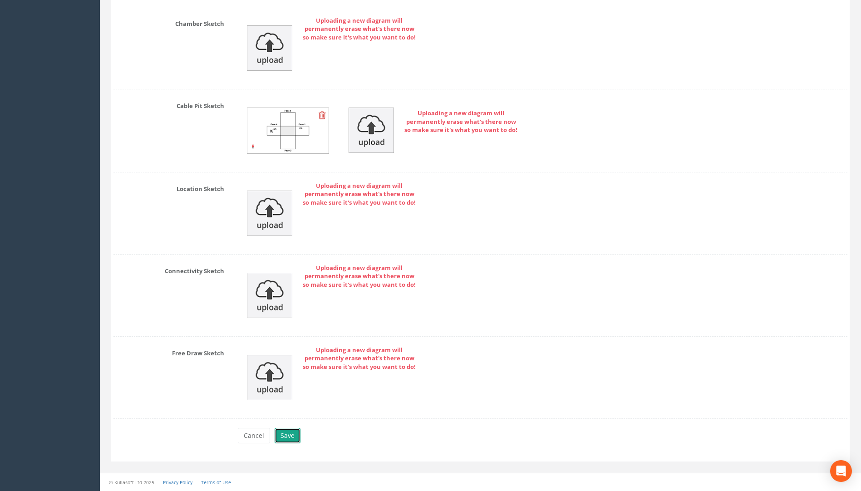
click at [286, 433] on button "Save" at bounding box center [288, 435] width 26 height 15
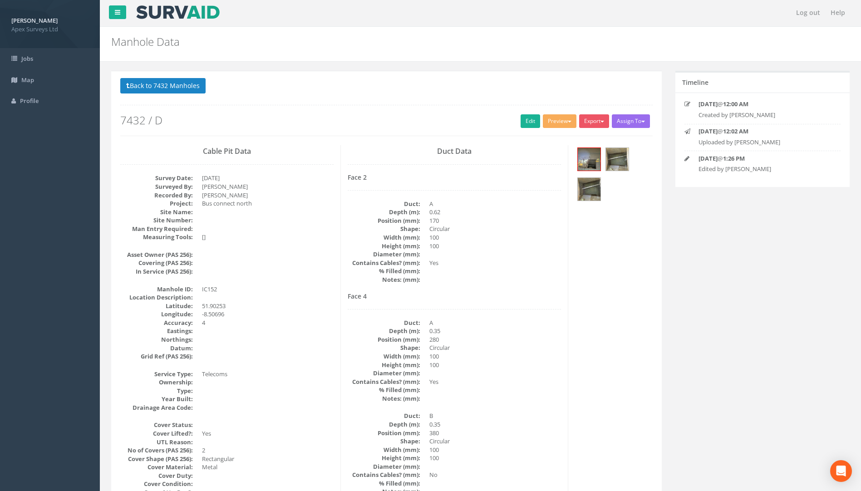
scroll to position [0, 0]
drag, startPoint x: 170, startPoint y: 85, endPoint x: 158, endPoint y: 91, distance: 13.0
click at [170, 85] on button "Back to 7432 Manholes" at bounding box center [162, 86] width 85 height 15
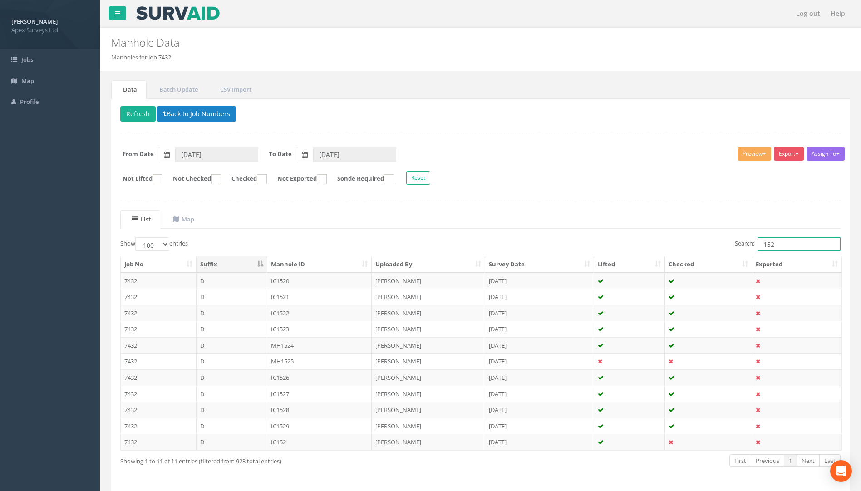
click at [787, 245] on input "152" at bounding box center [799, 244] width 83 height 14
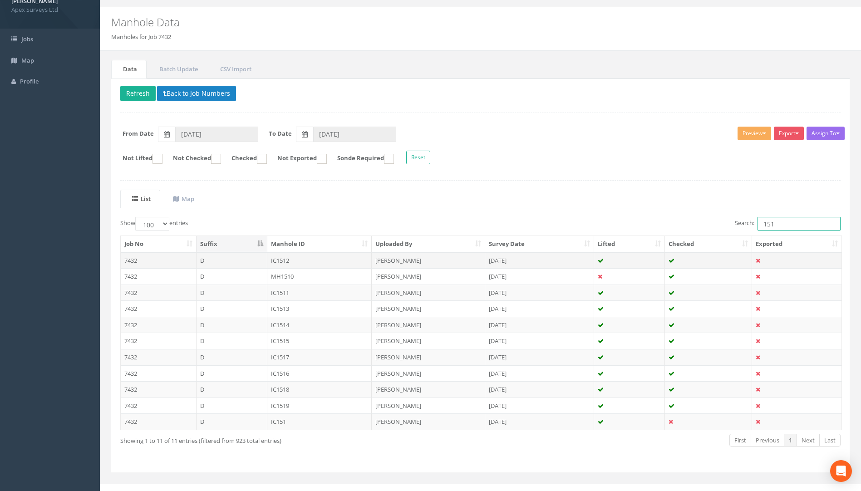
scroll to position [31, 0]
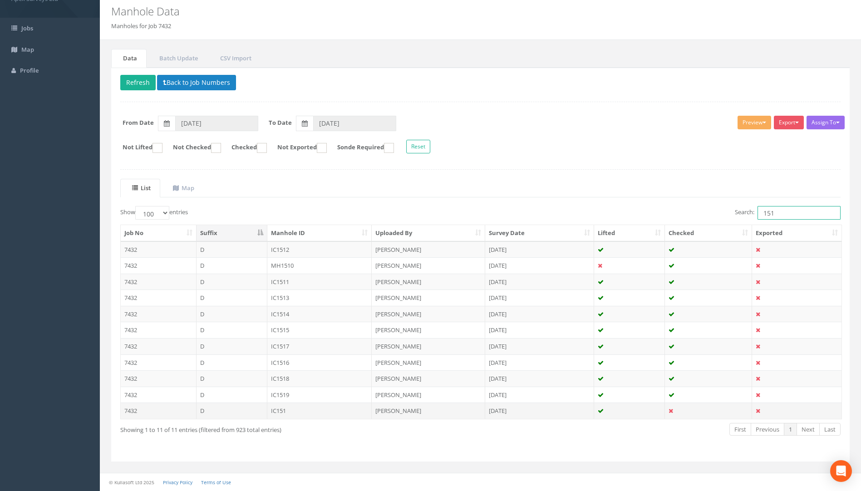
type input "151"
click at [277, 412] on td "IC151" at bounding box center [319, 411] width 105 height 16
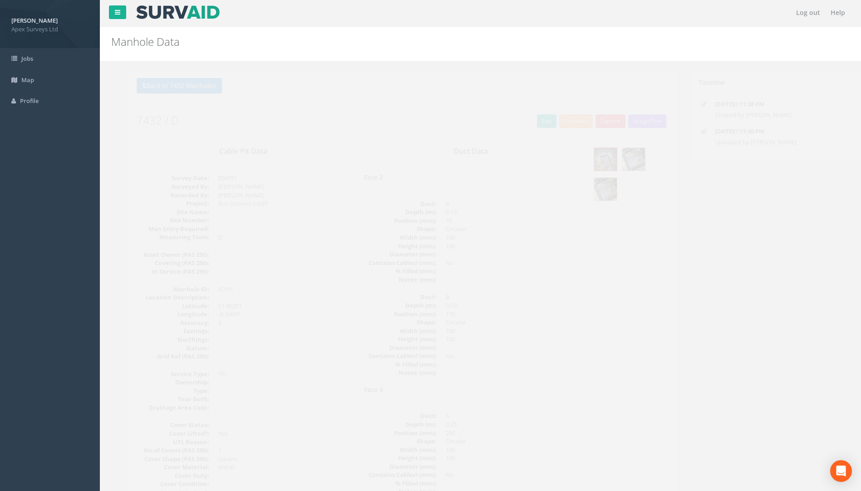
scroll to position [0, 0]
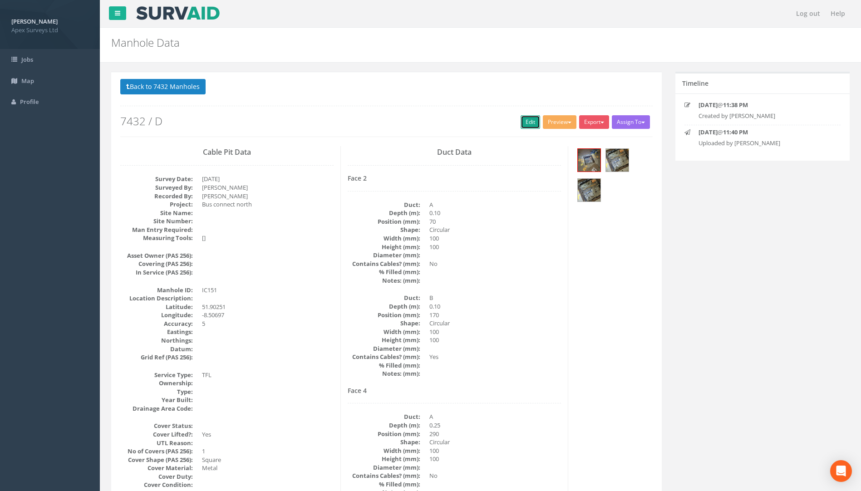
click at [527, 118] on link "Edit" at bounding box center [531, 122] width 20 height 14
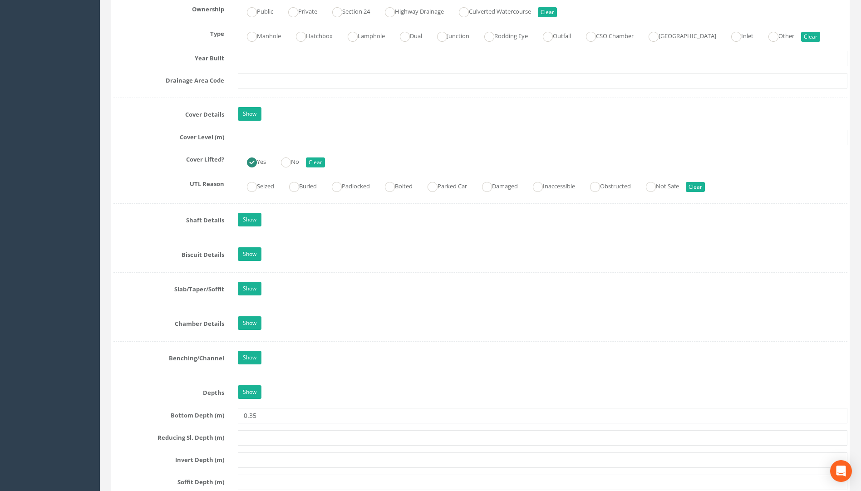
scroll to position [727, 0]
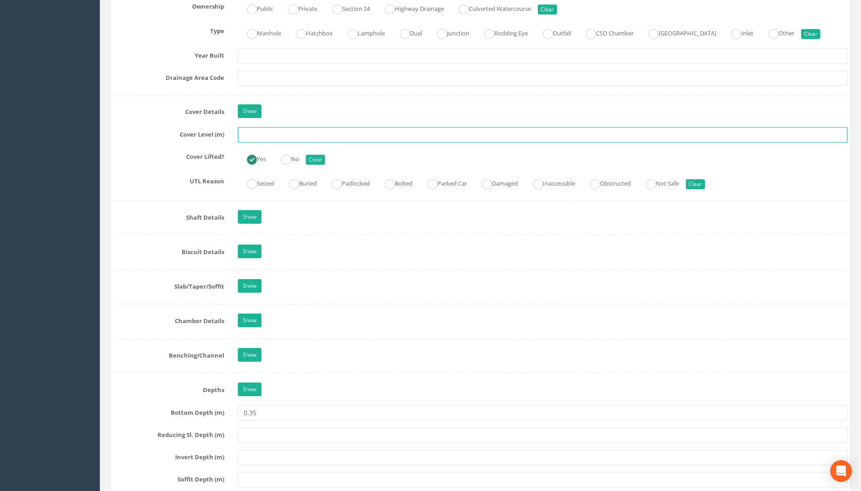
click at [246, 134] on input "text" at bounding box center [543, 134] width 610 height 15
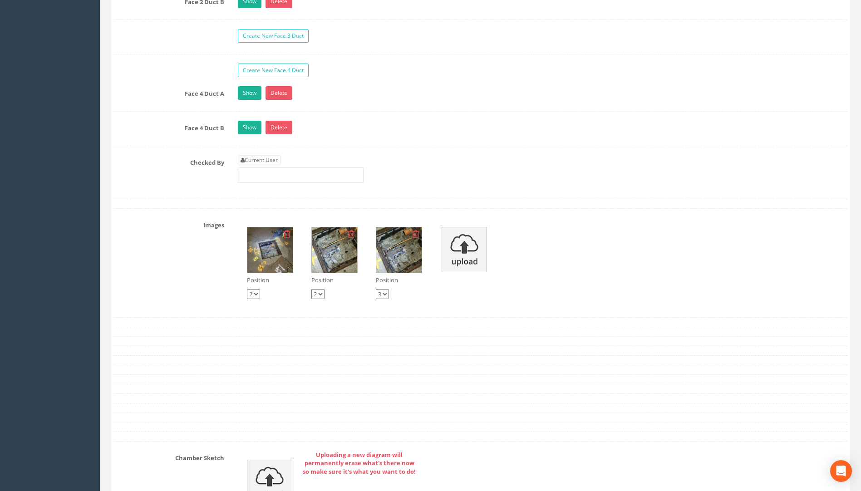
scroll to position [1635, 0]
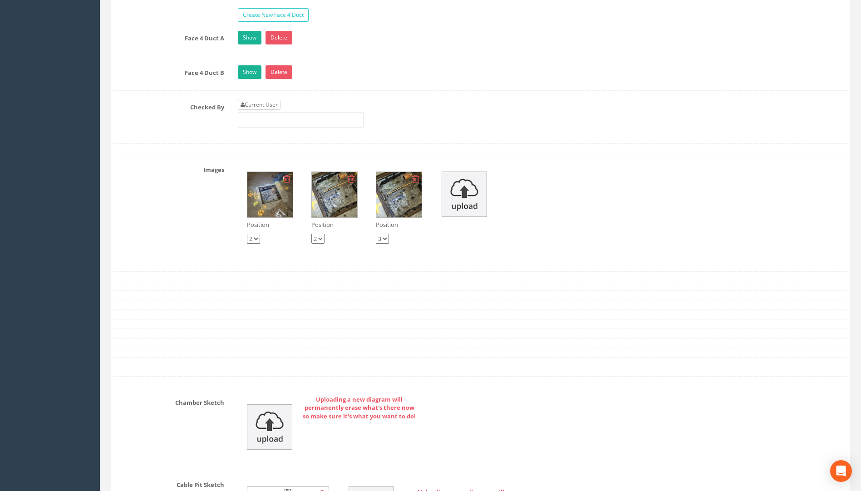
type input "108.35"
click at [258, 105] on link "Current User" at bounding box center [259, 105] width 43 height 10
type input "[PERSON_NAME]"
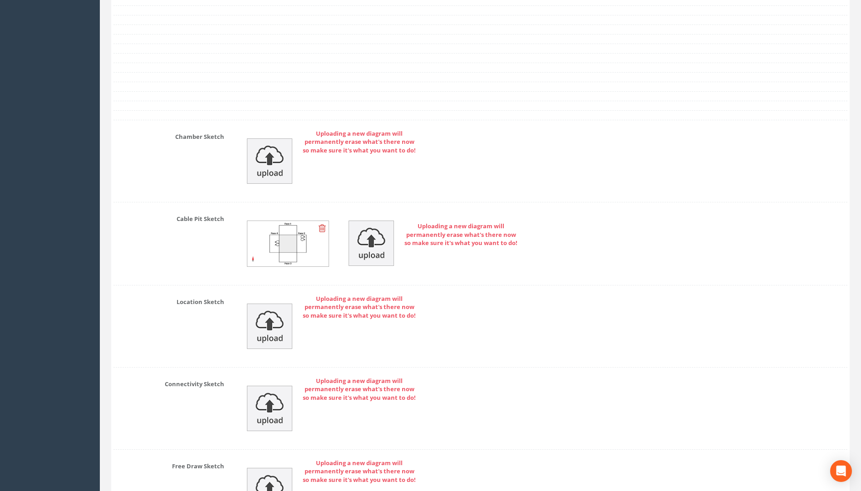
scroll to position [2014, 0]
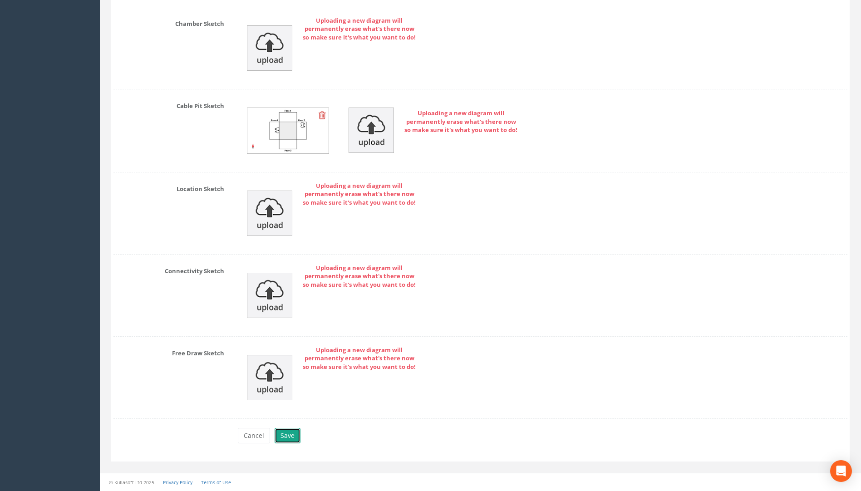
click at [283, 440] on button "Save" at bounding box center [288, 435] width 26 height 15
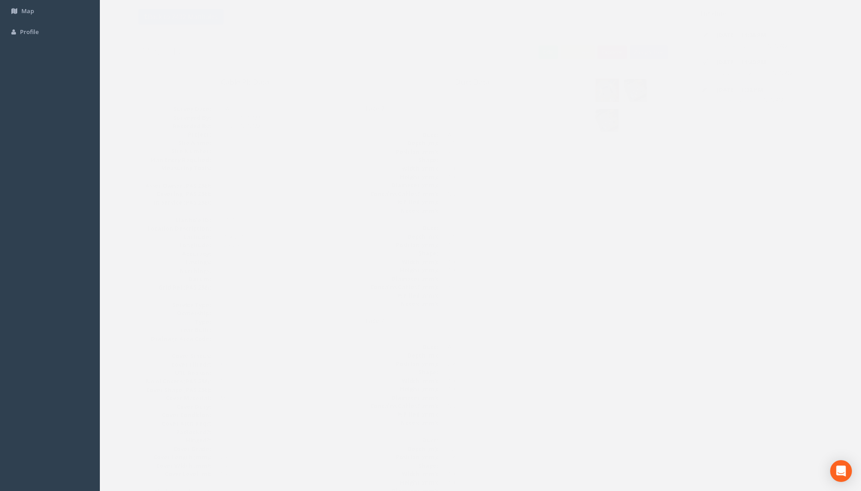
scroll to position [0, 0]
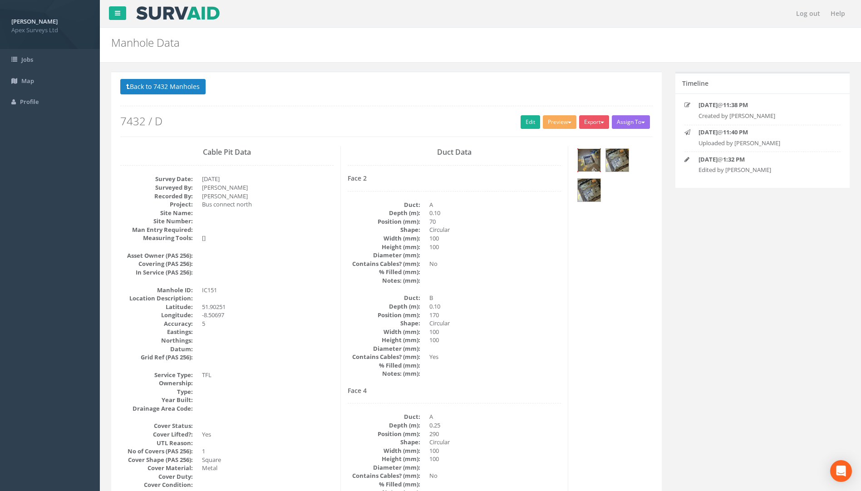
click at [584, 163] on img at bounding box center [589, 160] width 23 height 23
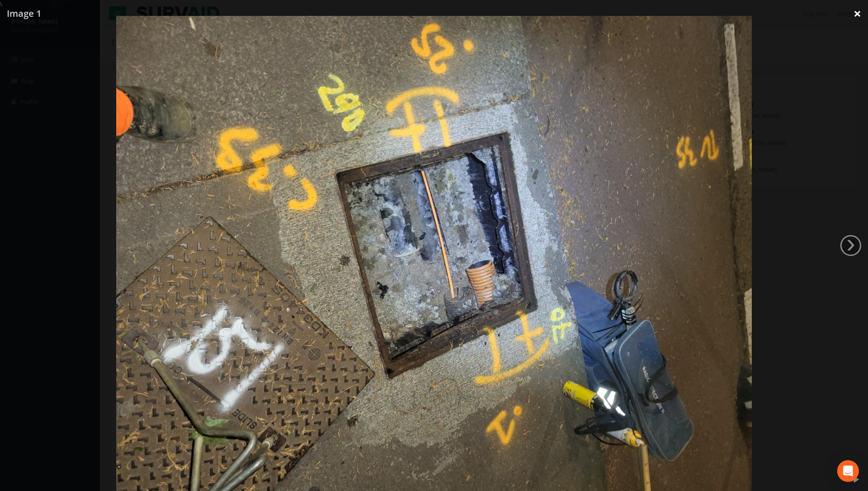
click at [857, 13] on link "×" at bounding box center [857, 13] width 21 height 27
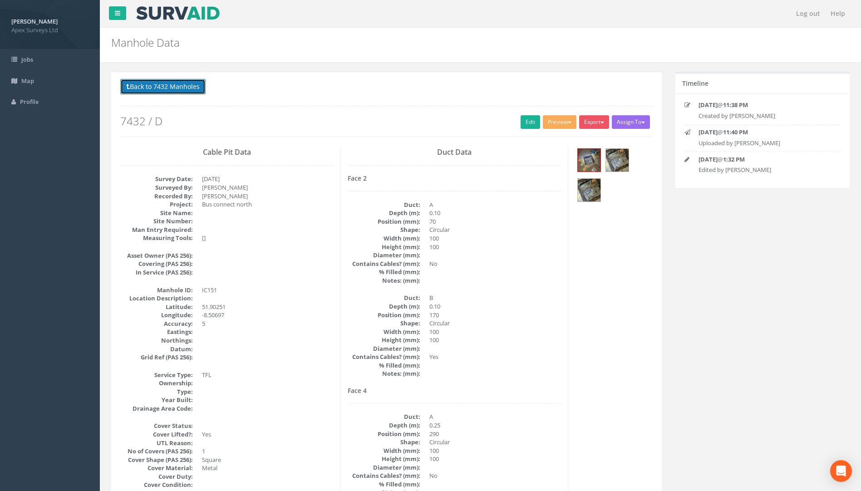
click at [191, 85] on button "Back to 7432 Manholes" at bounding box center [162, 86] width 85 height 15
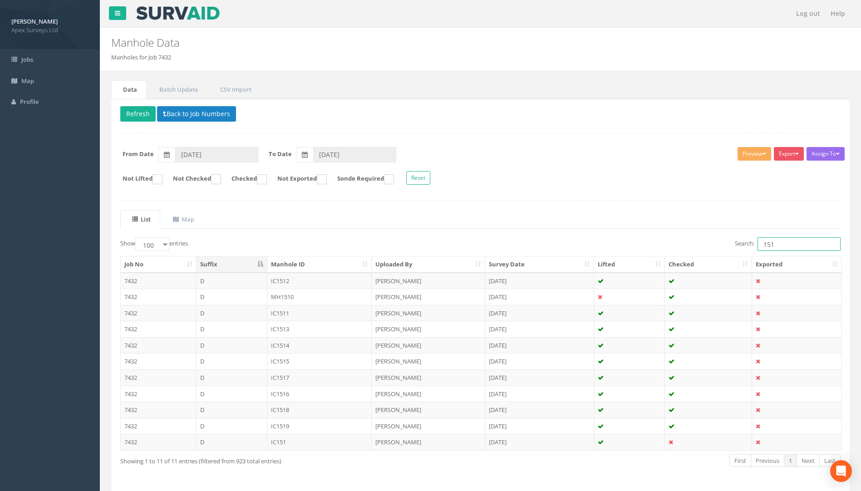
drag, startPoint x: 782, startPoint y: 242, endPoint x: 684, endPoint y: 235, distance: 98.3
click at [680, 235] on div "List Map Show 10 25 50 100 entries Search: 151 Job No Suffix Manhole ID Uploade…" at bounding box center [480, 347] width 721 height 274
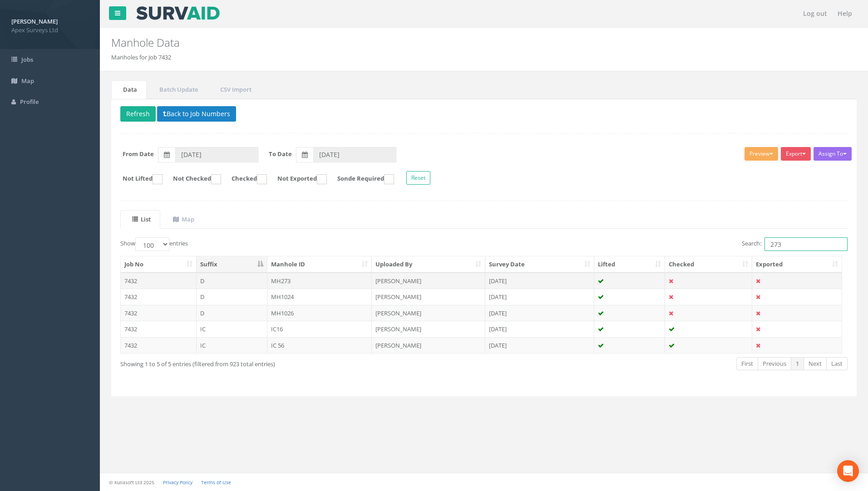
type input "273"
click at [307, 282] on td "MH273" at bounding box center [319, 281] width 105 height 16
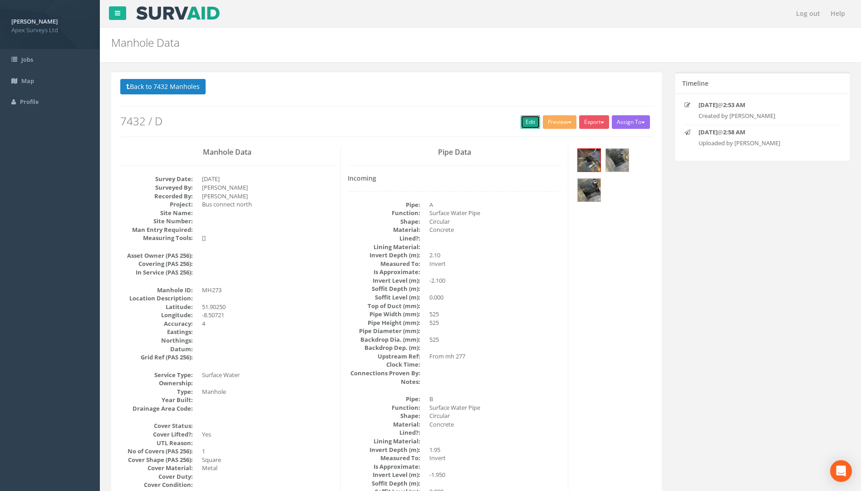
click at [527, 120] on link "Edit" at bounding box center [531, 122] width 20 height 14
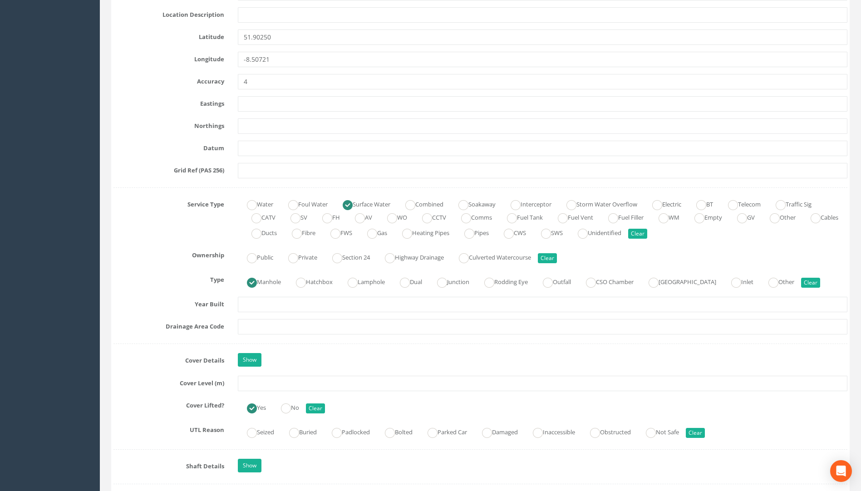
scroll to position [545, 0]
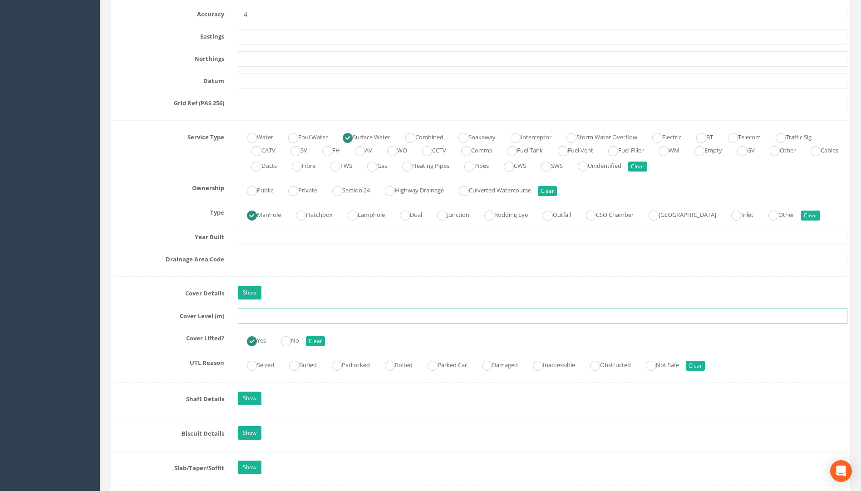
click at [254, 316] on input "text" at bounding box center [543, 316] width 610 height 15
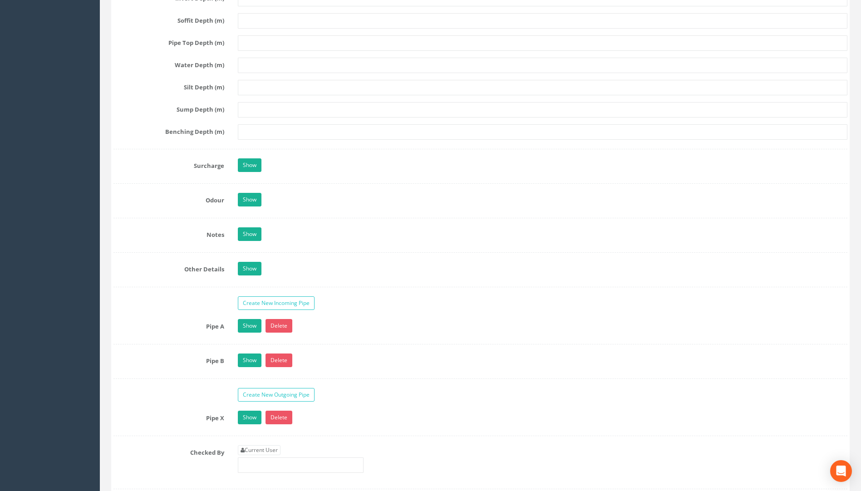
scroll to position [1317, 0]
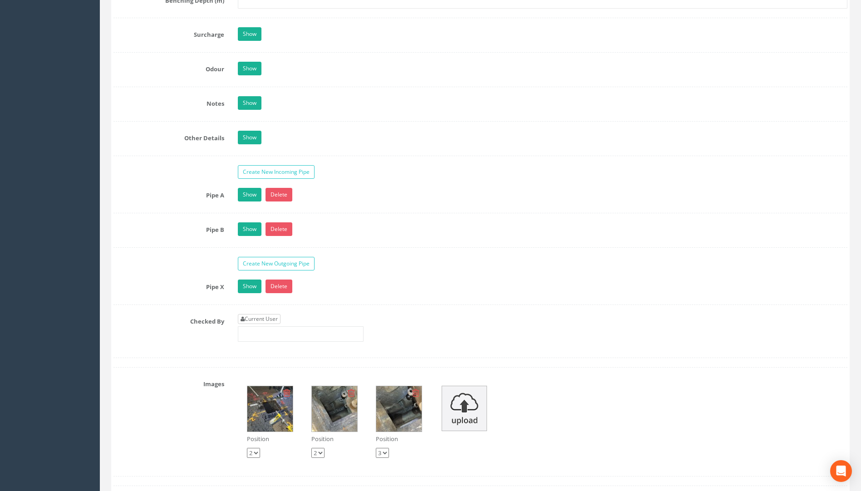
type input "107.71"
click at [257, 319] on link "Current User" at bounding box center [259, 319] width 43 height 10
type input "[PERSON_NAME]"
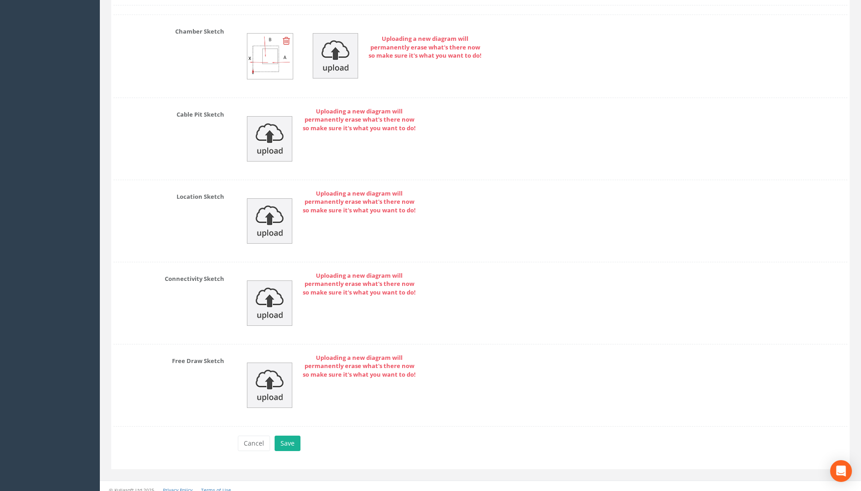
scroll to position [1910, 0]
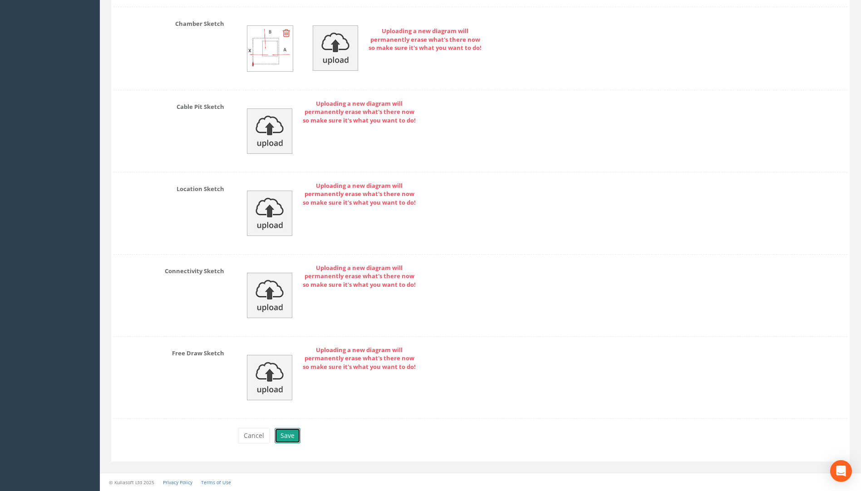
click at [288, 440] on button "Save" at bounding box center [288, 435] width 26 height 15
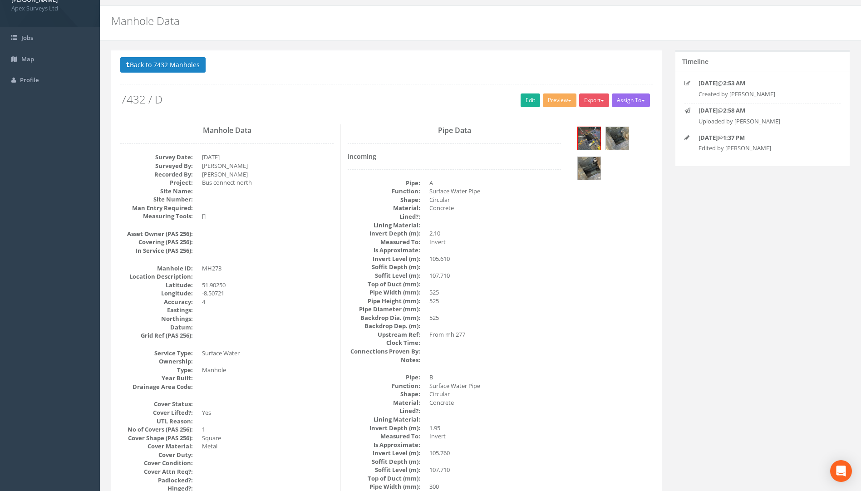
scroll to position [0, 0]
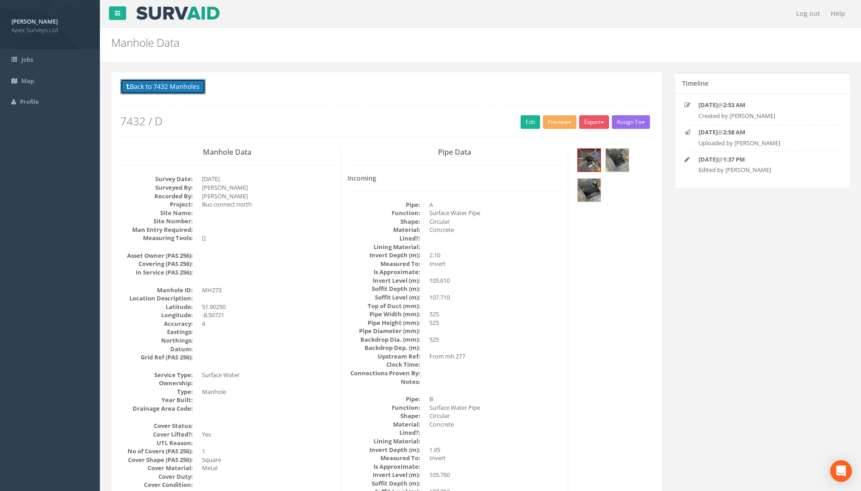
drag, startPoint x: 159, startPoint y: 87, endPoint x: 154, endPoint y: 95, distance: 9.2
click at [160, 88] on button "Back to 7432 Manholes" at bounding box center [162, 86] width 85 height 15
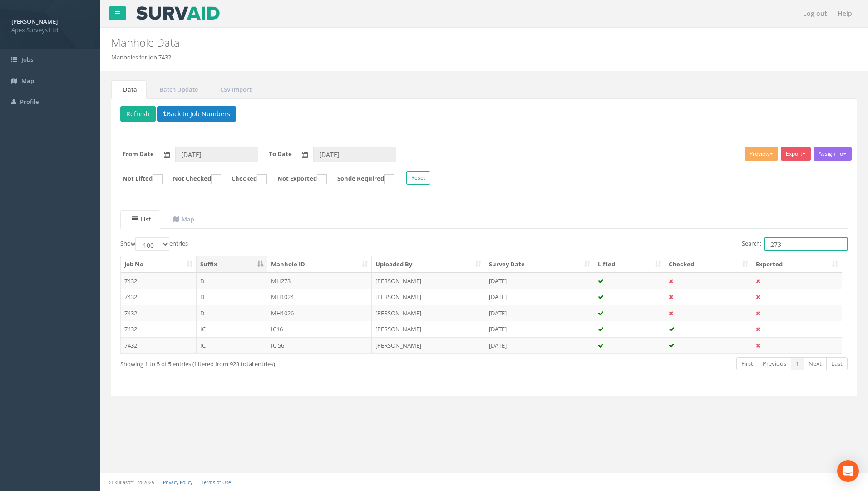
click at [795, 246] on input "273" at bounding box center [806, 244] width 83 height 14
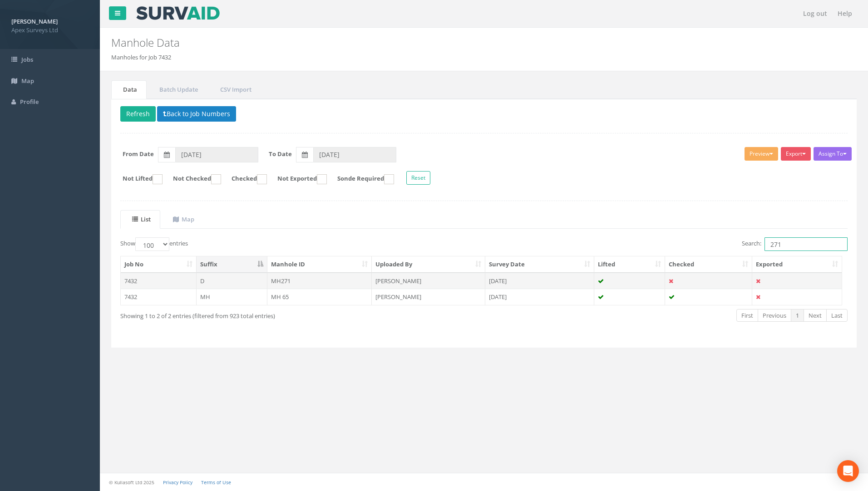
type input "271"
click at [277, 279] on td "MH271" at bounding box center [319, 281] width 105 height 16
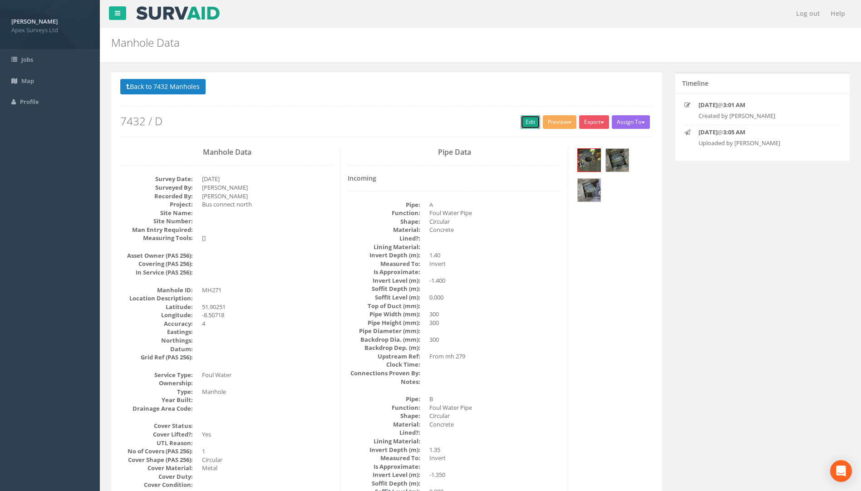
click at [527, 117] on link "Edit" at bounding box center [531, 122] width 20 height 14
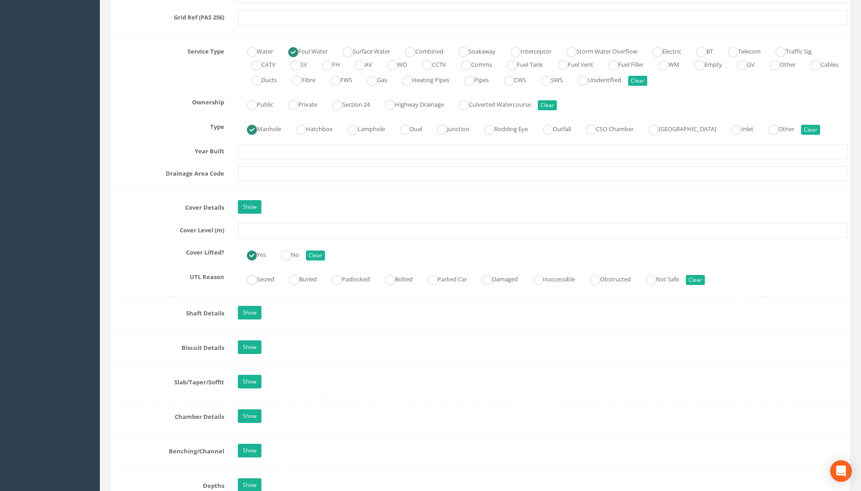
scroll to position [590, 0]
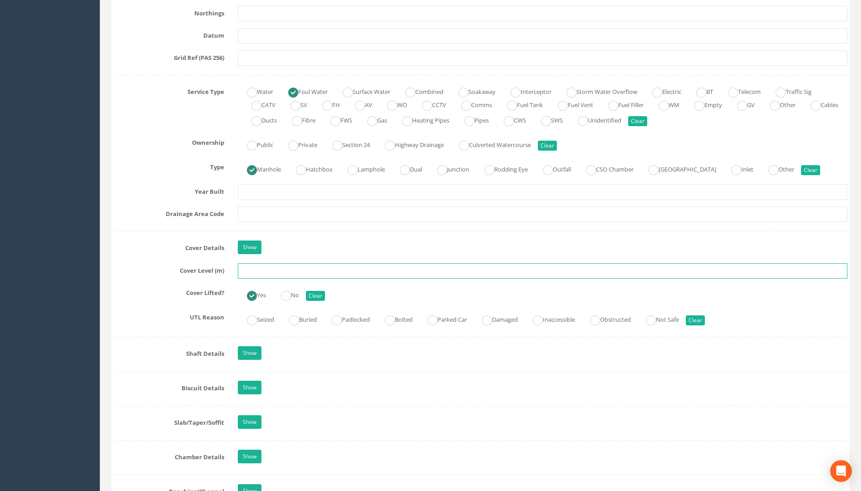
click at [255, 273] on input "text" at bounding box center [543, 270] width 610 height 15
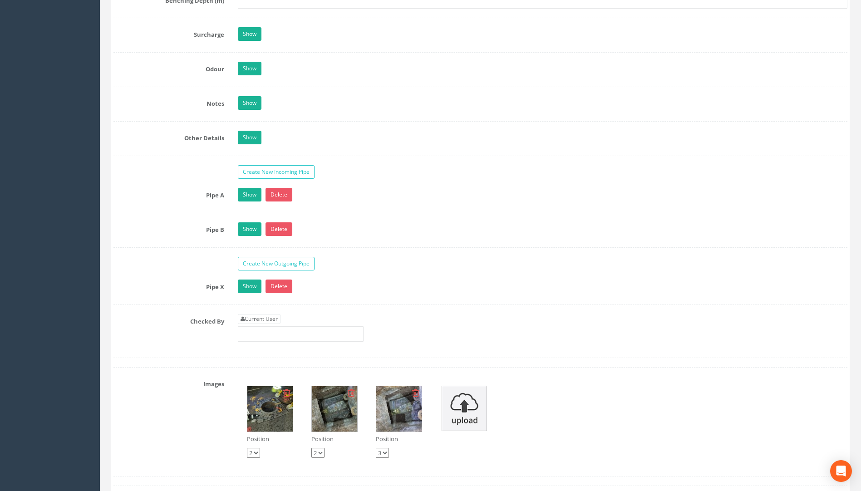
scroll to position [1362, 0]
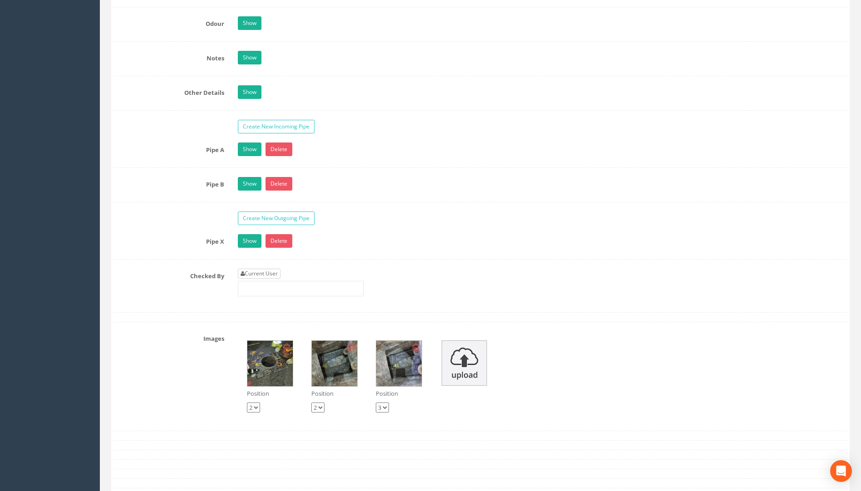
type input "107.70"
click at [267, 271] on link "Current User" at bounding box center [259, 274] width 43 height 10
type input "[PERSON_NAME]"
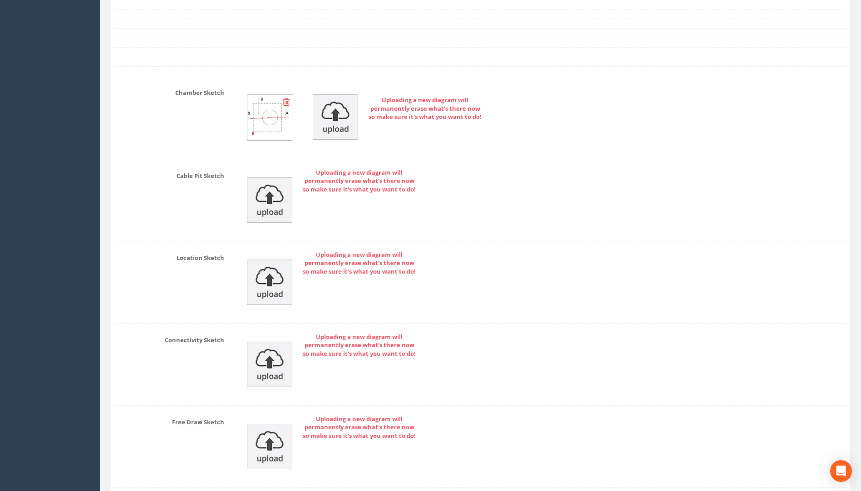
scroll to position [1910, 0]
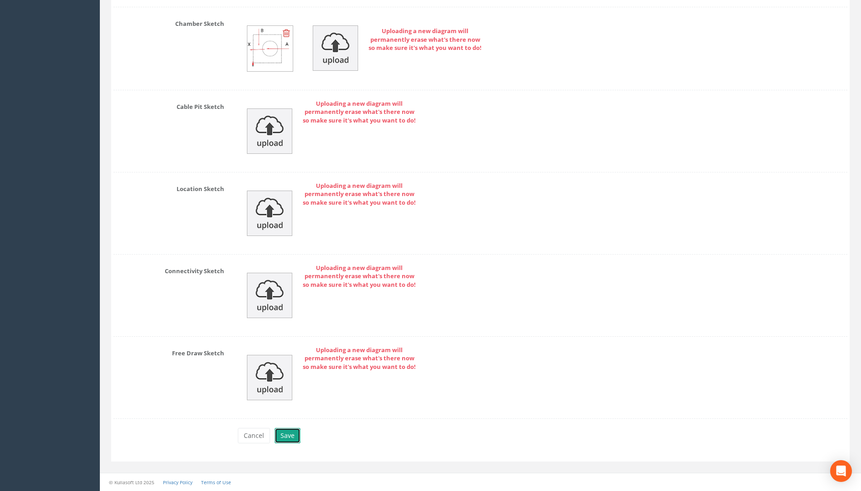
click at [291, 435] on button "Save" at bounding box center [288, 435] width 26 height 15
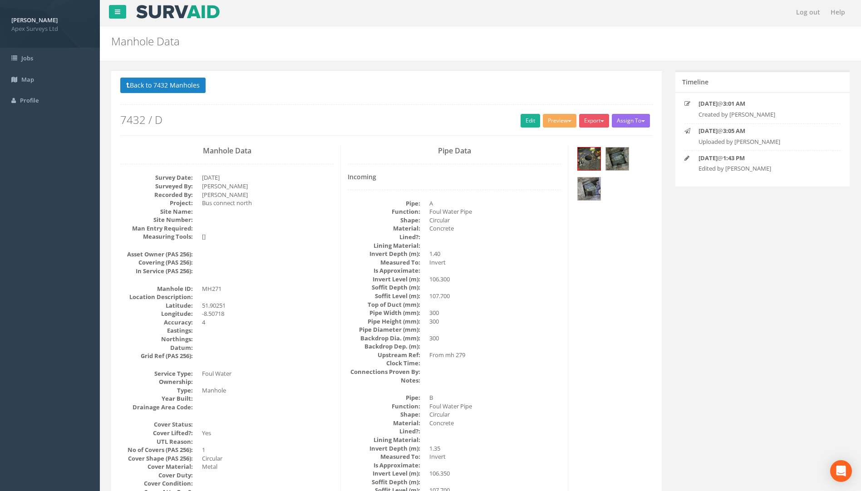
scroll to position [0, 0]
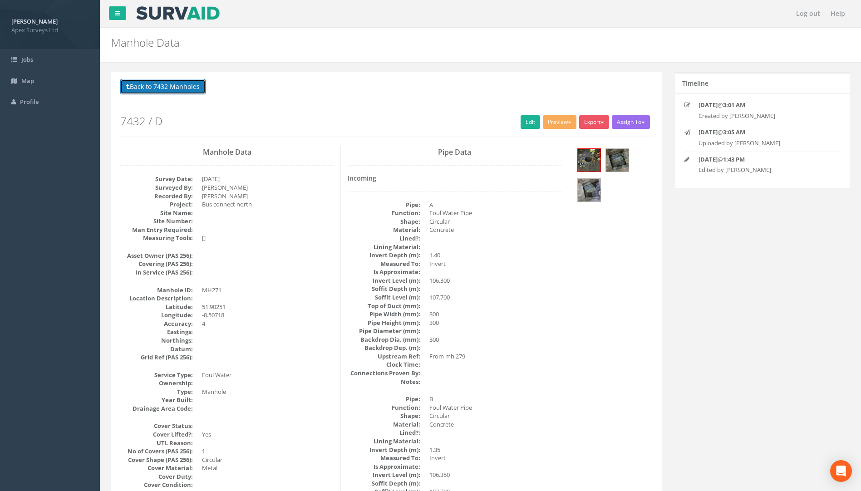
click at [185, 89] on button "Back to 7432 Manholes" at bounding box center [162, 86] width 85 height 15
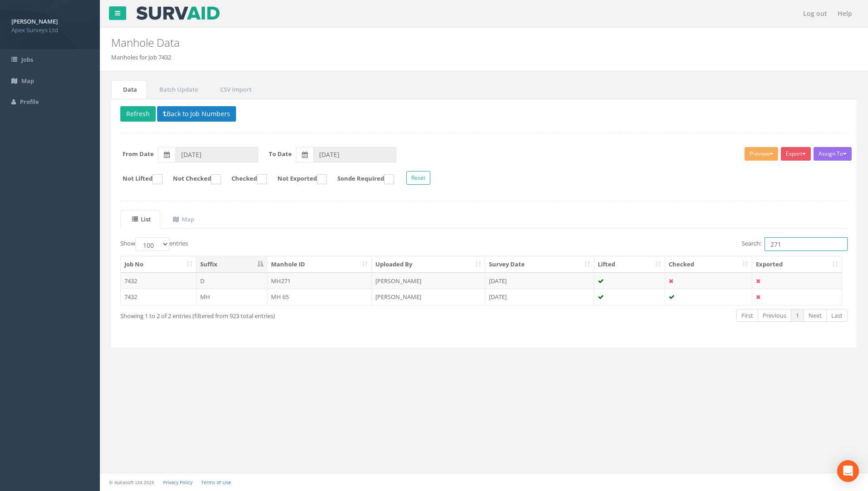
drag, startPoint x: 804, startPoint y: 245, endPoint x: 677, endPoint y: 245, distance: 126.7
click at [685, 246] on div "Search: 271" at bounding box center [669, 245] width 357 height 16
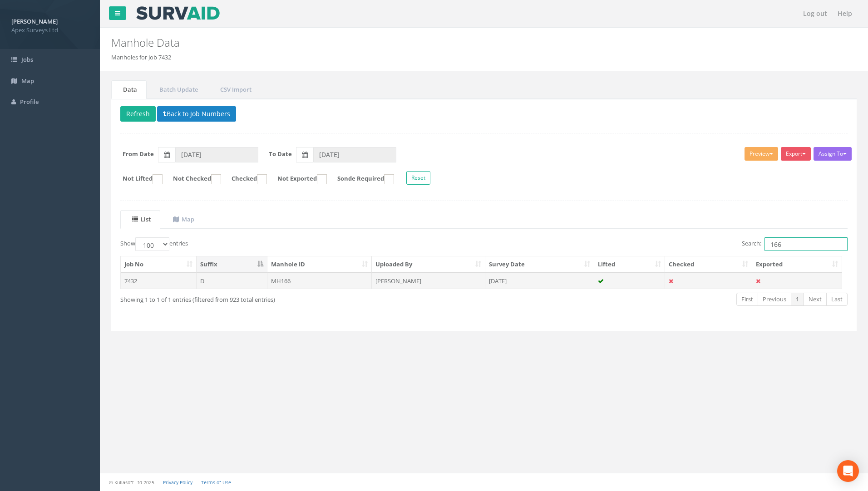
type input "166"
click at [292, 279] on td "MH166" at bounding box center [319, 281] width 105 height 16
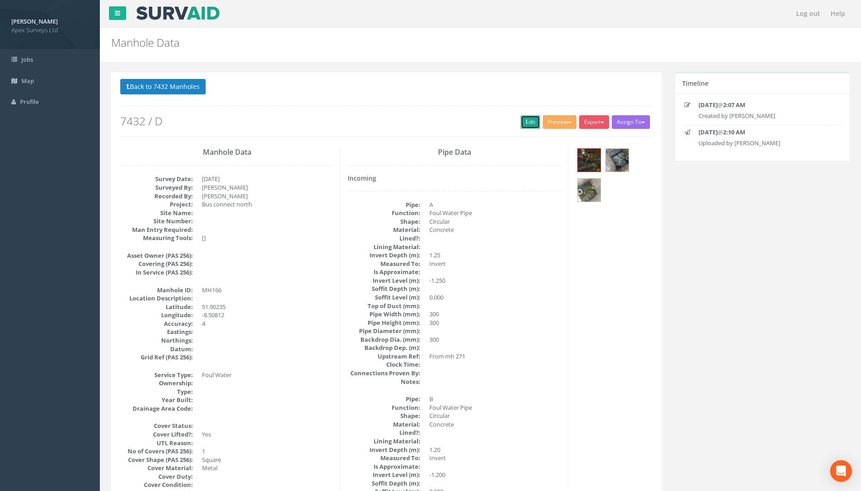
click at [524, 120] on link "Edit" at bounding box center [531, 122] width 20 height 14
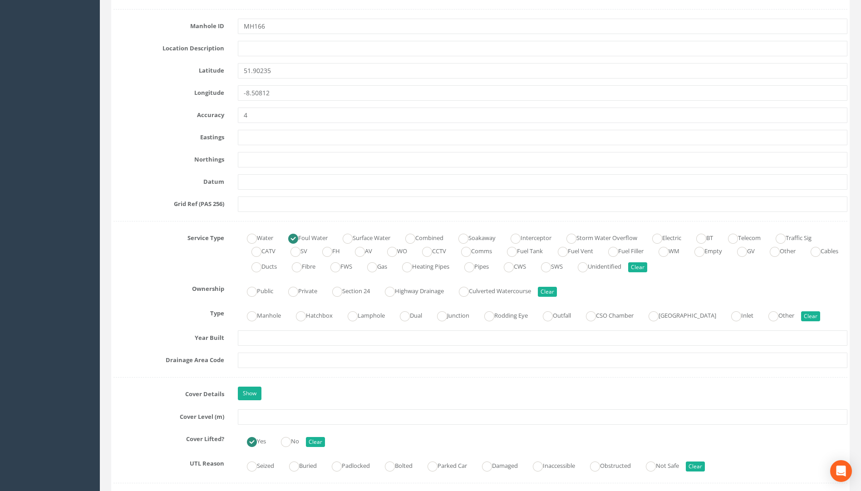
scroll to position [499, 0]
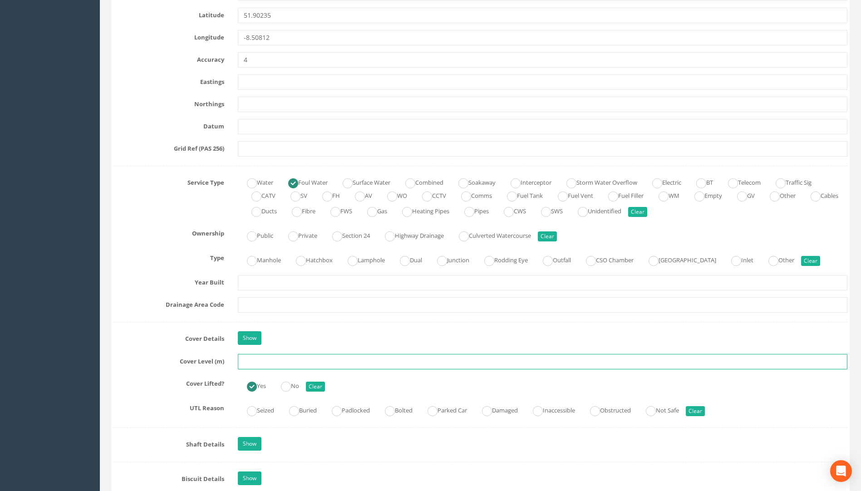
click at [251, 361] on input "text" at bounding box center [543, 361] width 610 height 15
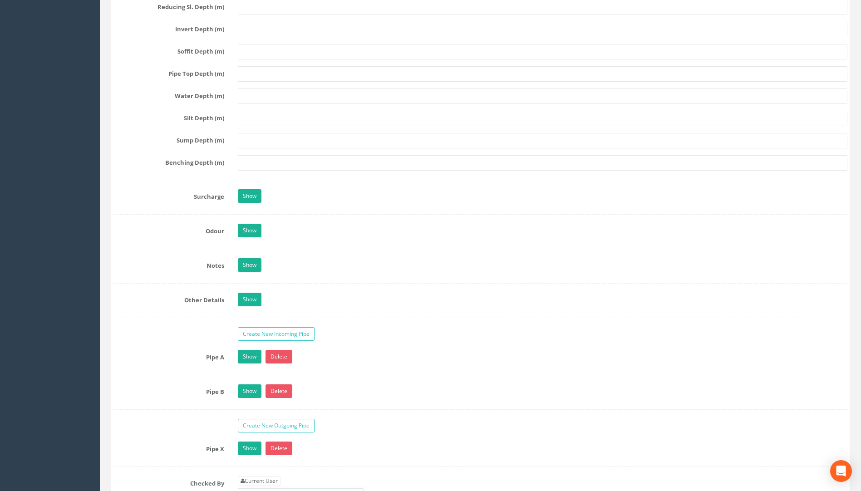
scroll to position [1271, 0]
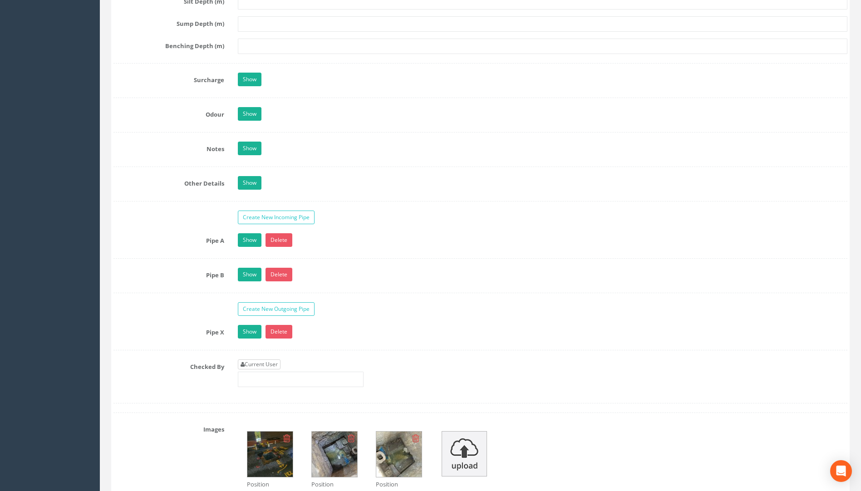
type input "107.09"
click at [272, 363] on link "Current User" at bounding box center [259, 365] width 43 height 10
type input "[PERSON_NAME]"
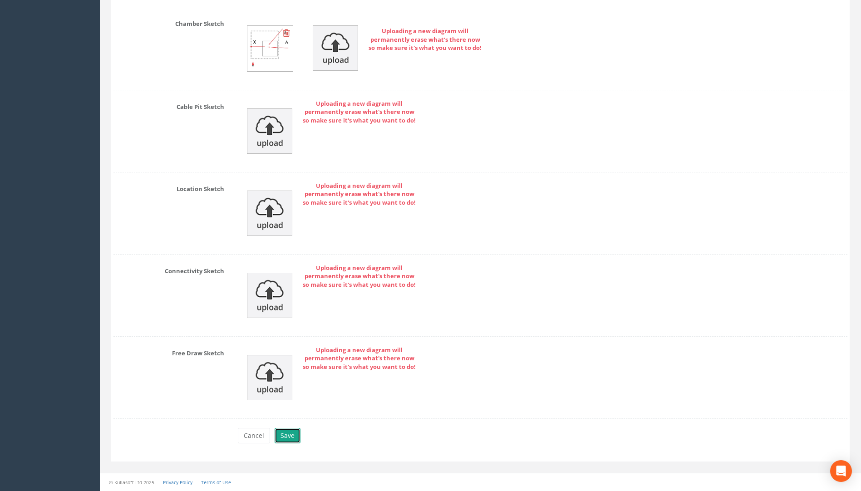
click at [287, 435] on button "Save" at bounding box center [288, 435] width 26 height 15
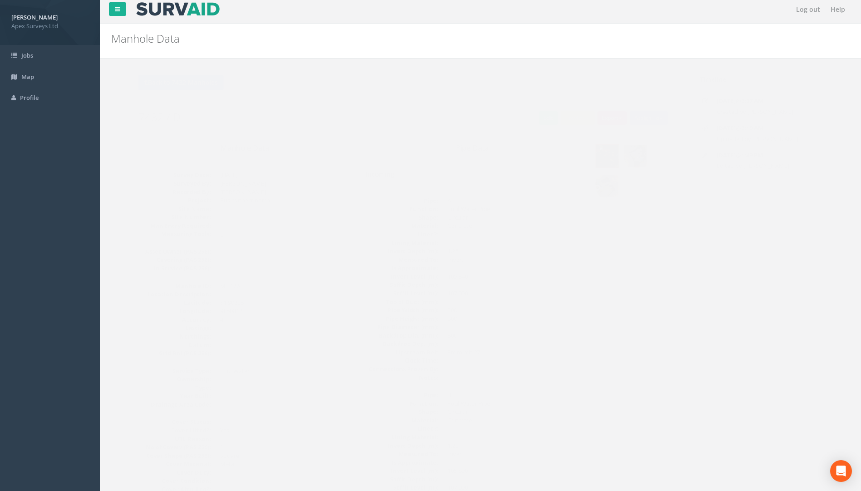
scroll to position [0, 0]
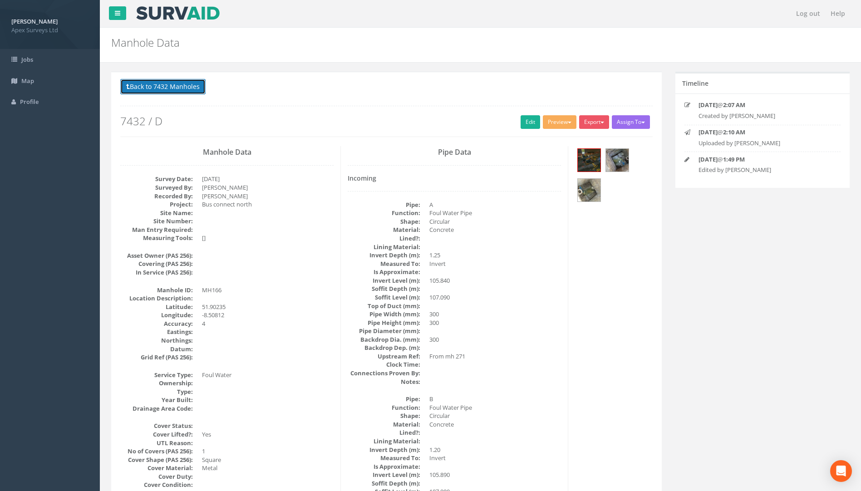
click at [164, 85] on button "Back to 7432 Manholes" at bounding box center [162, 86] width 85 height 15
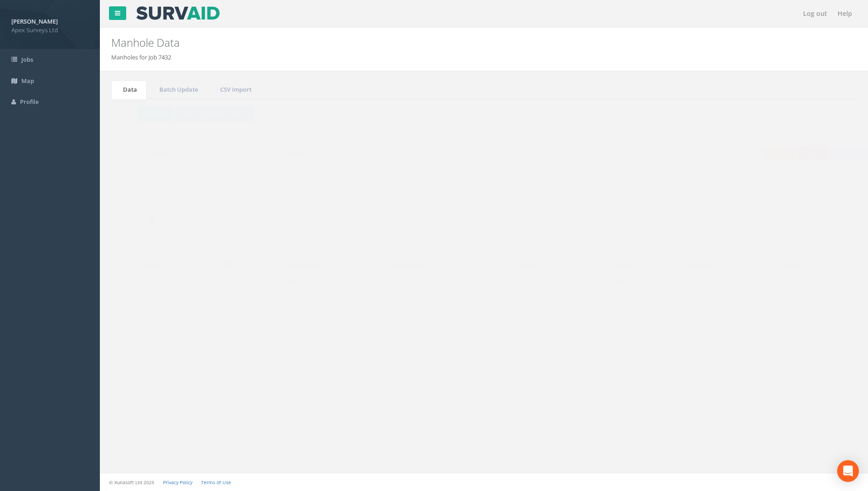
click at [792, 245] on input "166" at bounding box center [806, 244] width 83 height 14
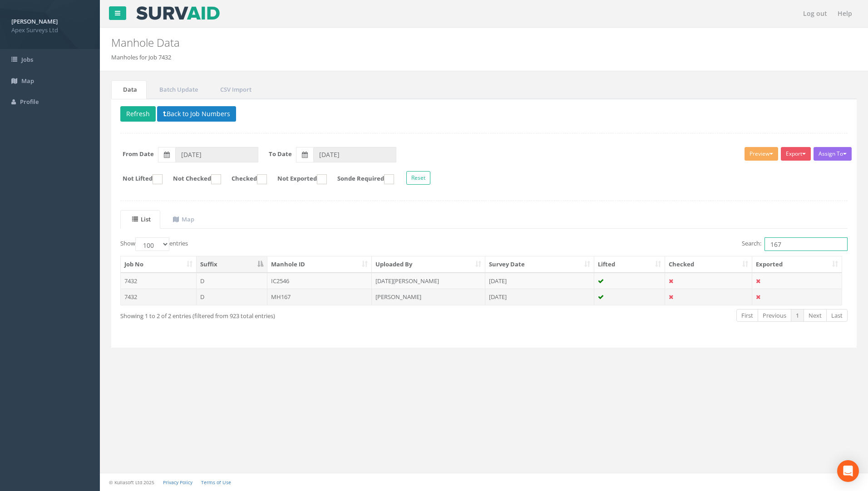
type input "167"
click at [285, 296] on td "MH167" at bounding box center [319, 297] width 105 height 16
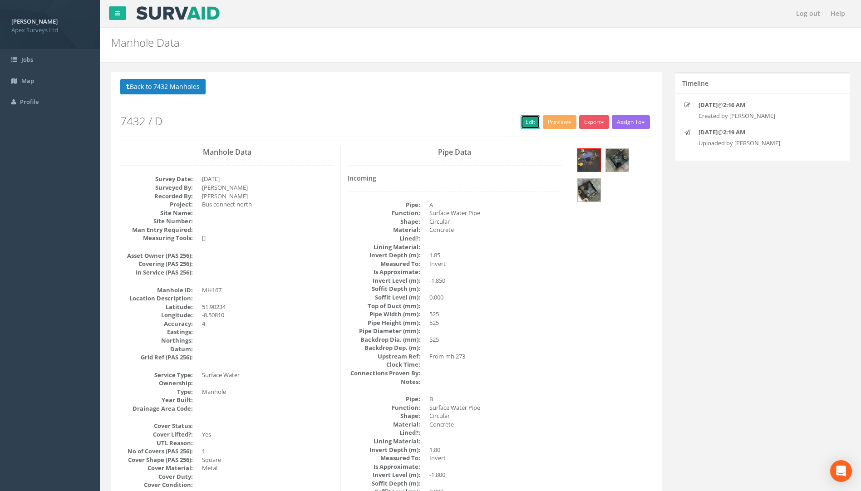
click at [525, 123] on link "Edit" at bounding box center [531, 122] width 20 height 14
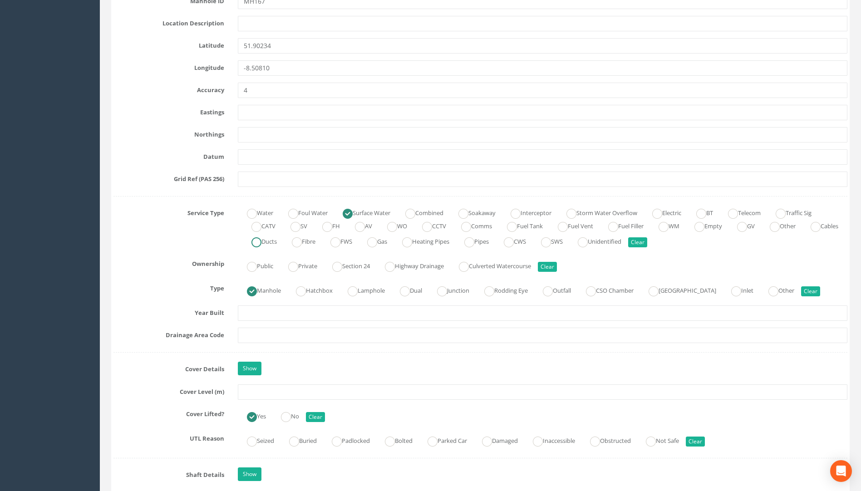
scroll to position [545, 0]
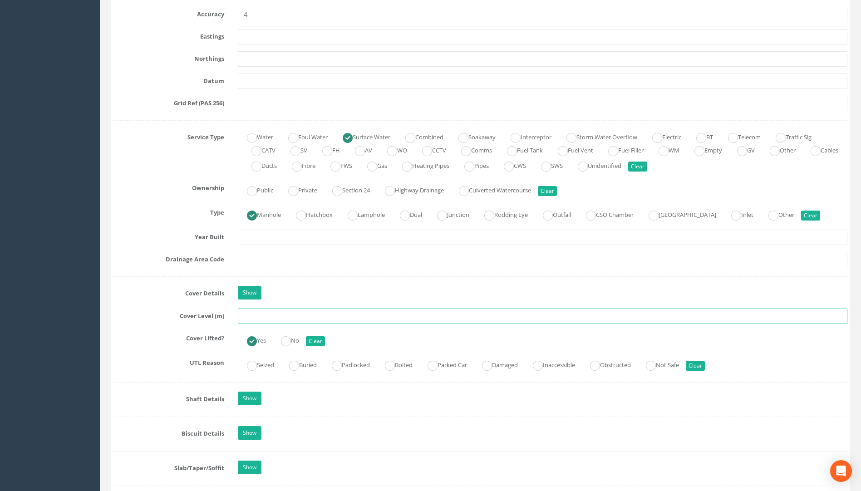
click at [260, 320] on input "text" at bounding box center [543, 316] width 610 height 15
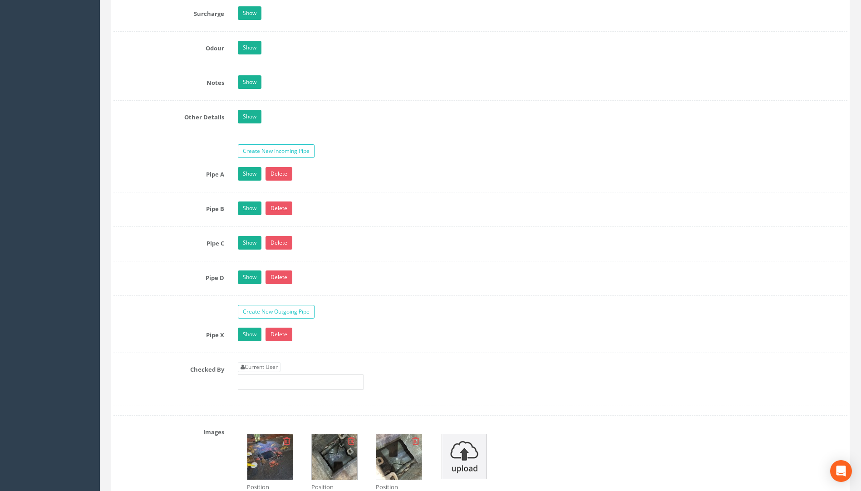
scroll to position [1498, 0]
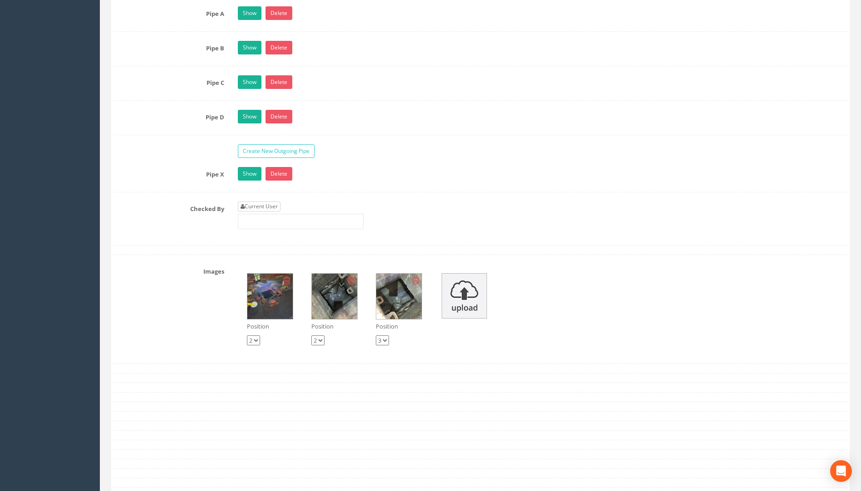
type input "107.11"
click at [255, 206] on link "Current User" at bounding box center [259, 207] width 43 height 10
type input "[PERSON_NAME]"
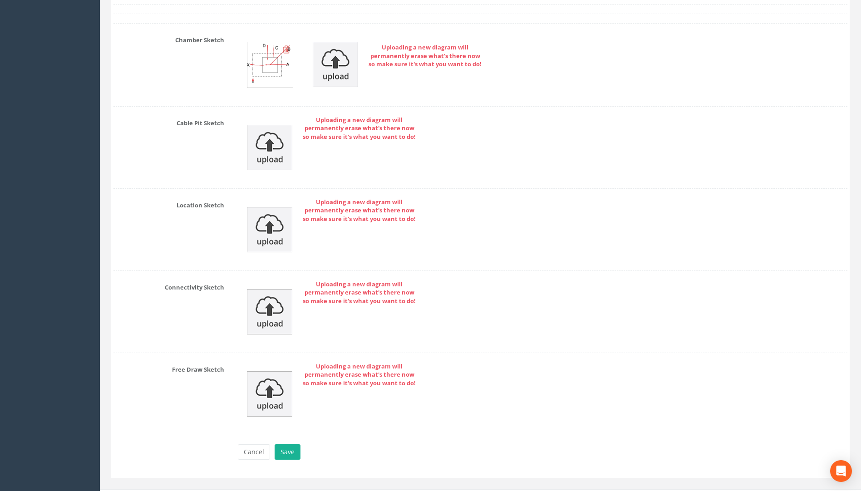
scroll to position [1979, 0]
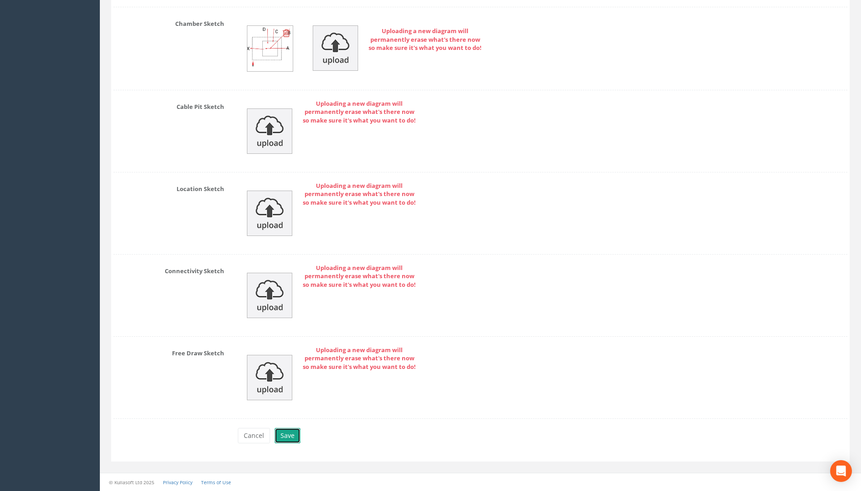
click at [289, 436] on button "Save" at bounding box center [288, 435] width 26 height 15
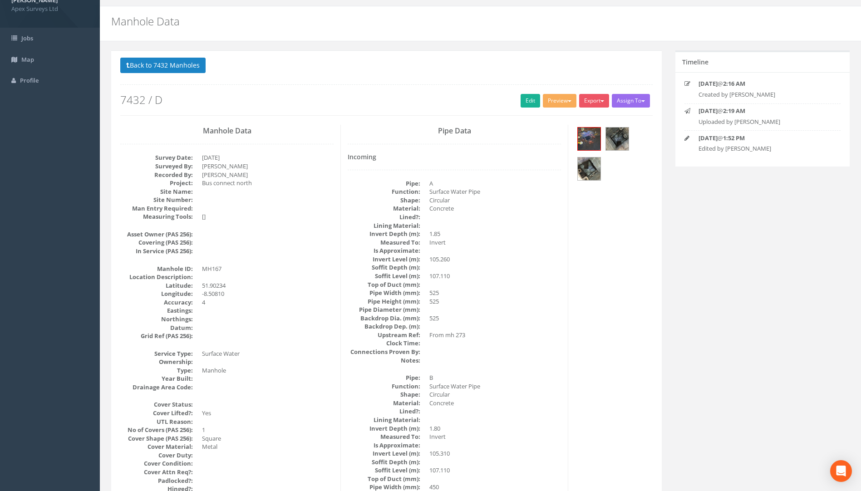
scroll to position [0, 0]
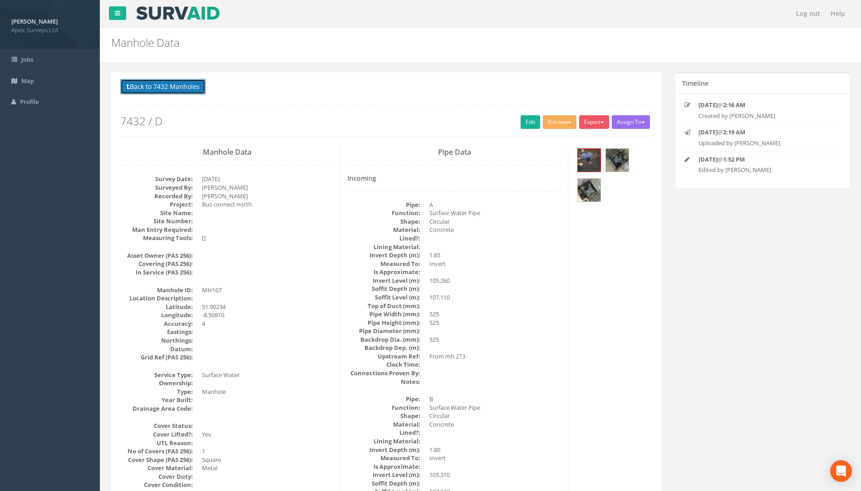
click at [177, 88] on button "Back to 7432 Manholes" at bounding box center [162, 86] width 85 height 15
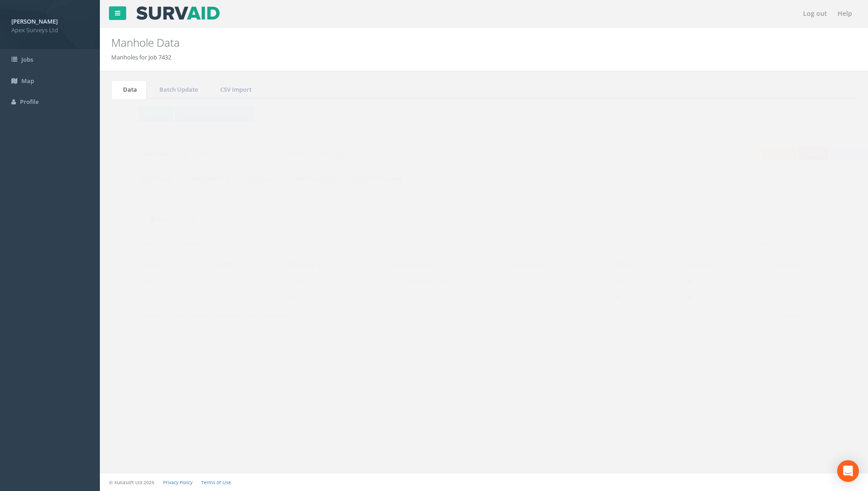
drag, startPoint x: 786, startPoint y: 245, endPoint x: 707, endPoint y: 241, distance: 78.2
click at [705, 240] on div "Search: 167" at bounding box center [669, 245] width 357 height 16
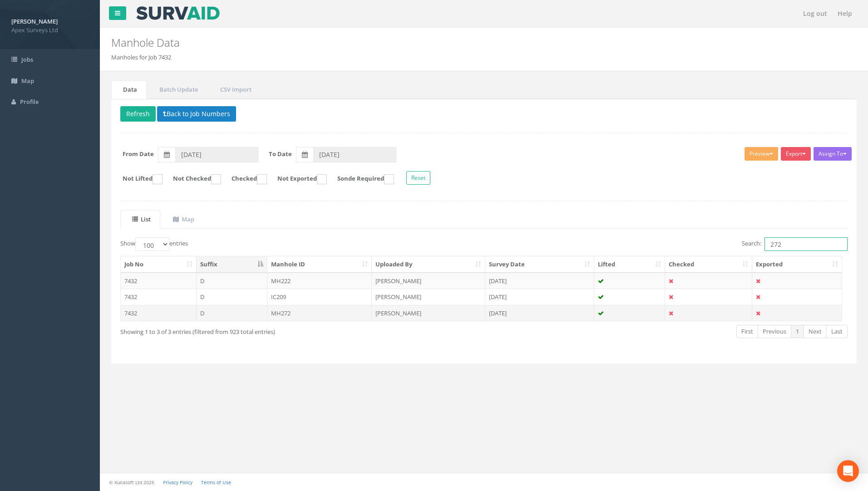
type input "272"
click at [279, 312] on td "MH272" at bounding box center [319, 313] width 105 height 16
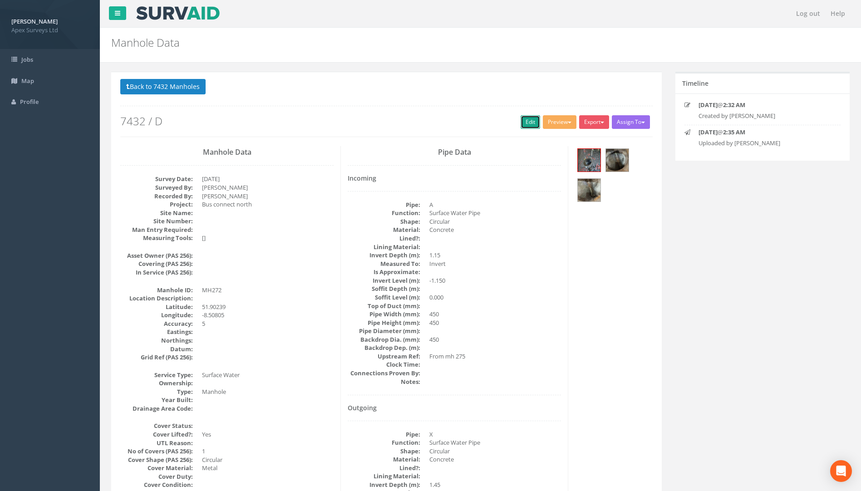
click at [525, 119] on link "Edit" at bounding box center [531, 122] width 20 height 14
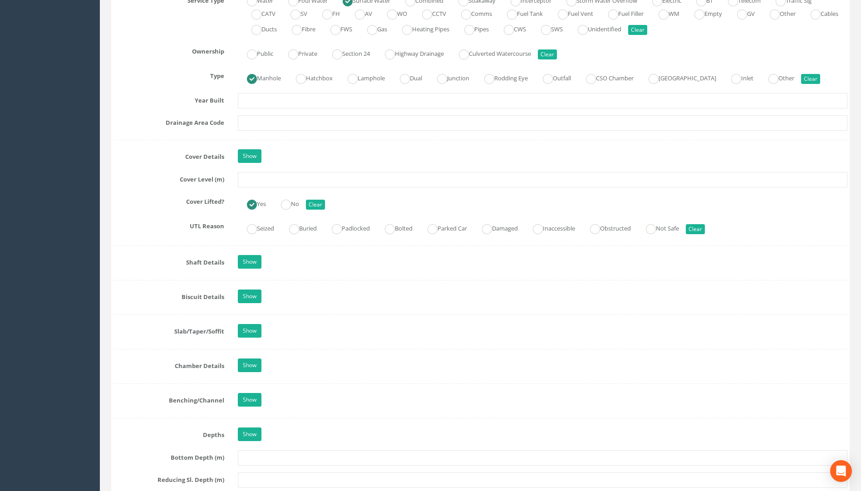
scroll to position [681, 0]
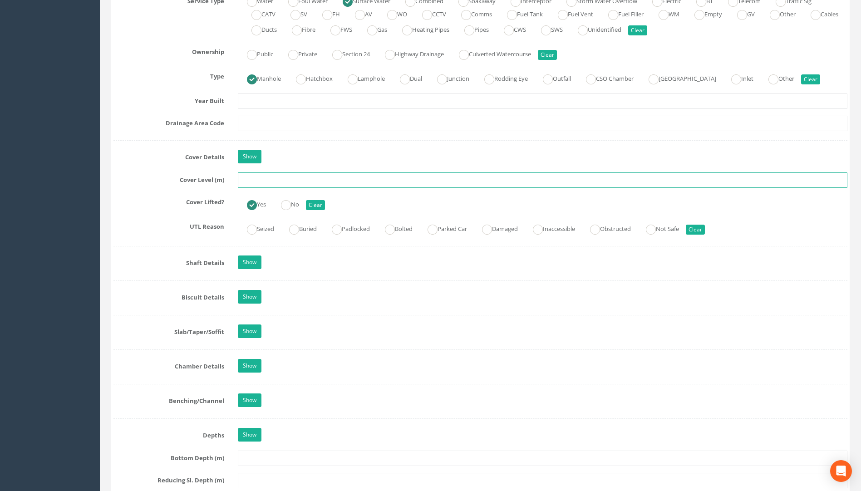
click at [256, 180] on input "text" at bounding box center [543, 180] width 610 height 15
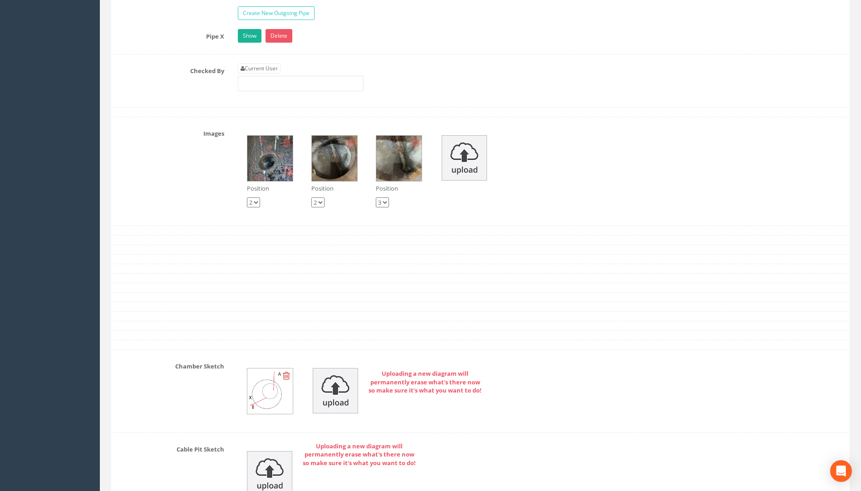
scroll to position [1544, 0]
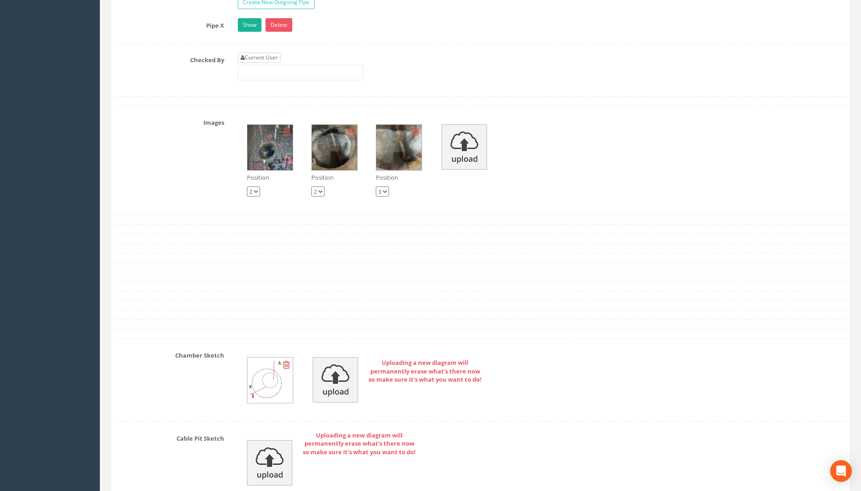
type input "107.13"
click at [258, 58] on link "Current User" at bounding box center [259, 58] width 43 height 10
type input "[PERSON_NAME]"
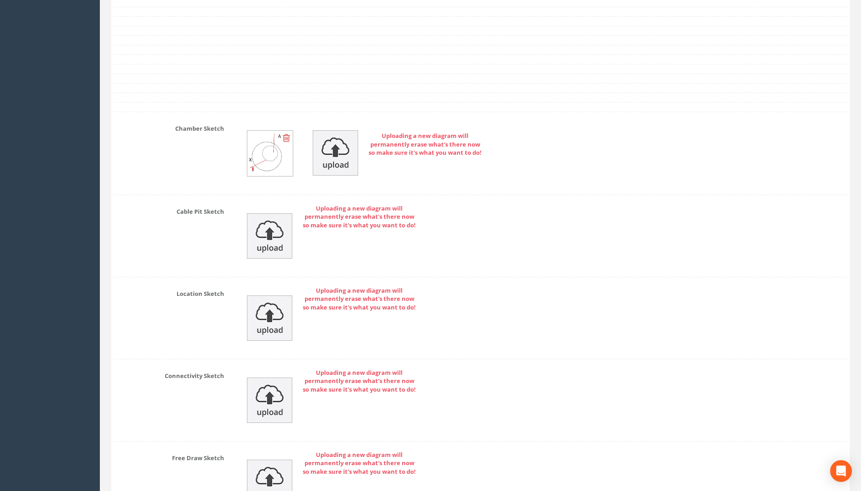
scroll to position [1876, 0]
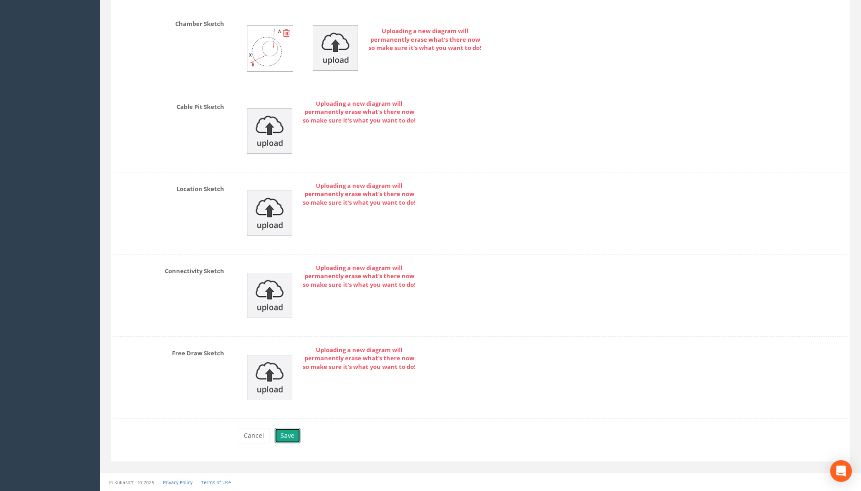
click at [286, 433] on button "Save" at bounding box center [288, 435] width 26 height 15
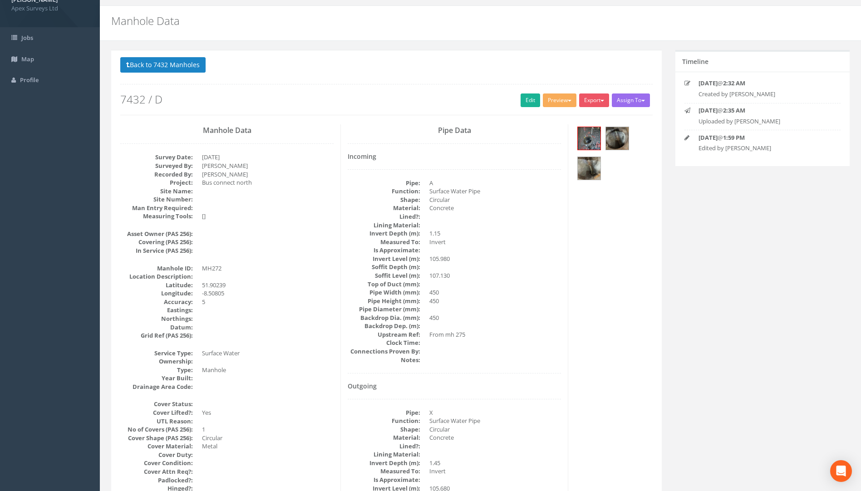
scroll to position [0, 0]
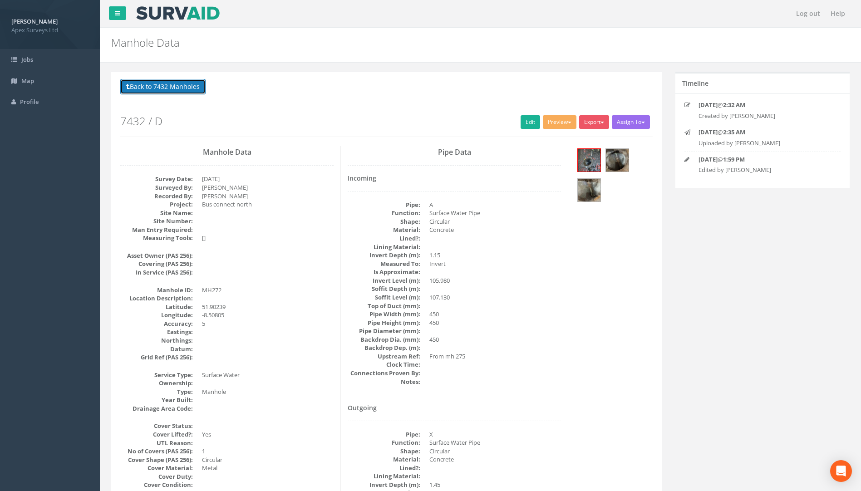
click at [173, 83] on button "Back to 7432 Manholes" at bounding box center [162, 86] width 85 height 15
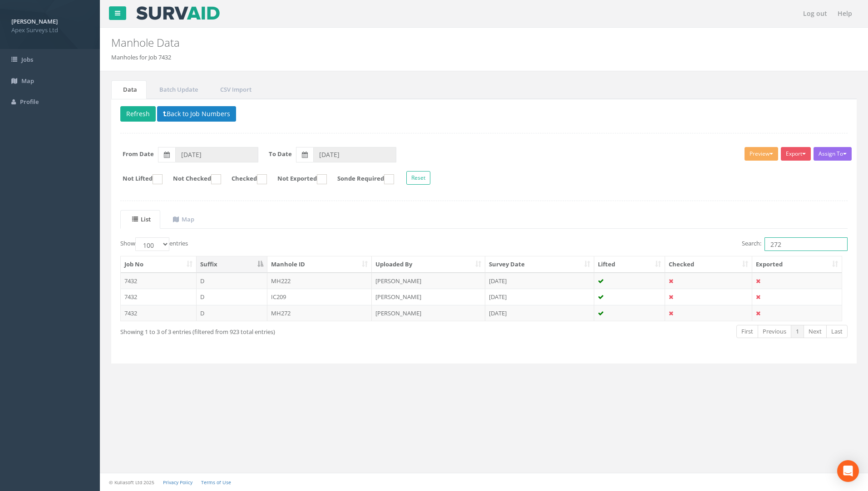
click at [782, 246] on input "272" at bounding box center [806, 244] width 83 height 14
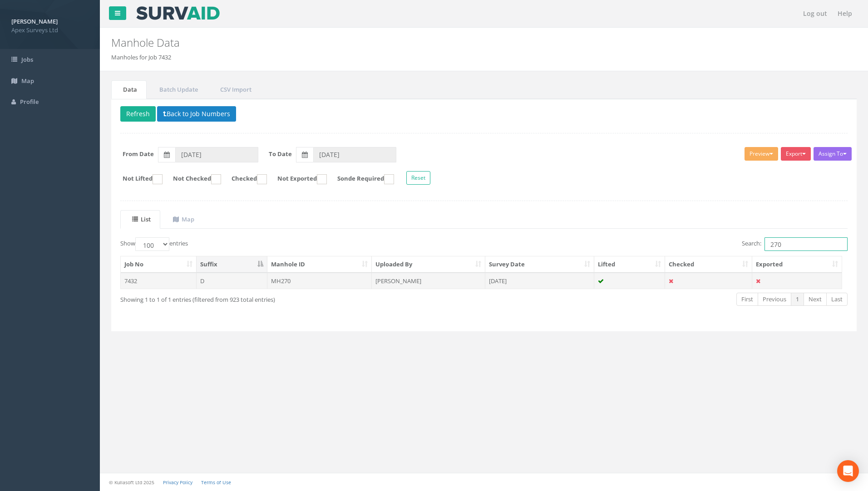
type input "270"
click at [280, 281] on td "MH270" at bounding box center [319, 281] width 105 height 16
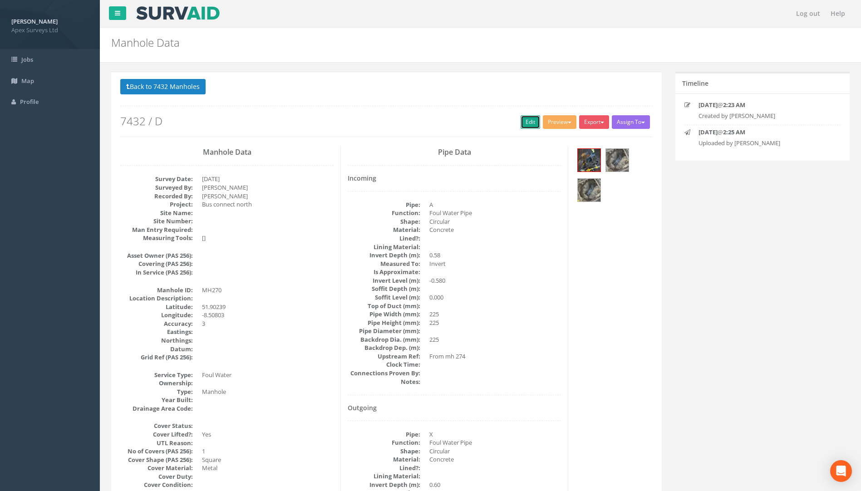
click at [522, 123] on link "Edit" at bounding box center [531, 122] width 20 height 14
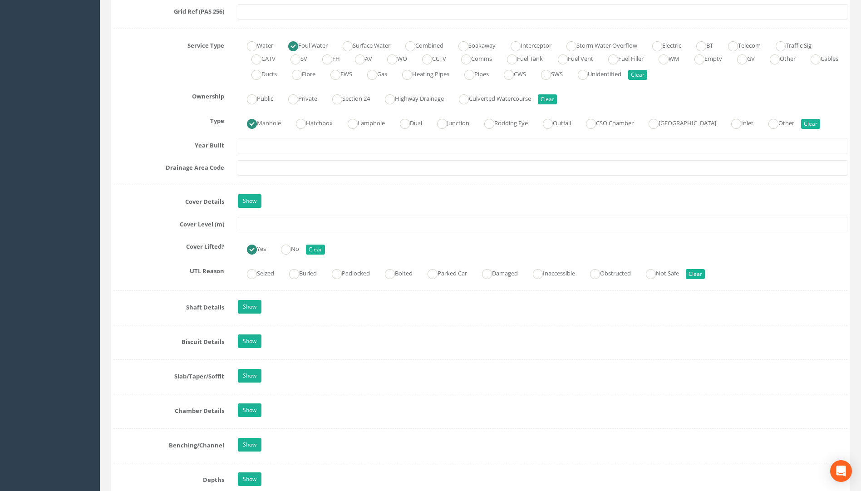
scroll to position [636, 0]
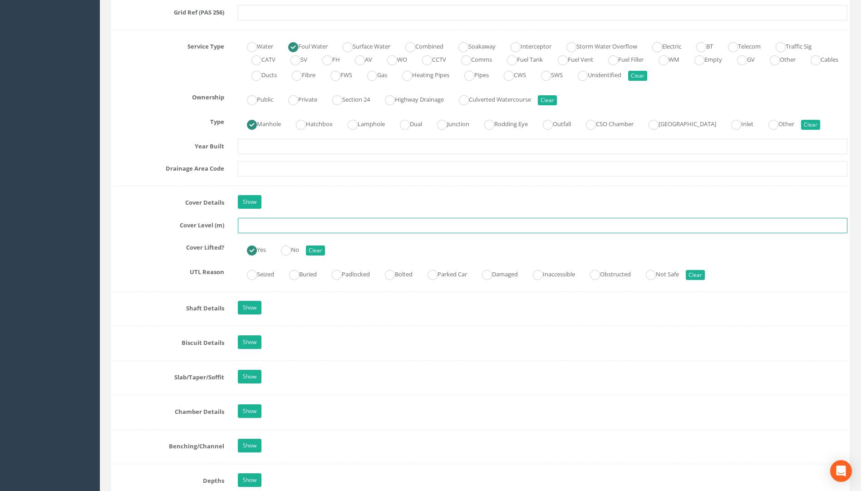
click at [253, 224] on input "text" at bounding box center [543, 225] width 610 height 15
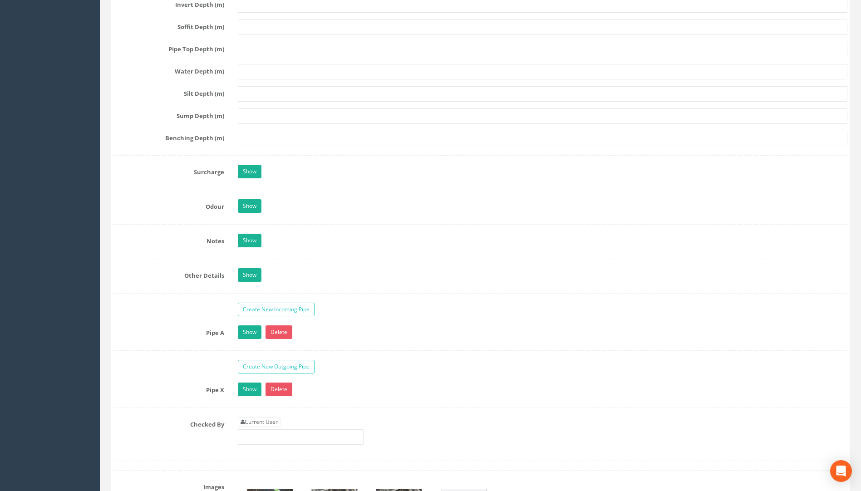
scroll to position [1317, 0]
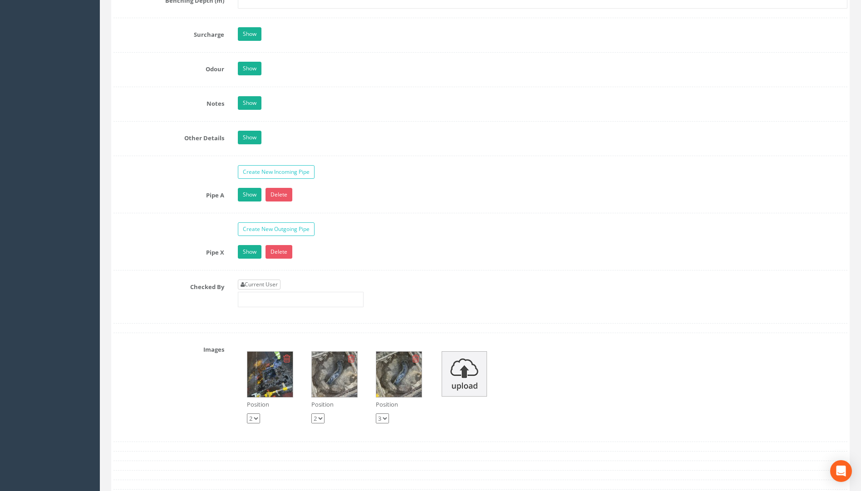
type input "106.99"
click at [260, 284] on link "Current User" at bounding box center [259, 285] width 43 height 10
type input "[PERSON_NAME]"
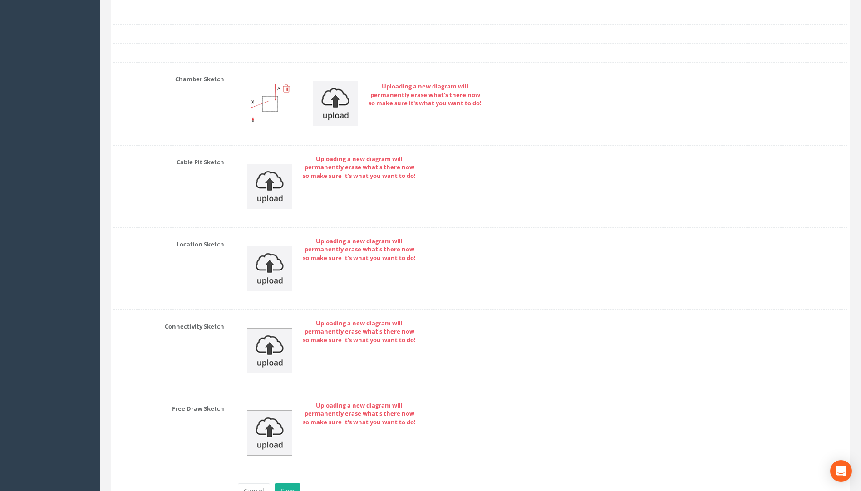
scroll to position [1876, 0]
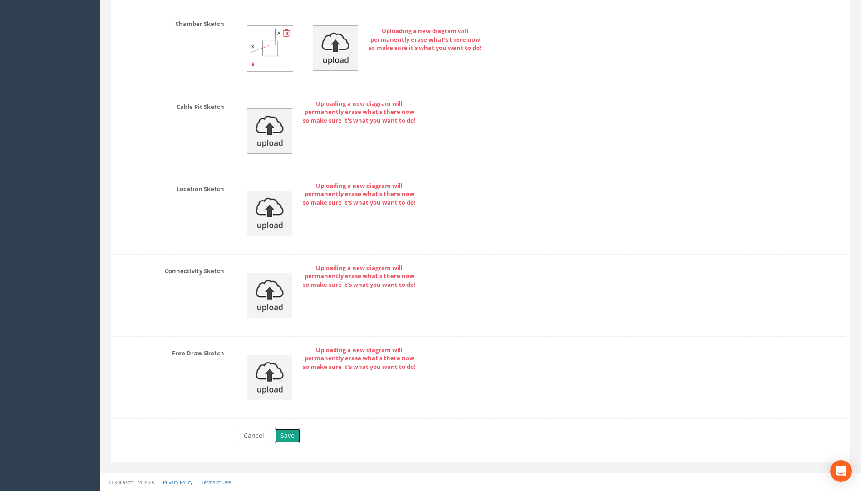
click at [282, 437] on button "Save" at bounding box center [288, 435] width 26 height 15
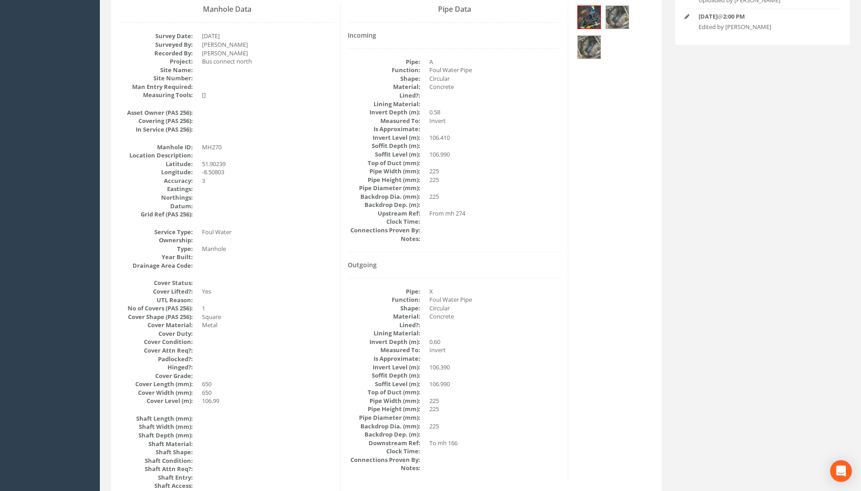
scroll to position [0, 0]
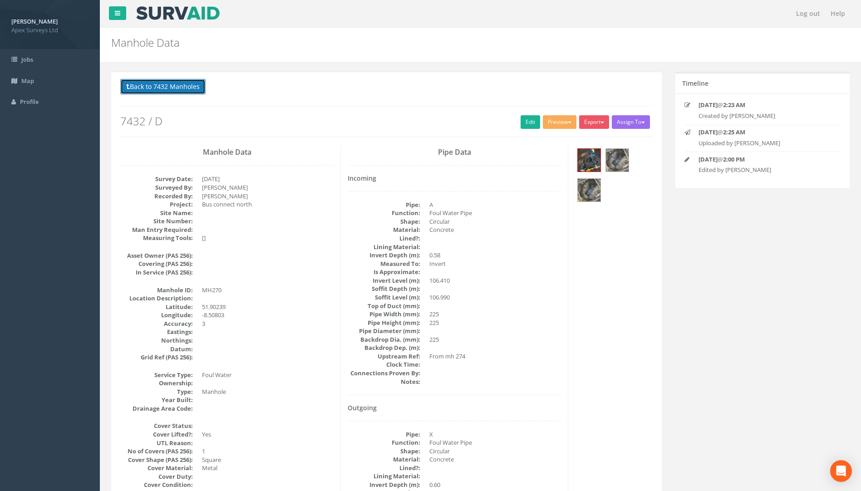
click at [161, 90] on button "Back to 7432 Manholes" at bounding box center [162, 86] width 85 height 15
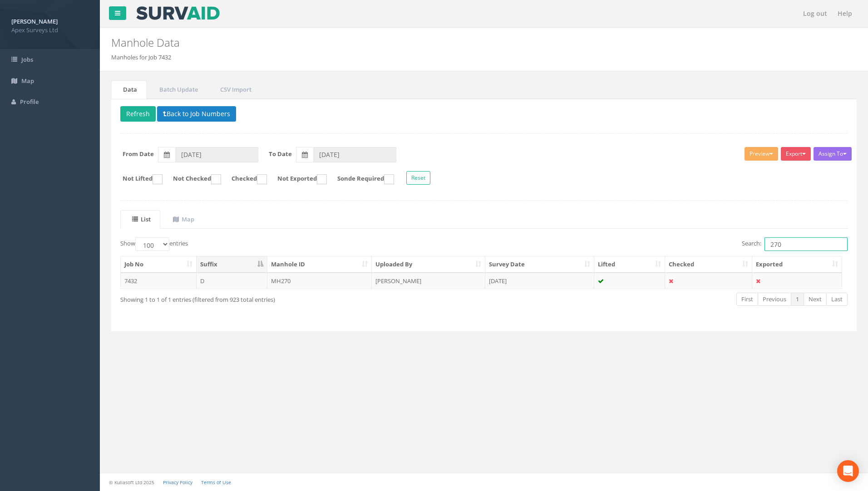
click at [787, 244] on input "270" at bounding box center [806, 244] width 83 height 14
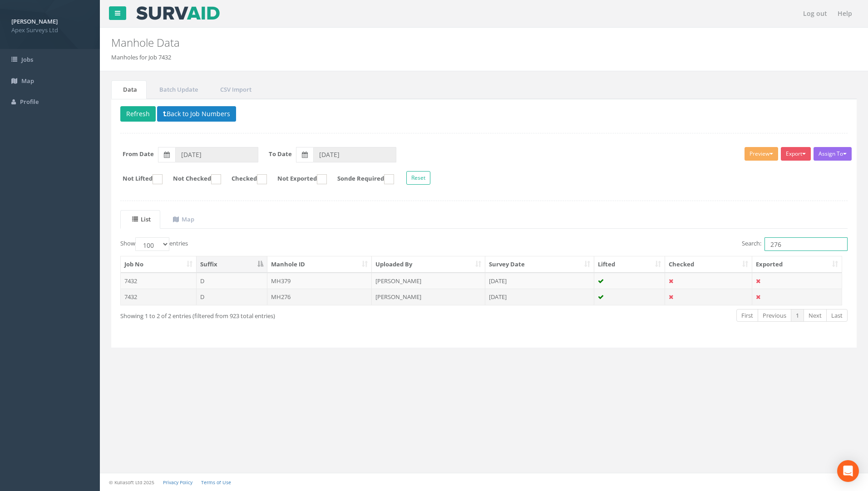
type input "276"
click at [286, 299] on td "MH276" at bounding box center [319, 297] width 105 height 16
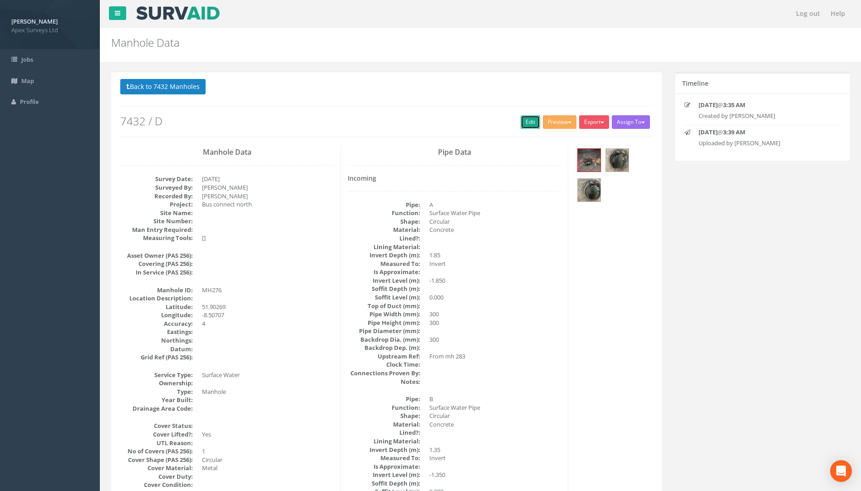
click at [524, 123] on link "Edit" at bounding box center [531, 122] width 20 height 14
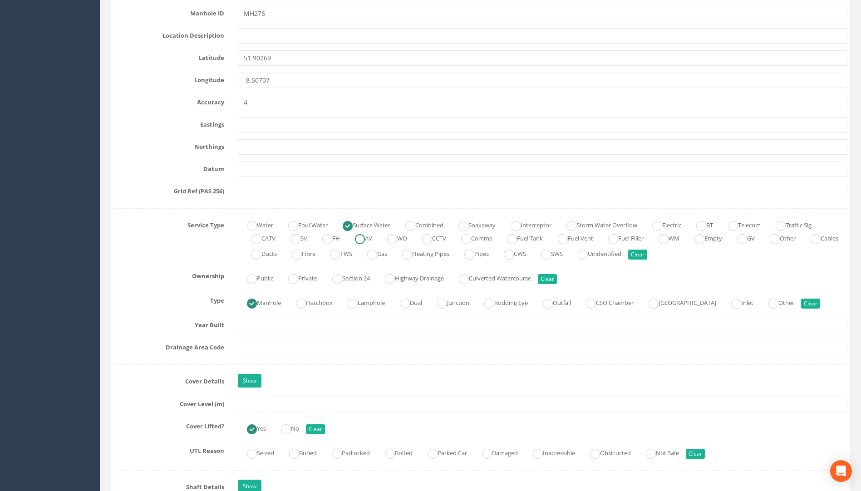
scroll to position [590, 0]
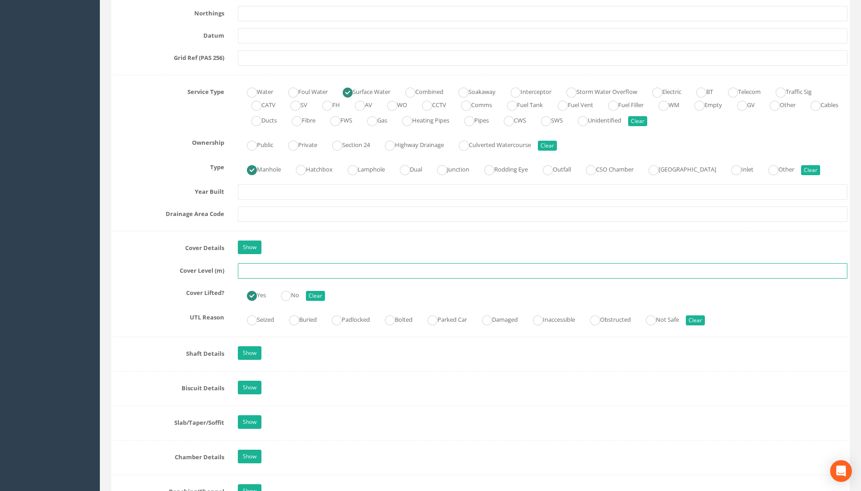
click at [257, 271] on input "text" at bounding box center [543, 270] width 610 height 15
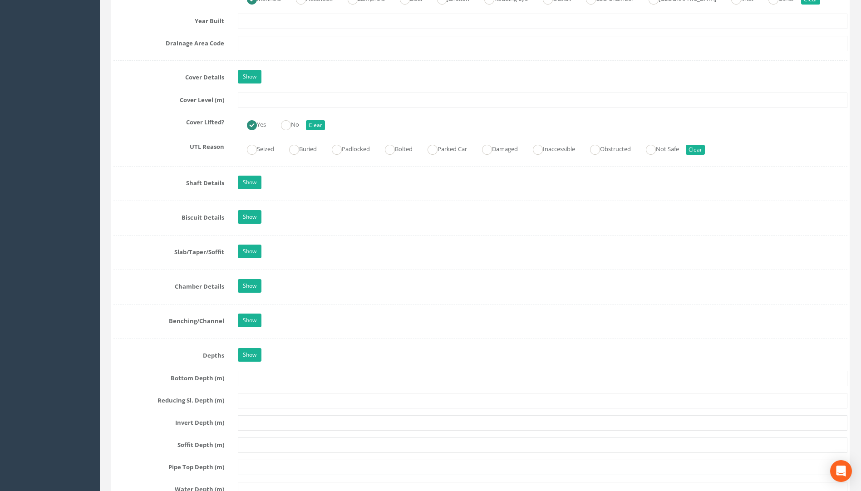
scroll to position [681, 0]
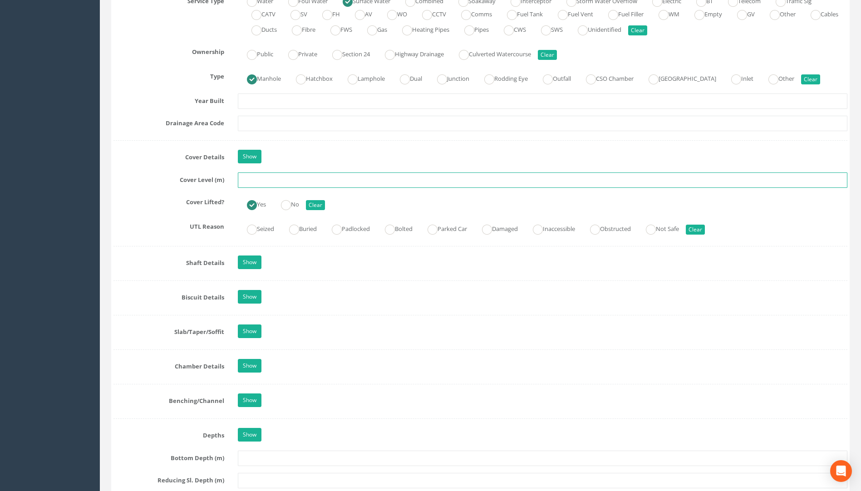
click at [256, 181] on input "text" at bounding box center [543, 180] width 610 height 15
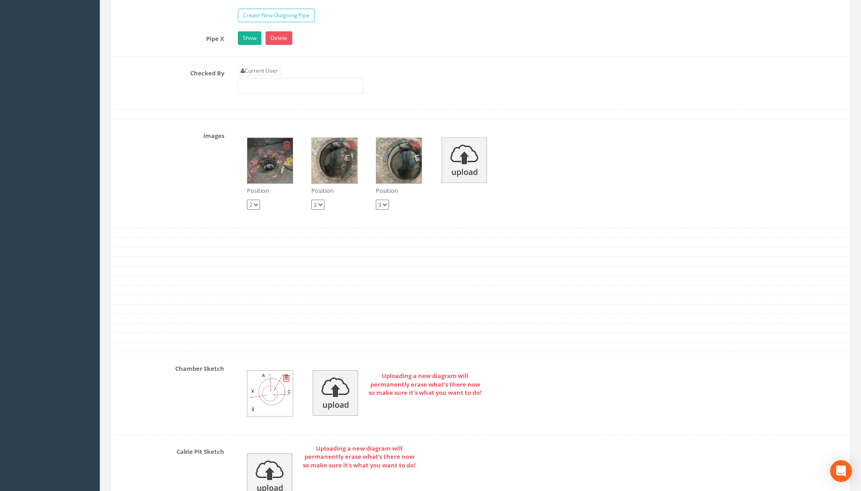
scroll to position [1498, 0]
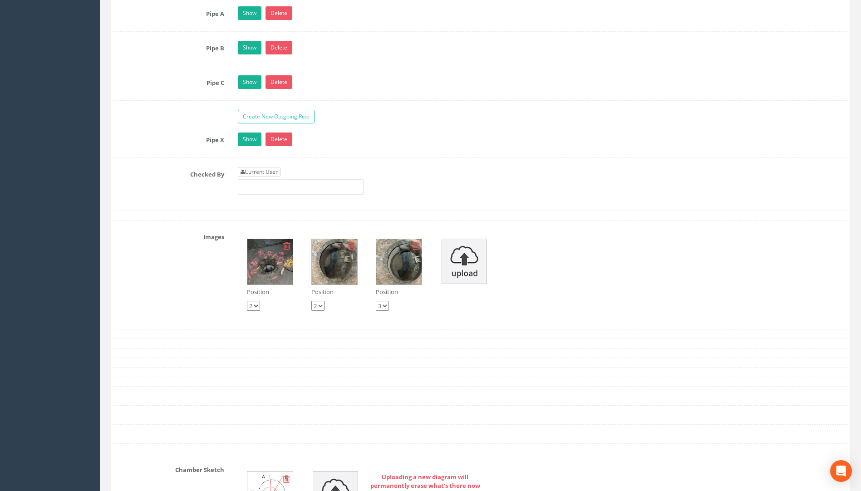
type input "109.61"
click at [264, 172] on link "Current User" at bounding box center [259, 172] width 43 height 10
type input "[PERSON_NAME]"
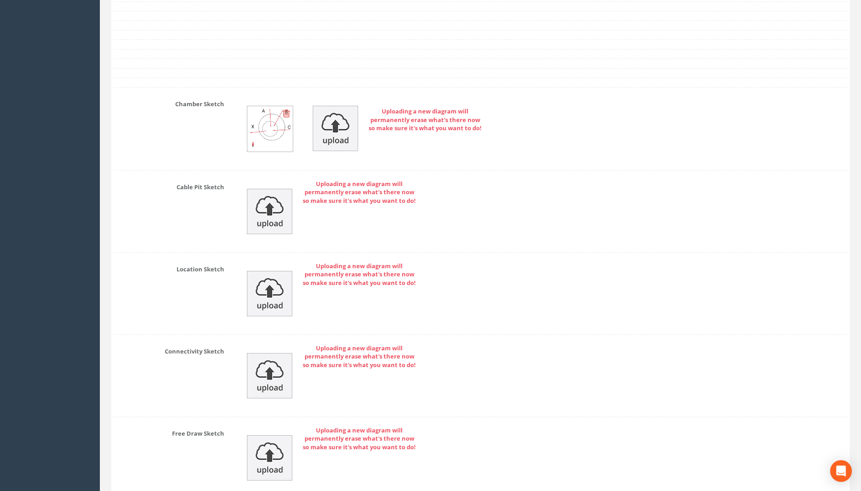
scroll to position [1945, 0]
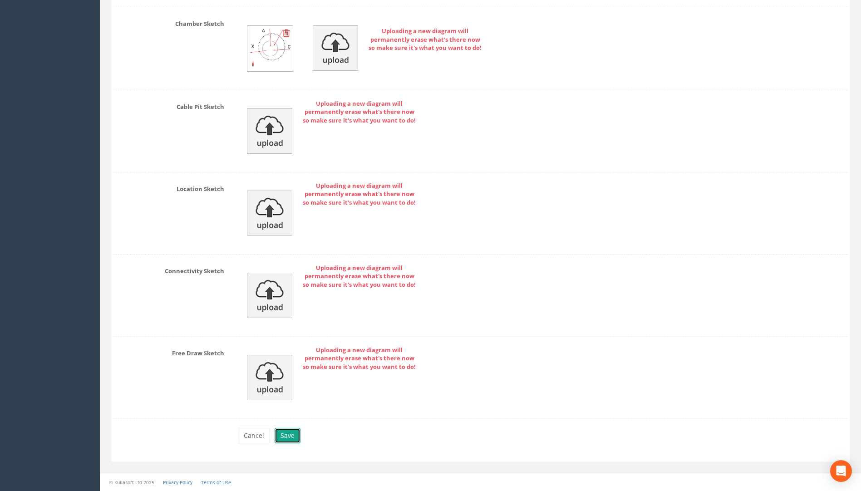
click at [294, 437] on button "Save" at bounding box center [288, 435] width 26 height 15
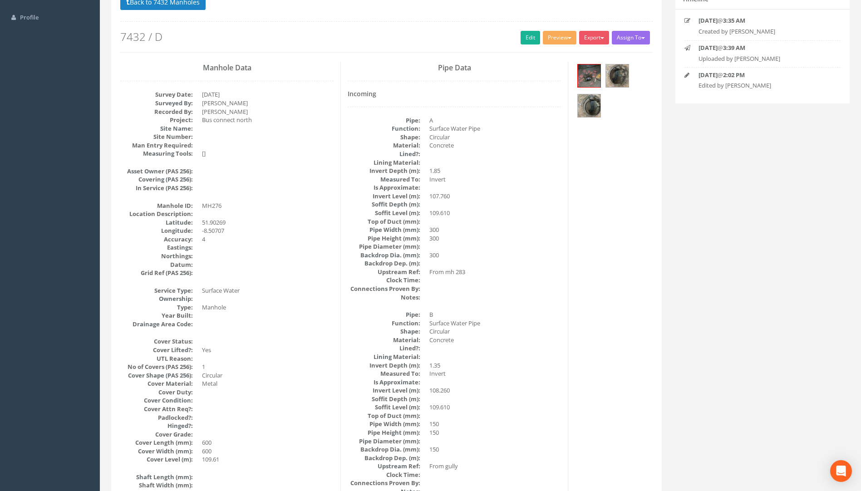
scroll to position [0, 0]
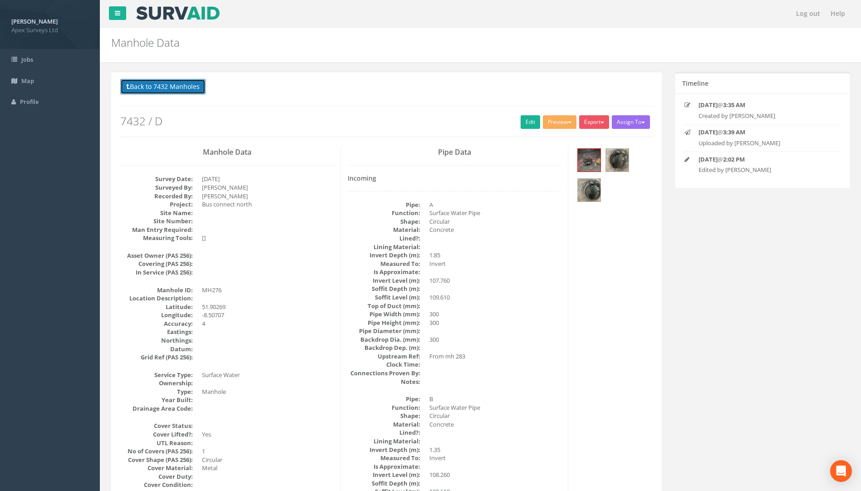
click at [186, 86] on button "Back to 7432 Manholes" at bounding box center [162, 86] width 85 height 15
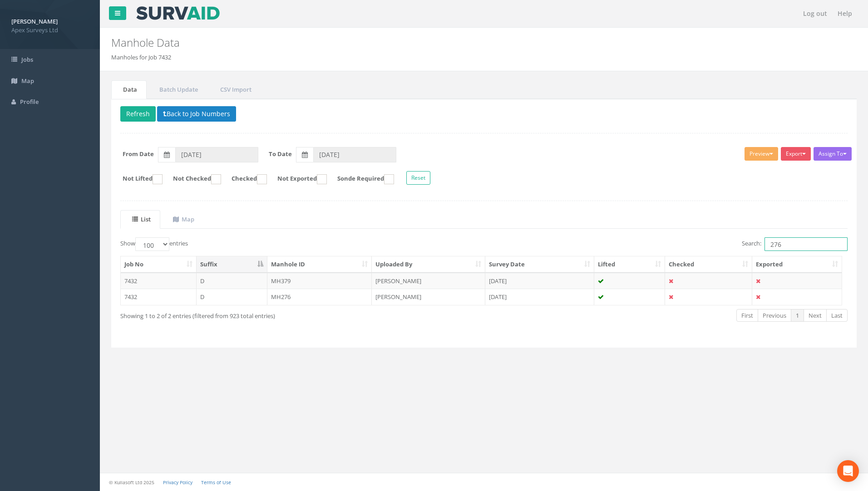
click at [790, 243] on input "276" at bounding box center [806, 244] width 83 height 14
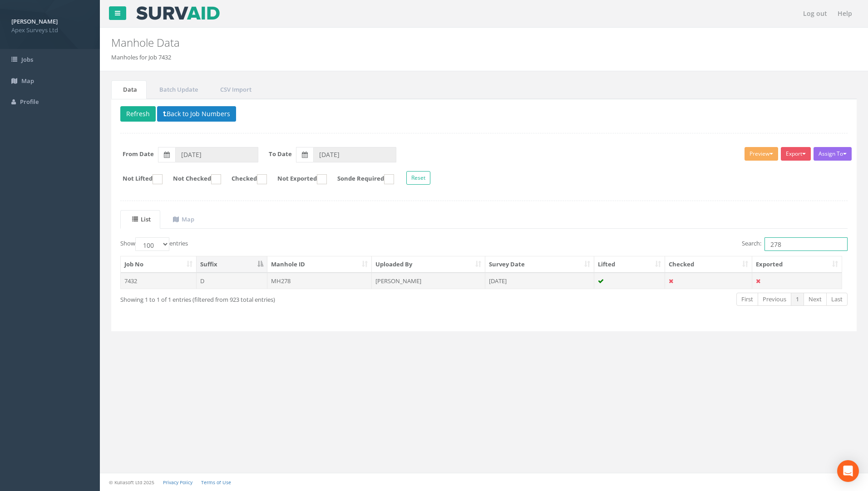
type input "278"
click at [288, 282] on td "MH278" at bounding box center [319, 281] width 105 height 16
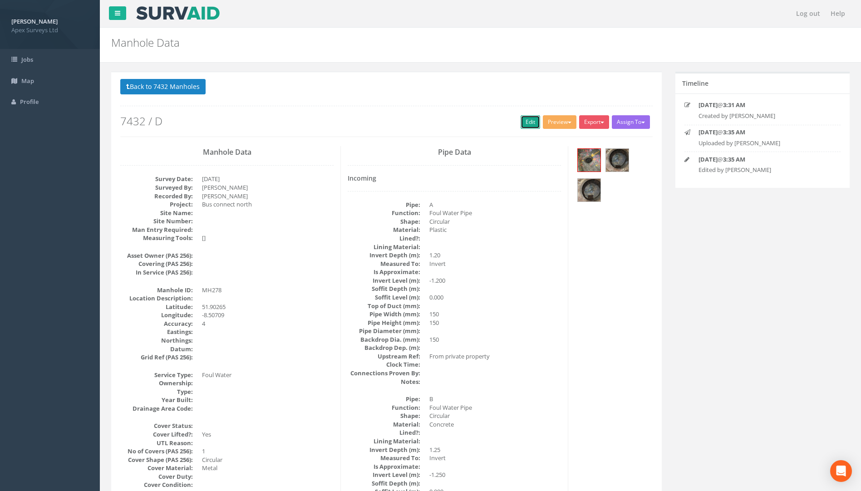
click at [525, 118] on link "Edit" at bounding box center [531, 122] width 20 height 14
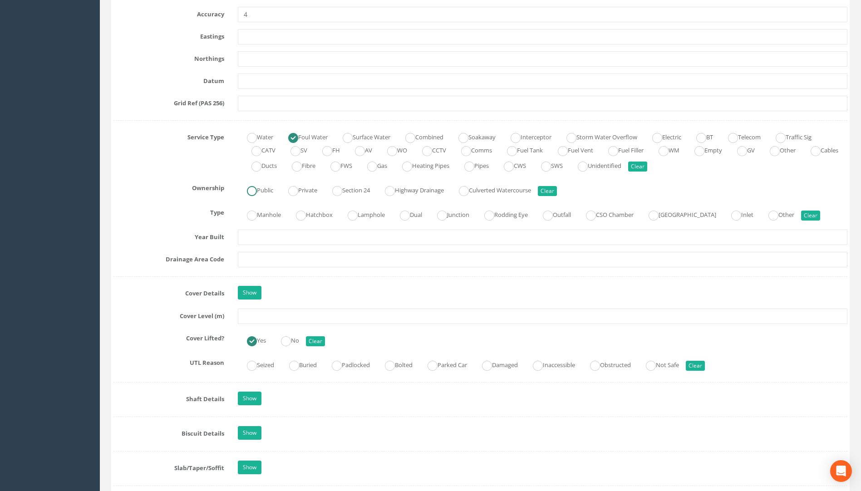
scroll to position [590, 0]
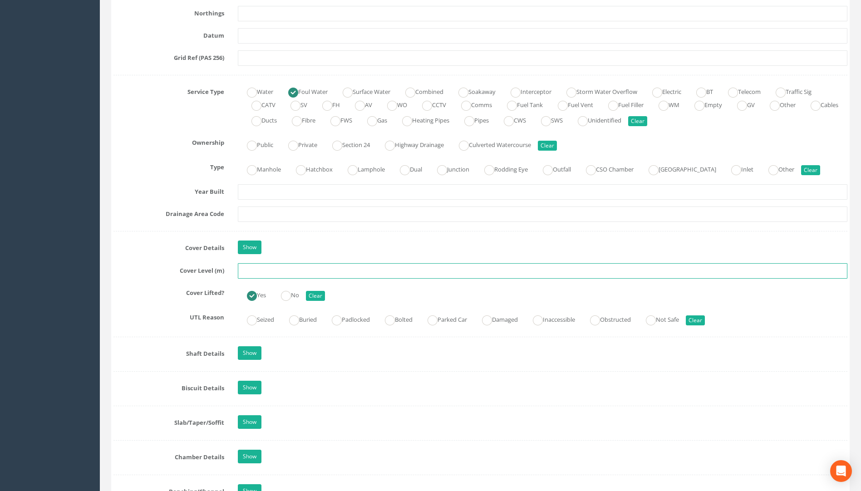
click at [265, 270] on input "text" at bounding box center [543, 270] width 610 height 15
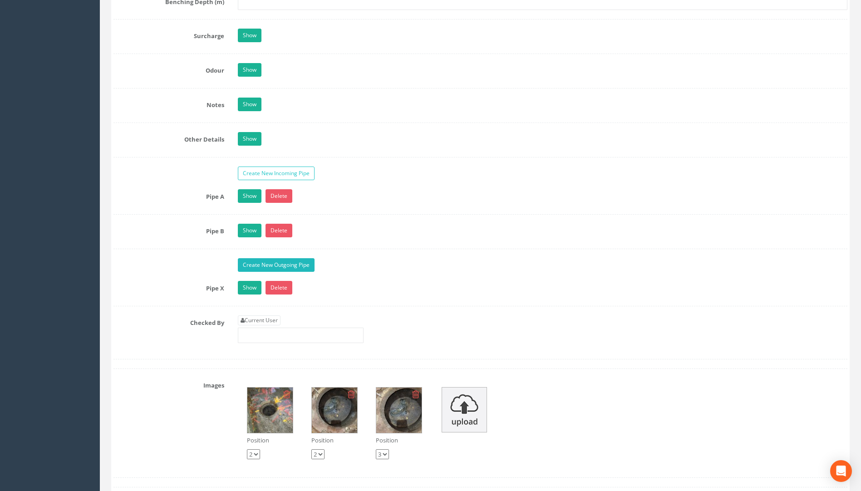
scroll to position [1453, 0]
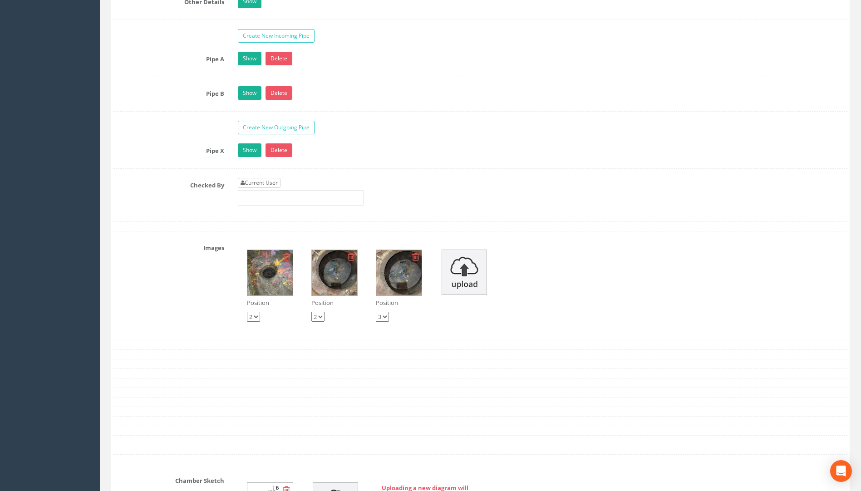
type input "109.51"
click at [264, 183] on link "Current User" at bounding box center [259, 183] width 43 height 10
type input "[PERSON_NAME]"
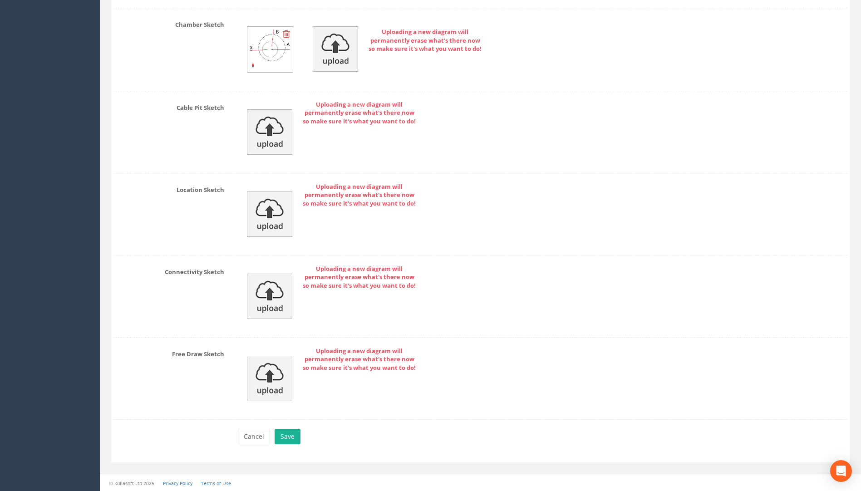
scroll to position [1910, 0]
click at [289, 434] on button "Save" at bounding box center [288, 435] width 26 height 15
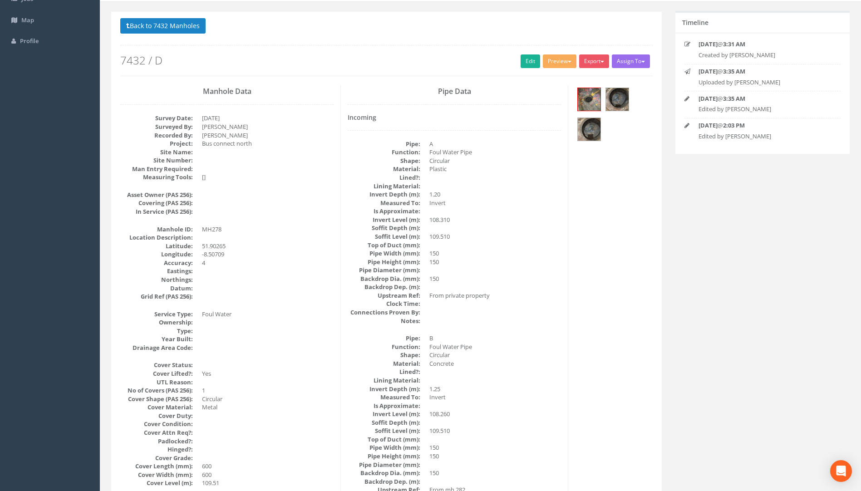
scroll to position [0, 0]
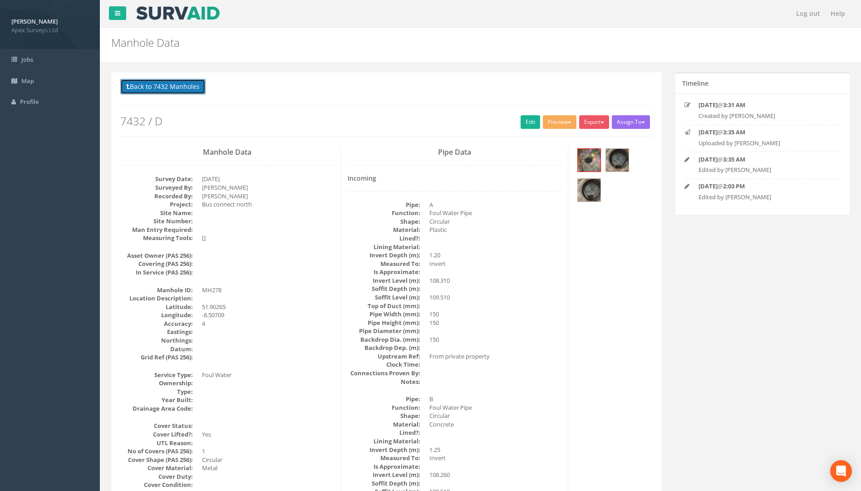
click at [181, 87] on button "Back to 7432 Manholes" at bounding box center [162, 86] width 85 height 15
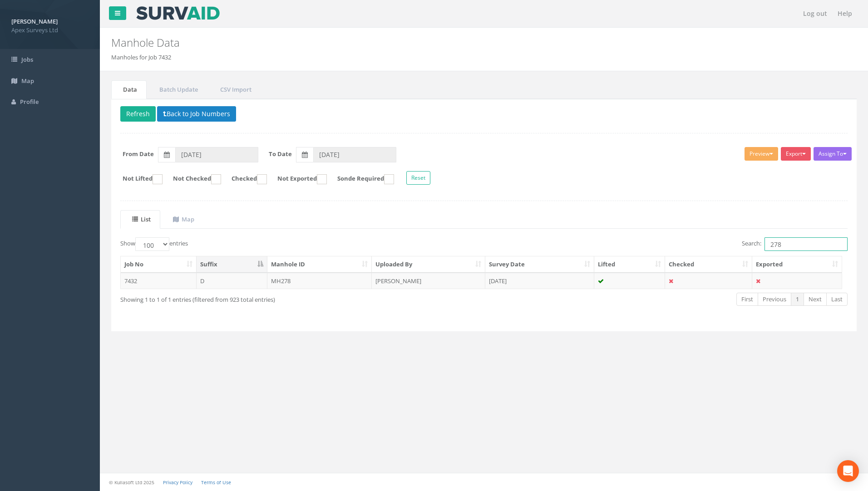
click at [788, 245] on input "278" at bounding box center [806, 244] width 83 height 14
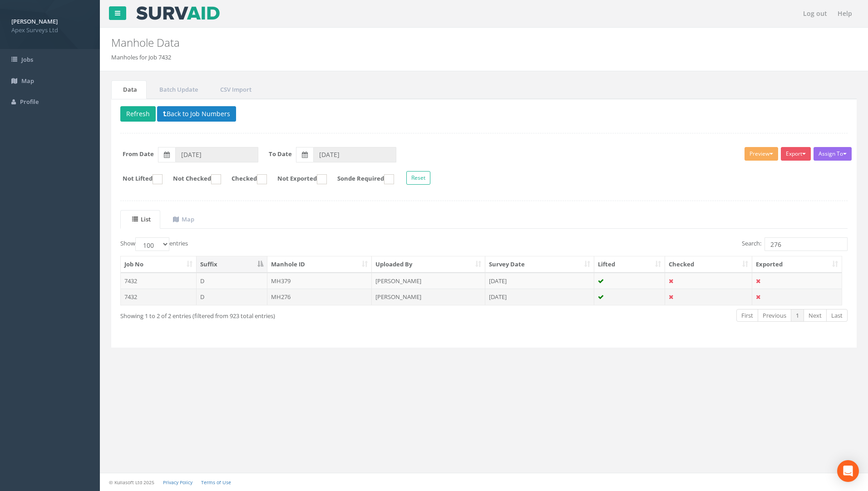
click at [287, 297] on td "MH276" at bounding box center [319, 297] width 105 height 16
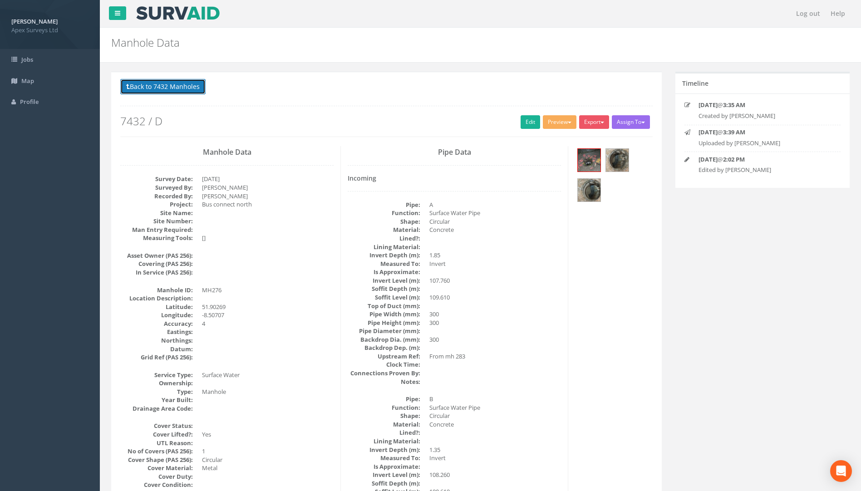
click at [188, 88] on button "Back to 7432 Manholes" at bounding box center [162, 86] width 85 height 15
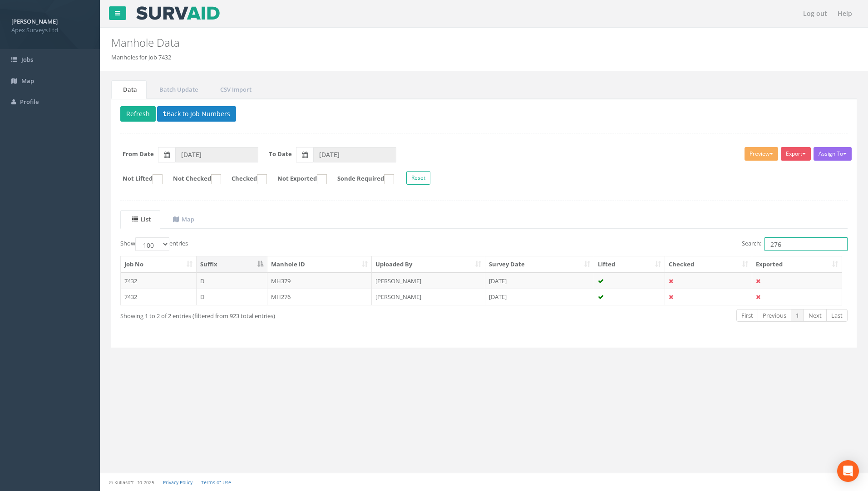
click at [799, 244] on input "276" at bounding box center [806, 244] width 83 height 14
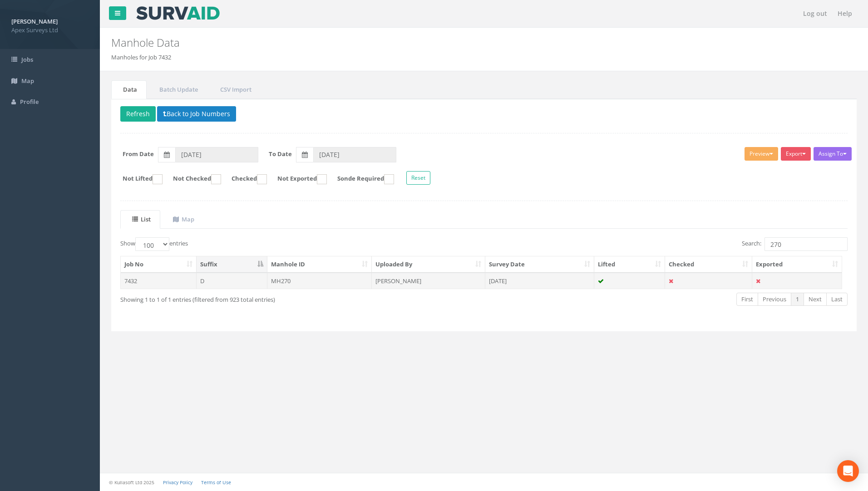
click at [284, 281] on td "MH270" at bounding box center [319, 281] width 105 height 16
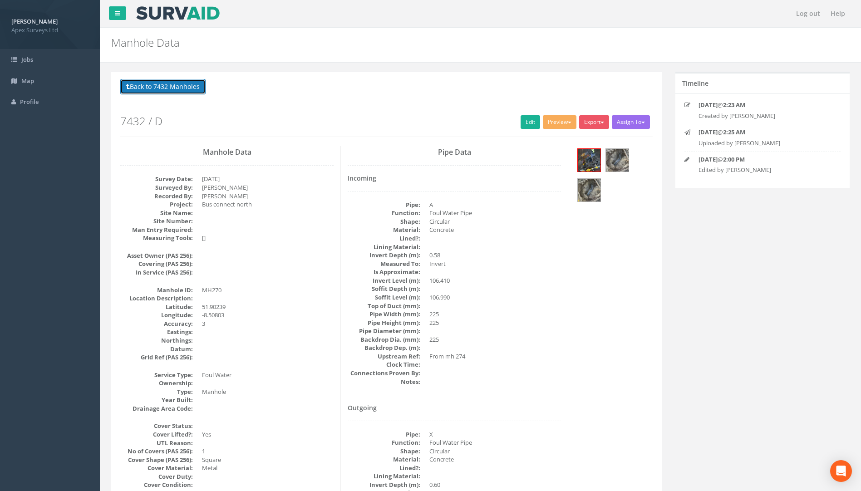
click at [177, 84] on button "Back to 7432 Manholes" at bounding box center [162, 86] width 85 height 15
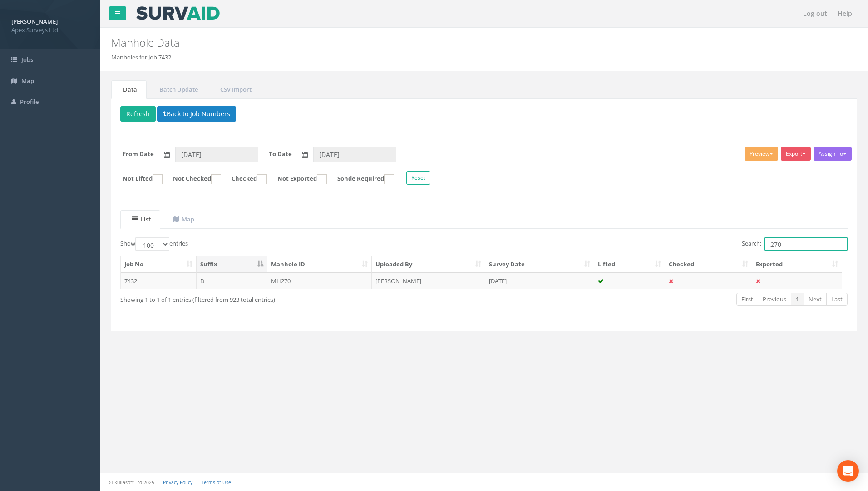
click at [791, 240] on input "270" at bounding box center [806, 244] width 83 height 14
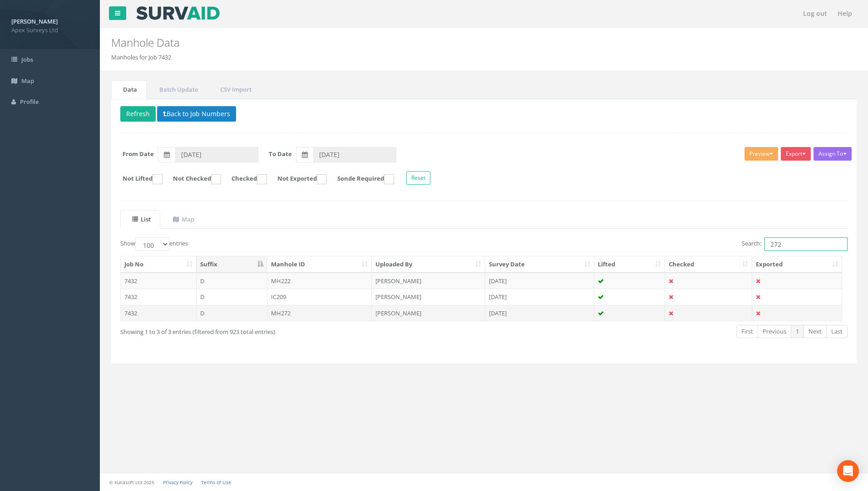
type input "272"
click at [277, 313] on td "MH272" at bounding box center [319, 313] width 105 height 16
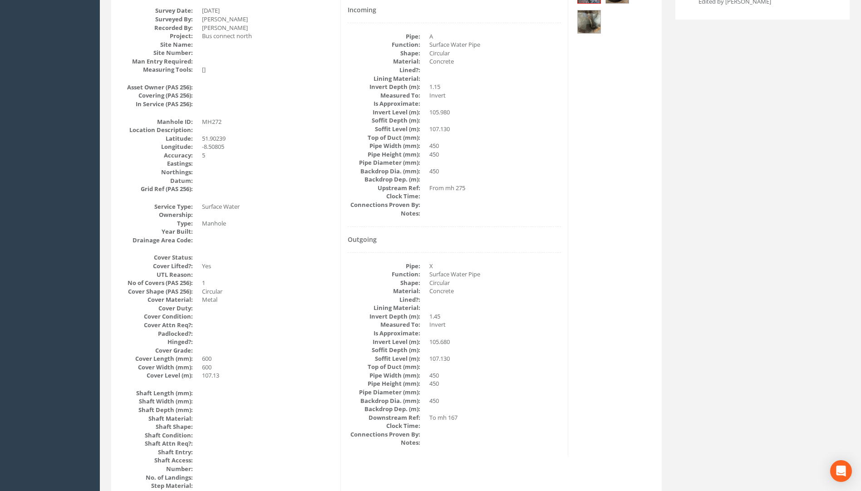
scroll to position [183, 0]
